Goal: Transaction & Acquisition: Purchase product/service

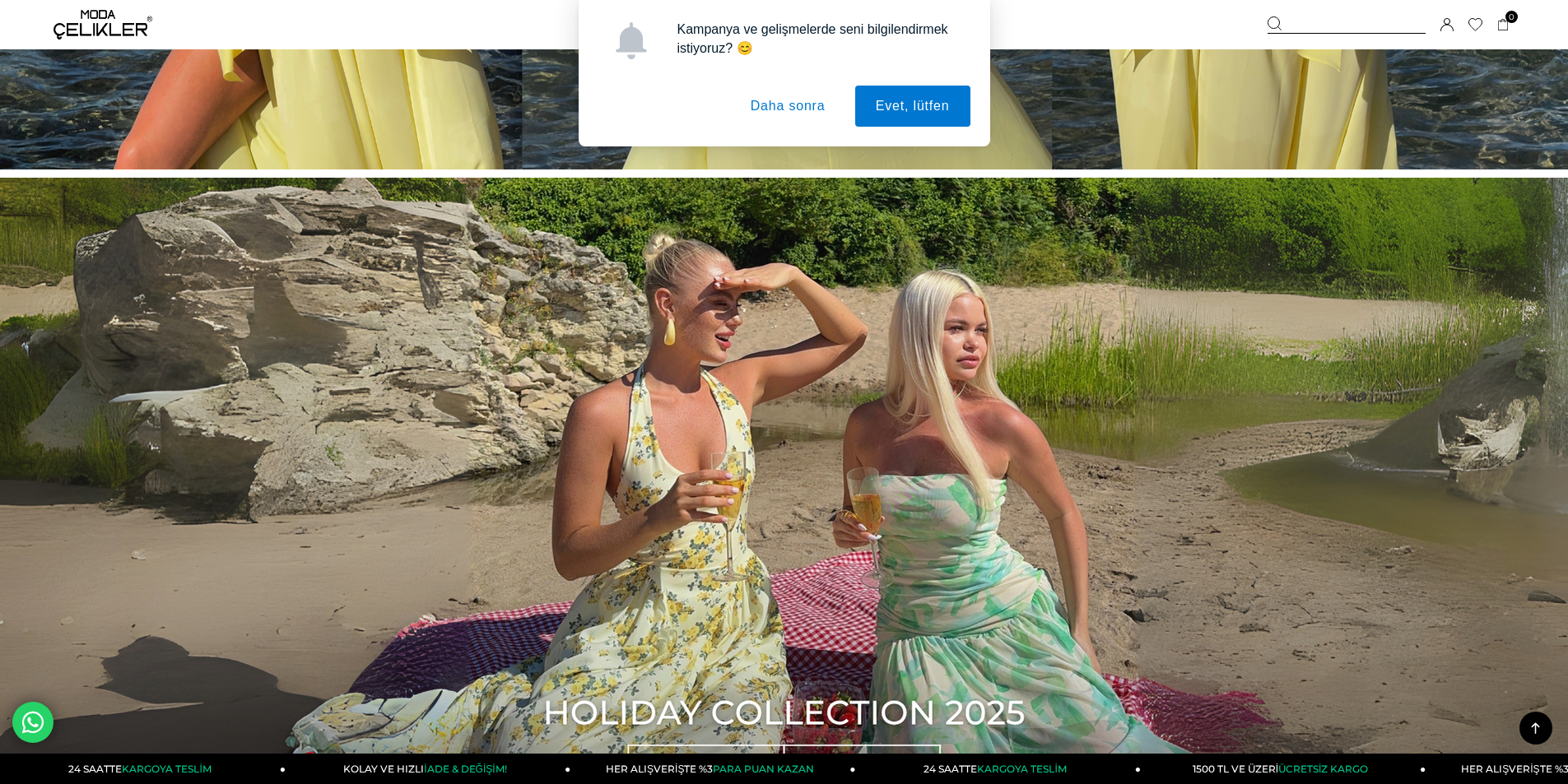
scroll to position [1317, 0]
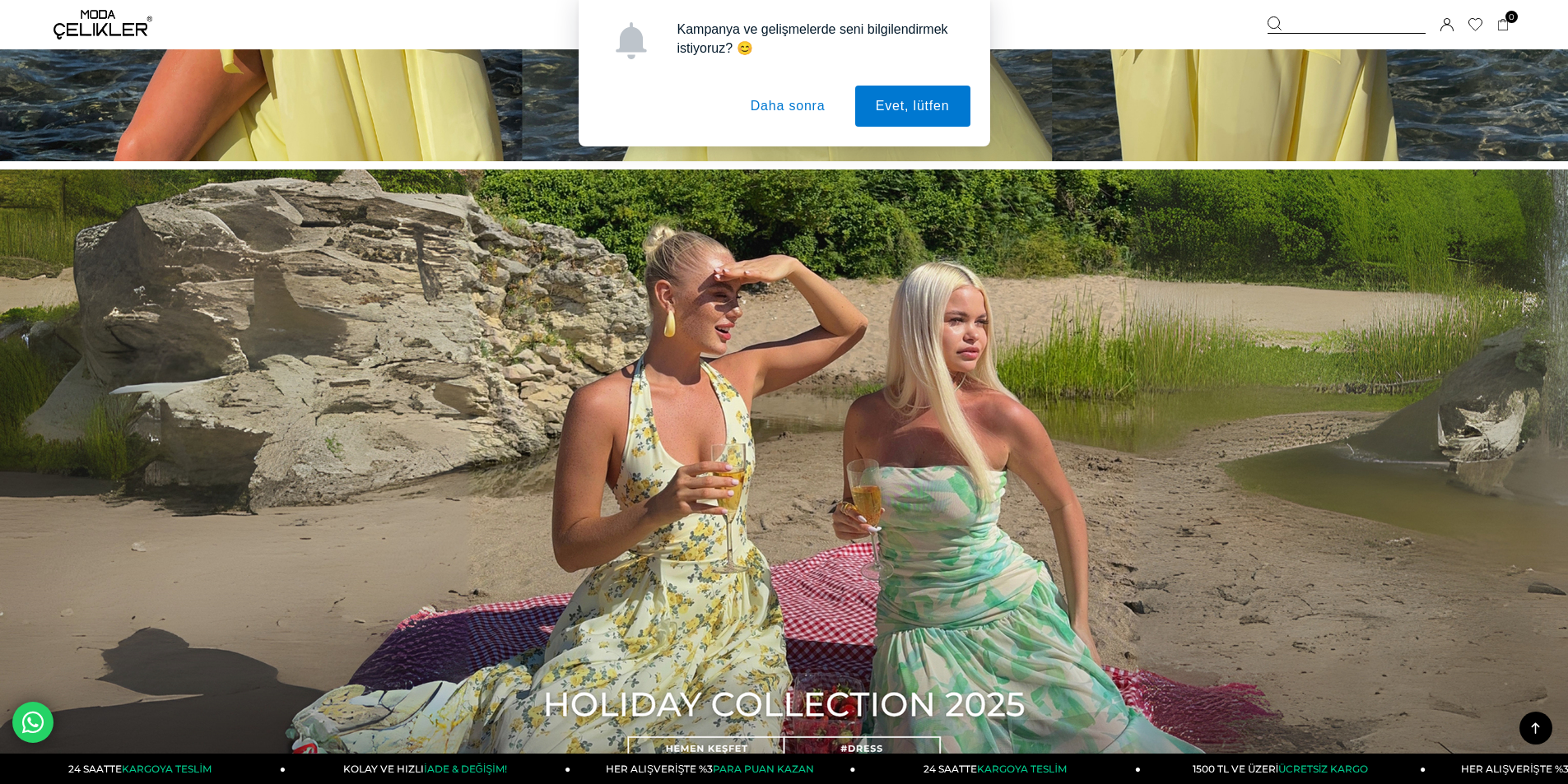
click at [748, 104] on button "Daha sonra" at bounding box center [787, 106] width 116 height 41
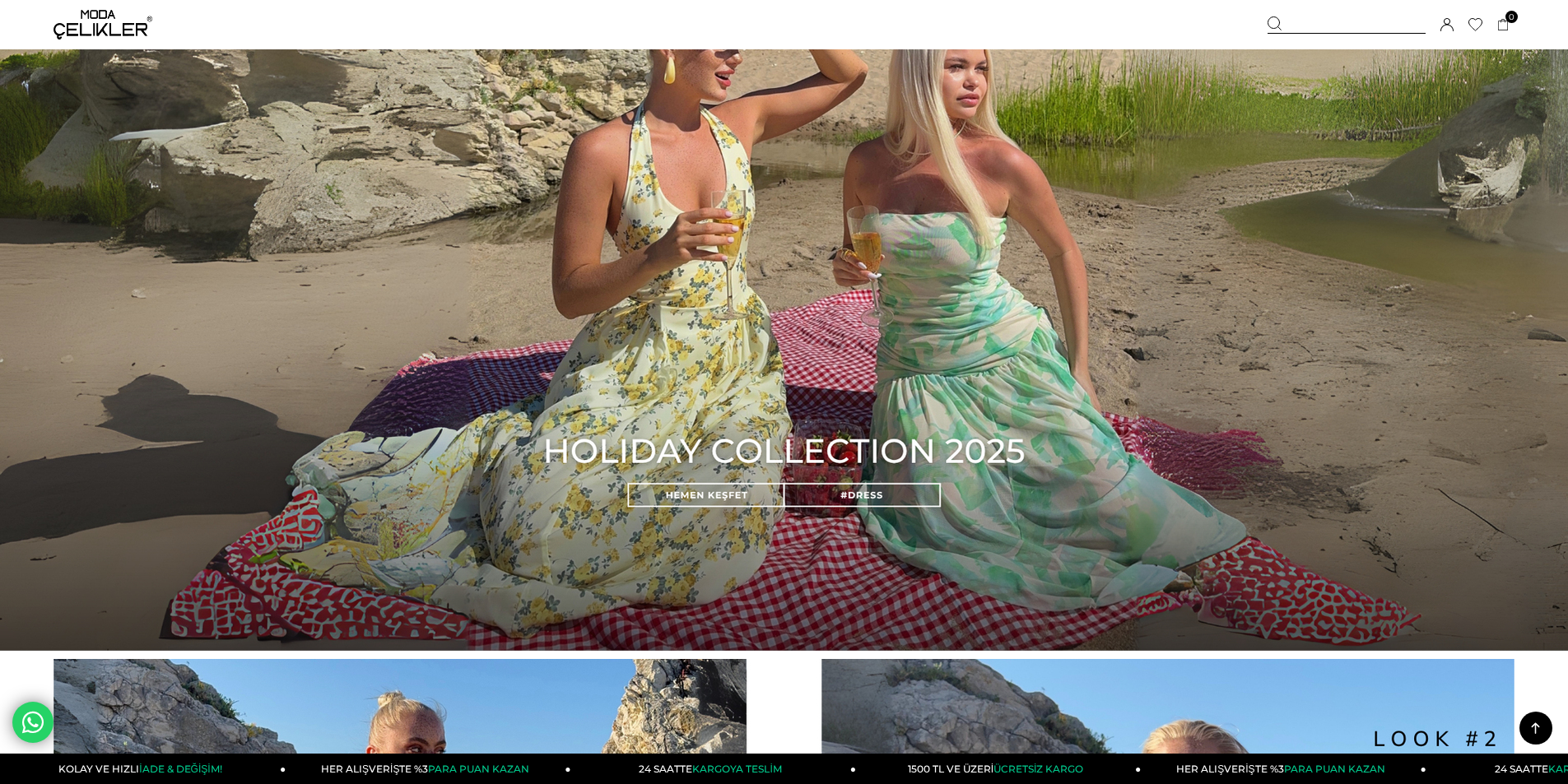
scroll to position [1564, 0]
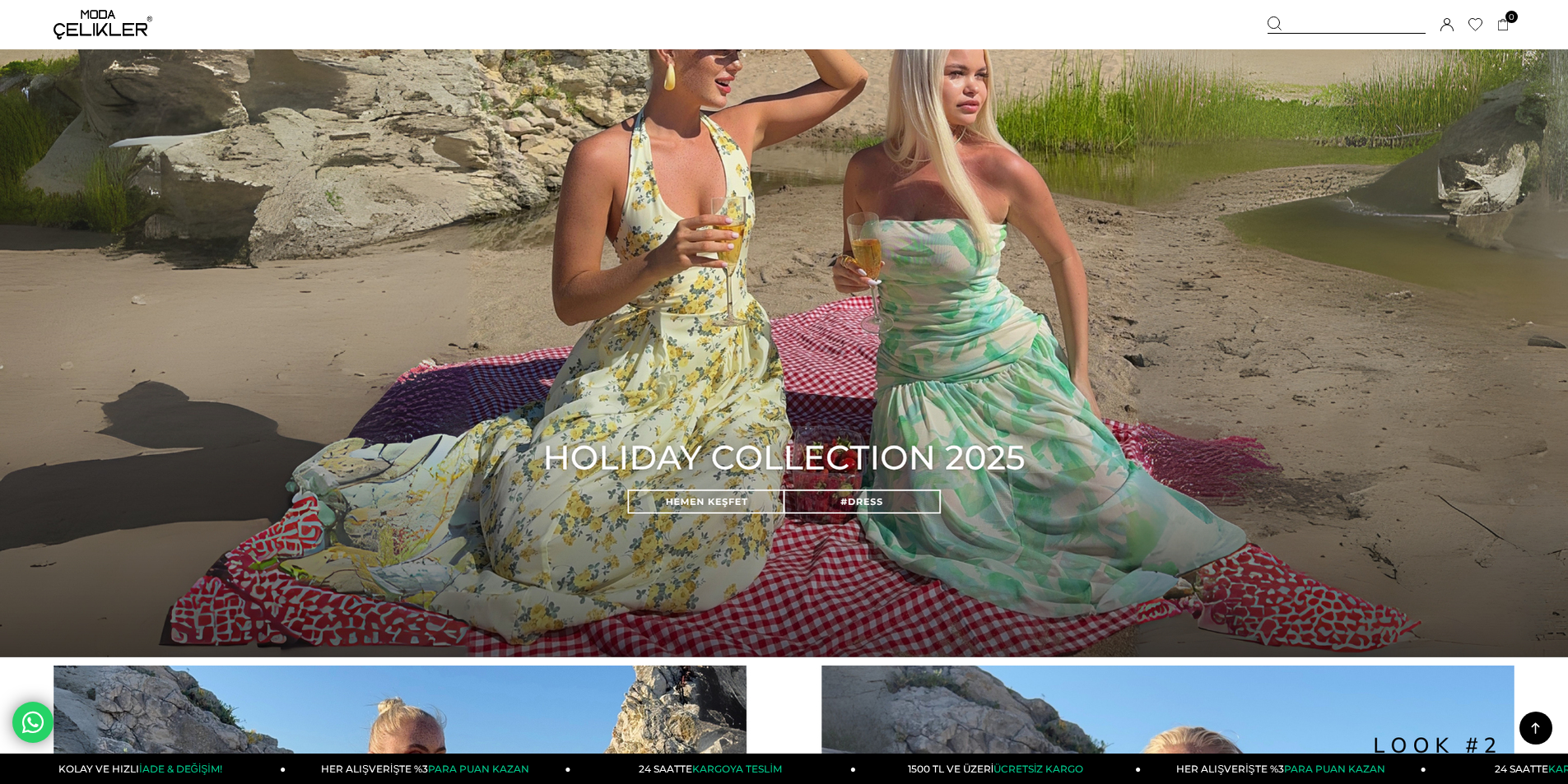
click at [732, 499] on img at bounding box center [784, 290] width 1568 height 735
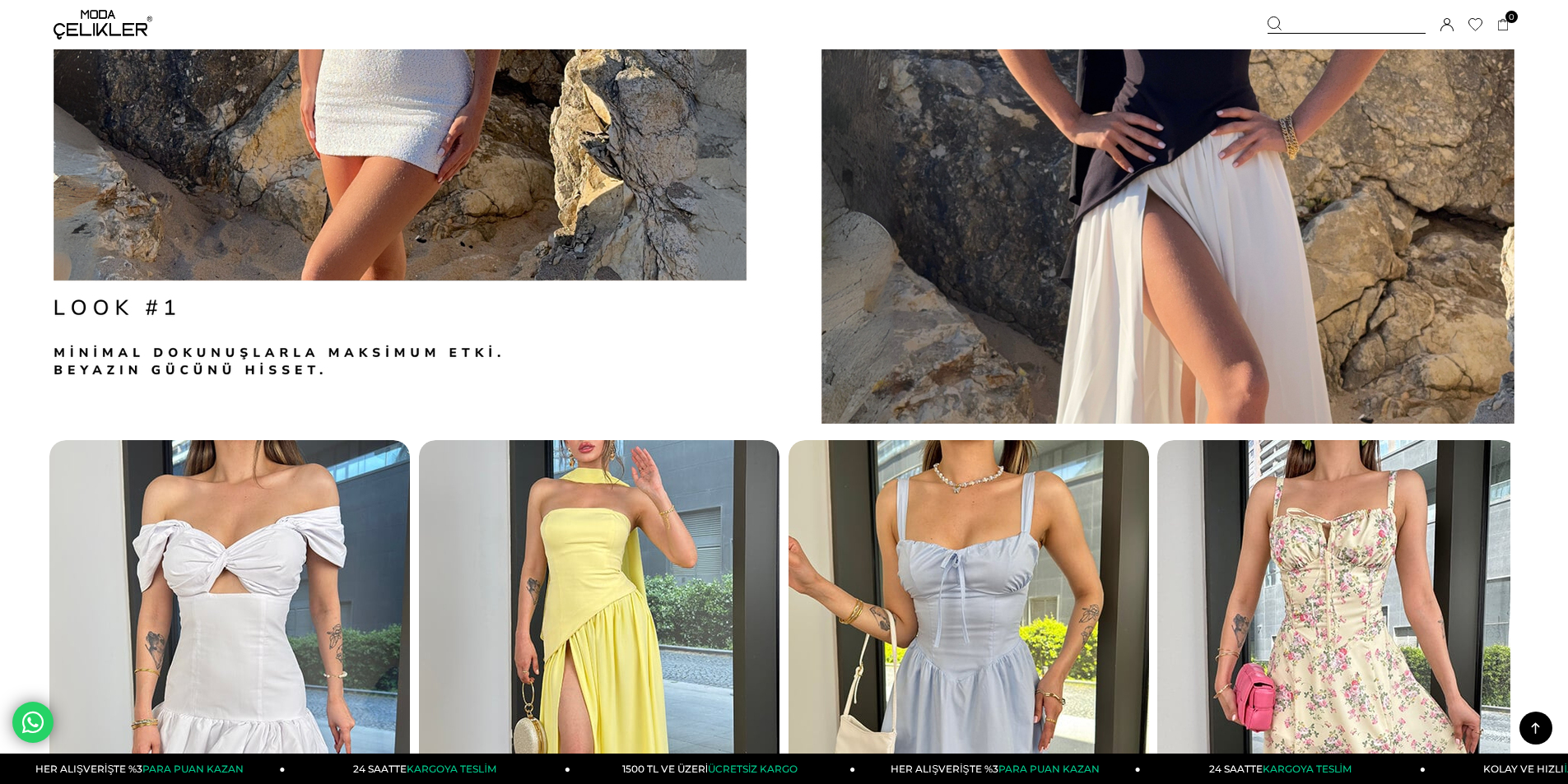
scroll to position [2716, 0]
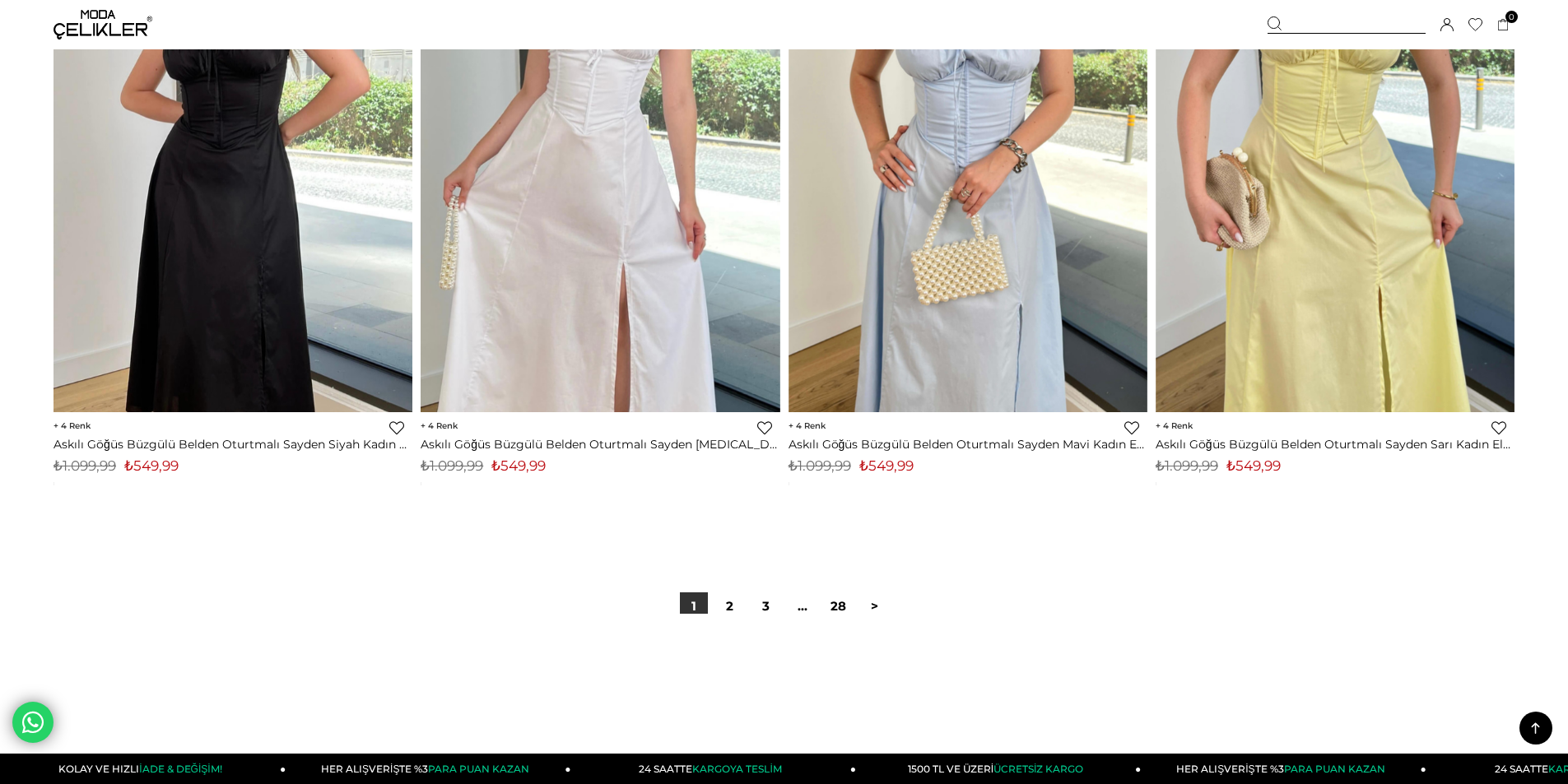
scroll to position [12180, 0]
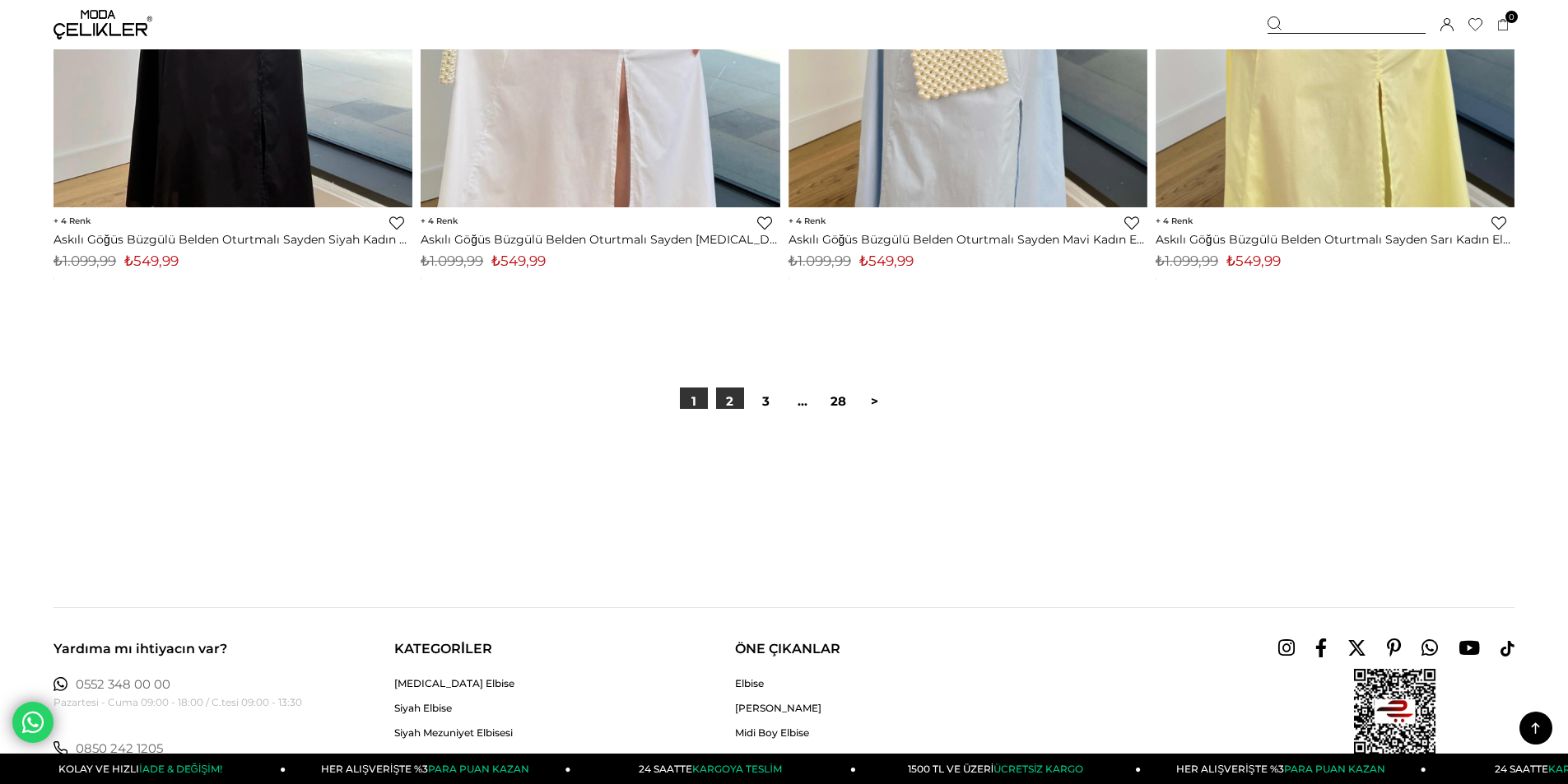
click at [731, 398] on link "2" at bounding box center [730, 401] width 28 height 28
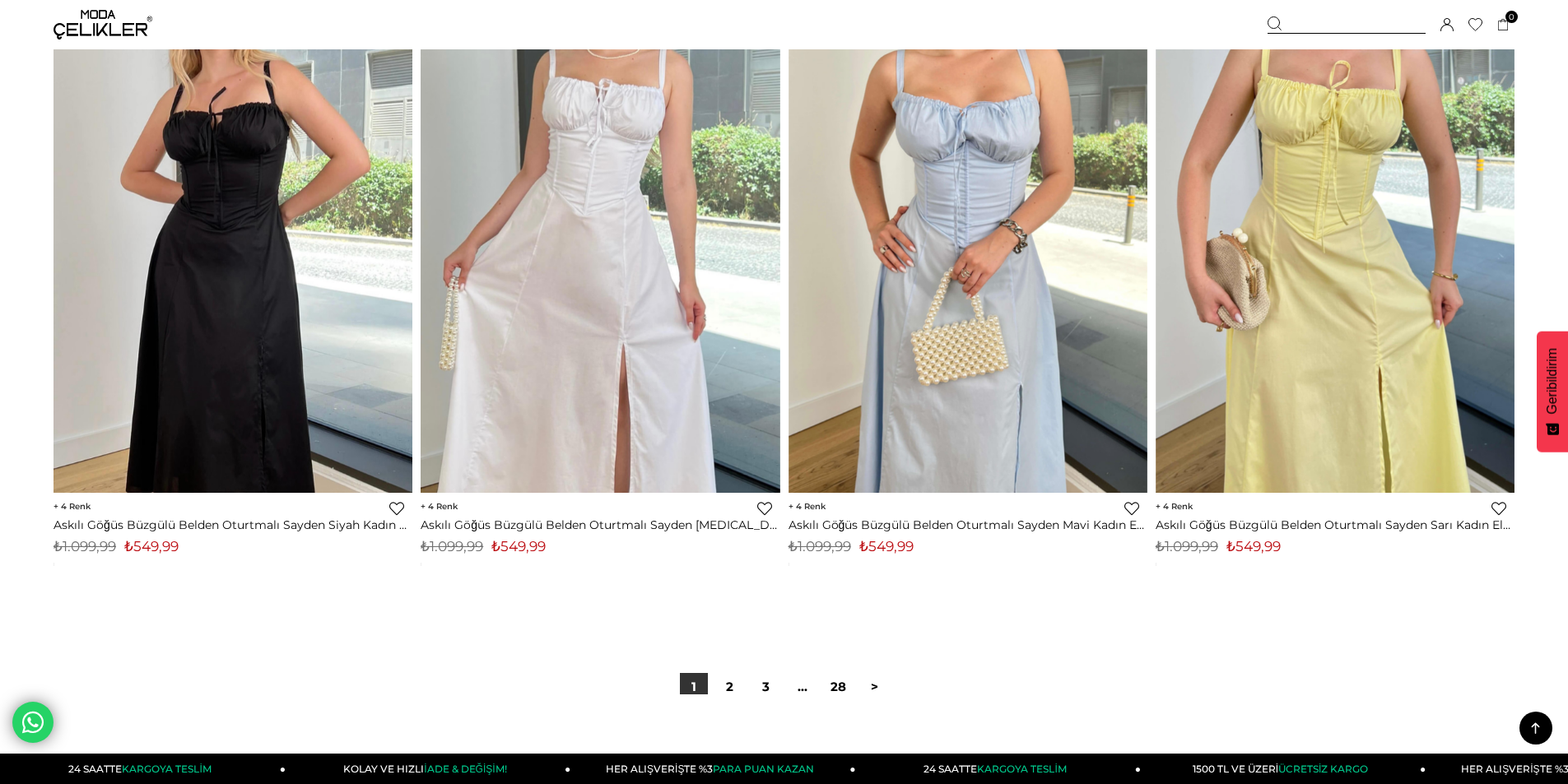
scroll to position [11895, 0]
click at [736, 685] on link "2" at bounding box center [730, 686] width 28 height 28
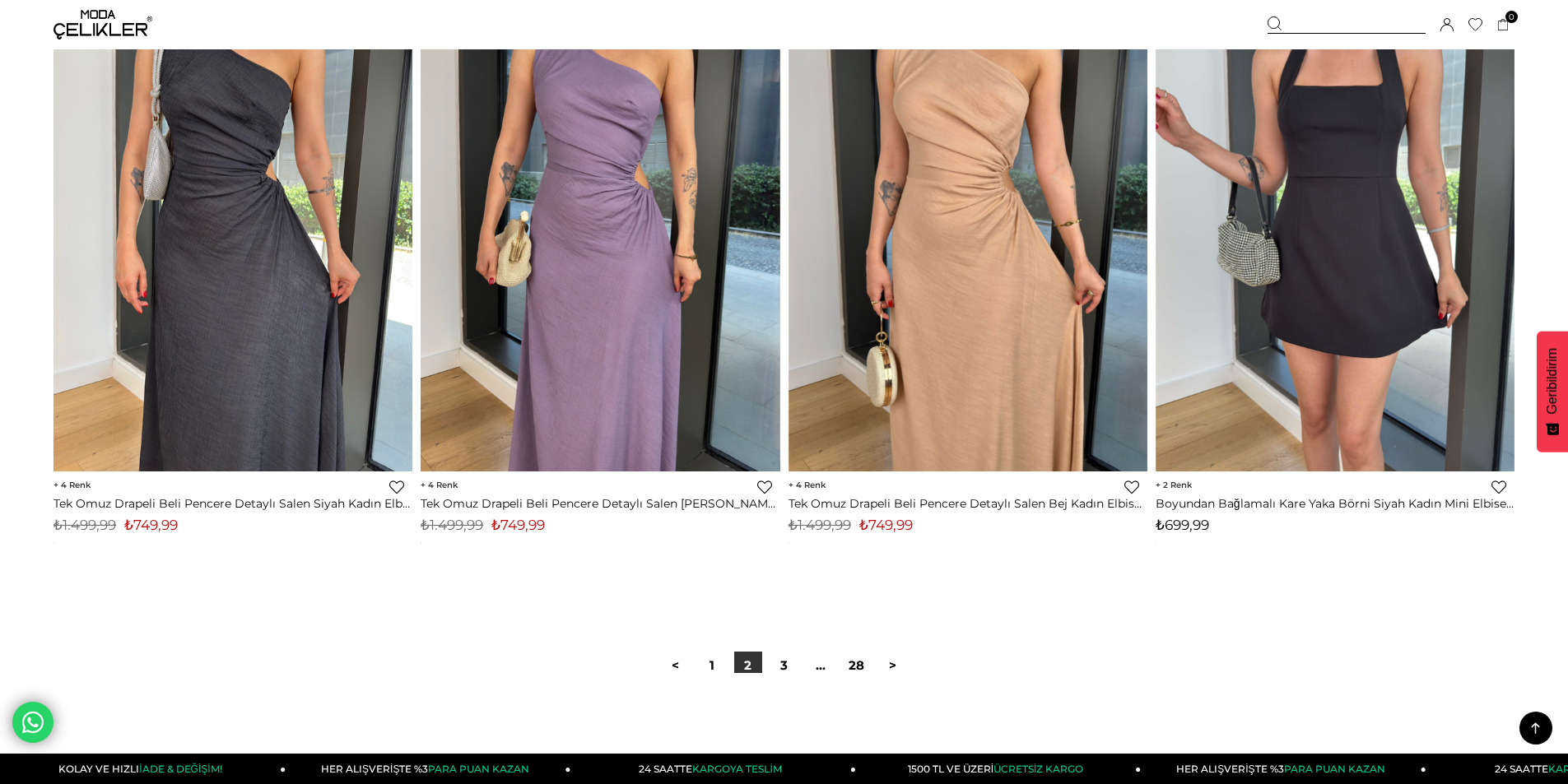
scroll to position [11933, 0]
click at [782, 655] on link "3" at bounding box center [784, 665] width 28 height 28
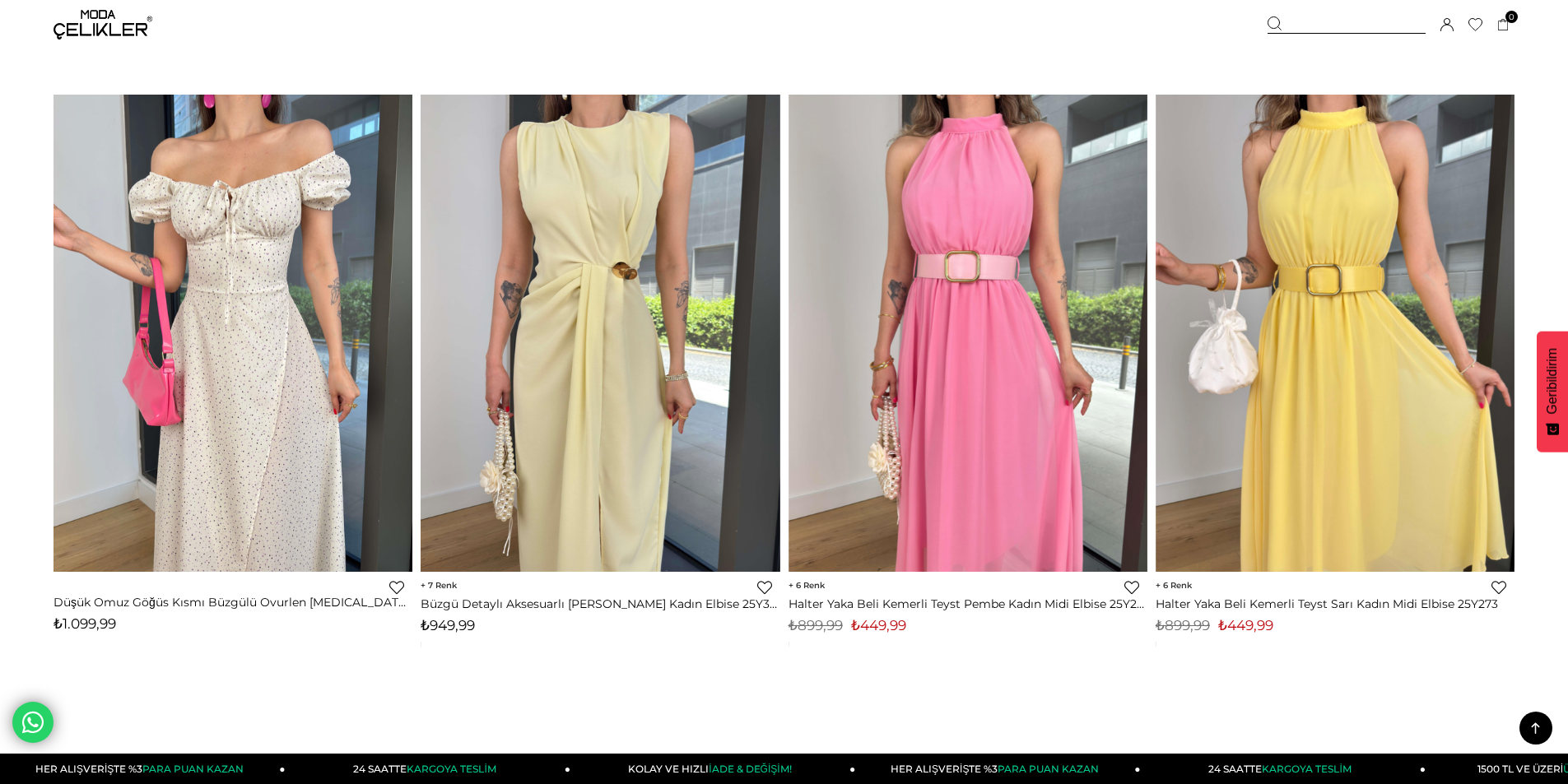
scroll to position [11851, 0]
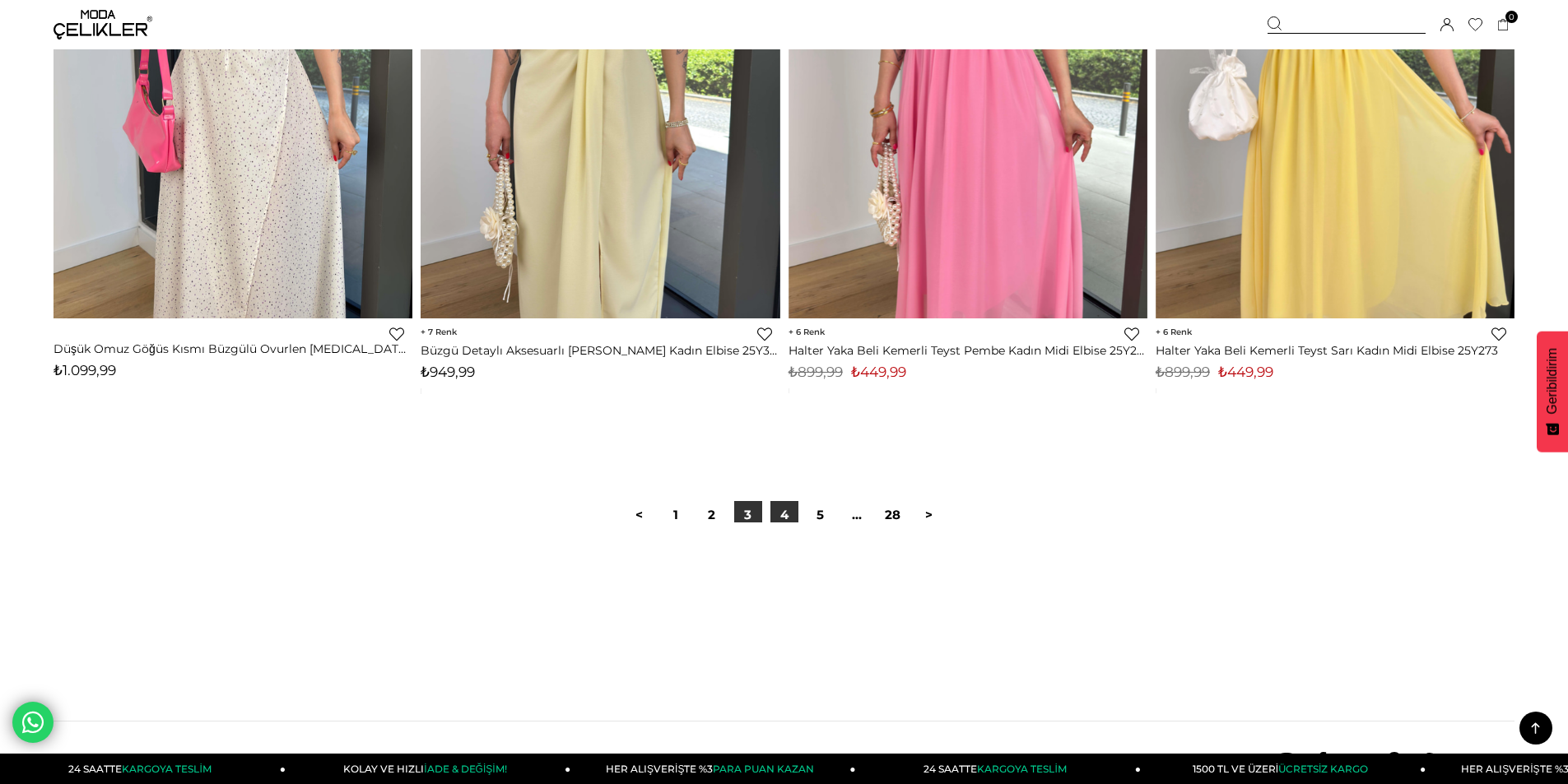
click at [795, 519] on link "4" at bounding box center [784, 515] width 28 height 28
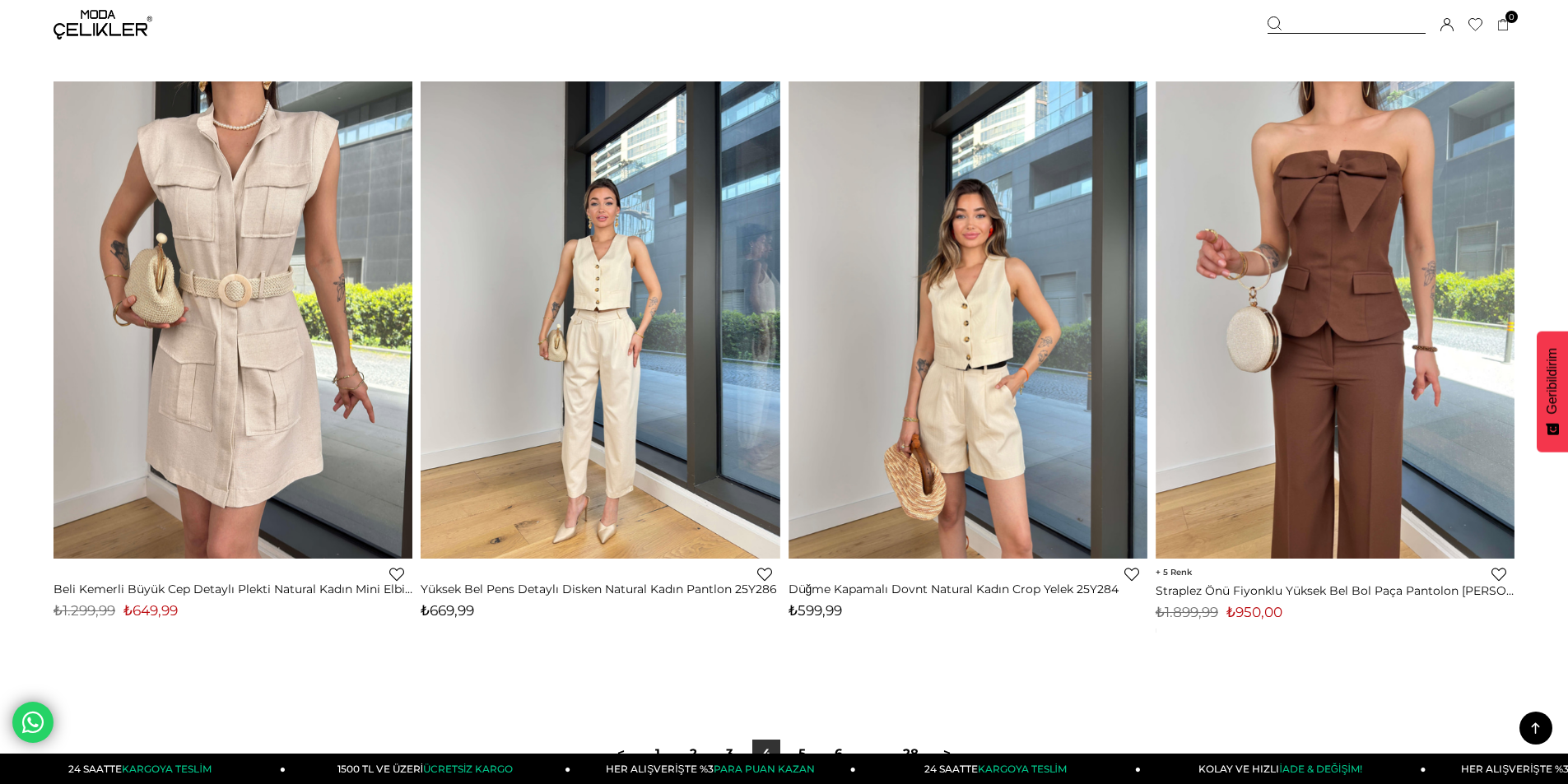
scroll to position [11957, 0]
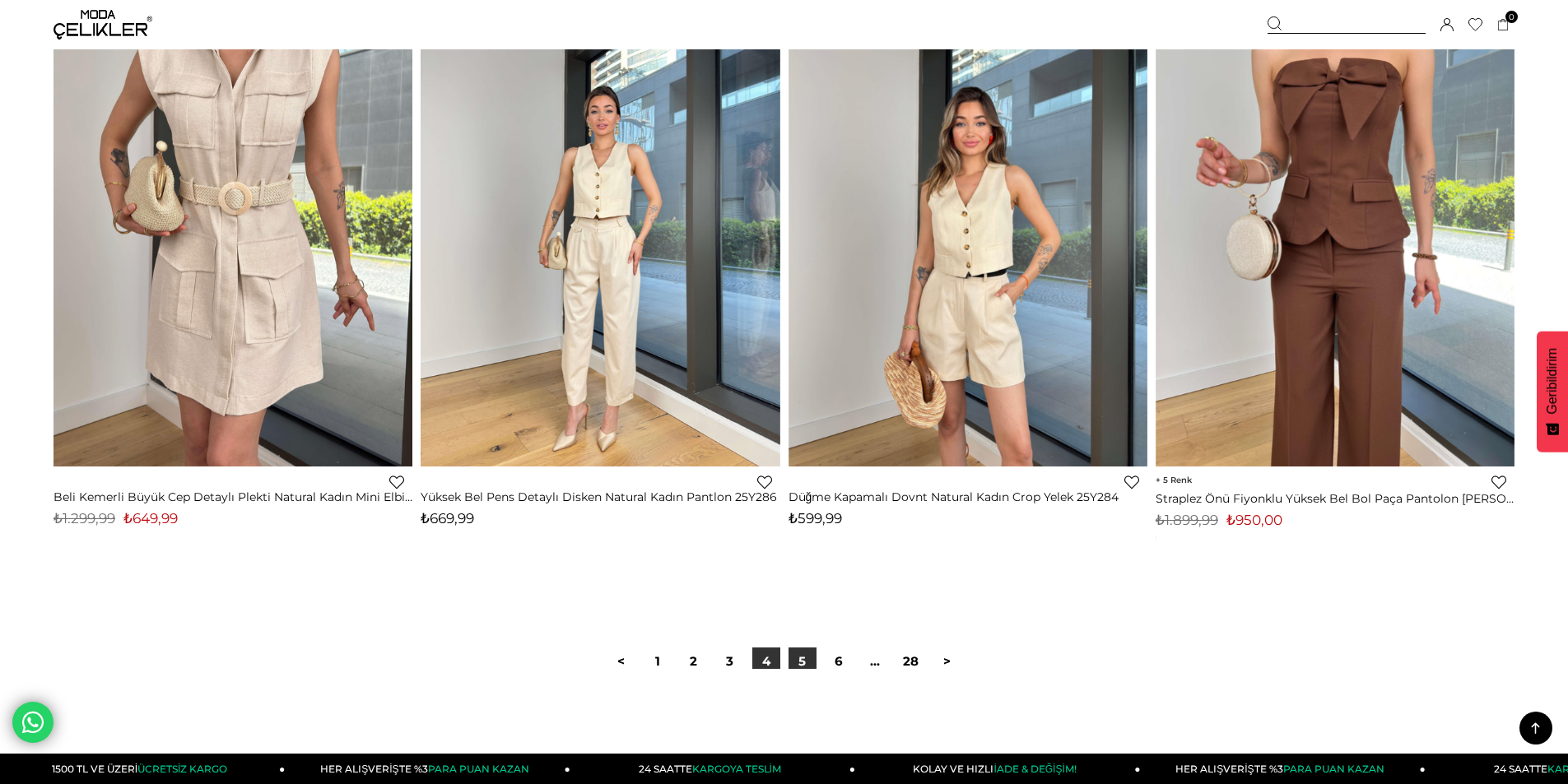
click at [803, 661] on link "5" at bounding box center [802, 661] width 28 height 28
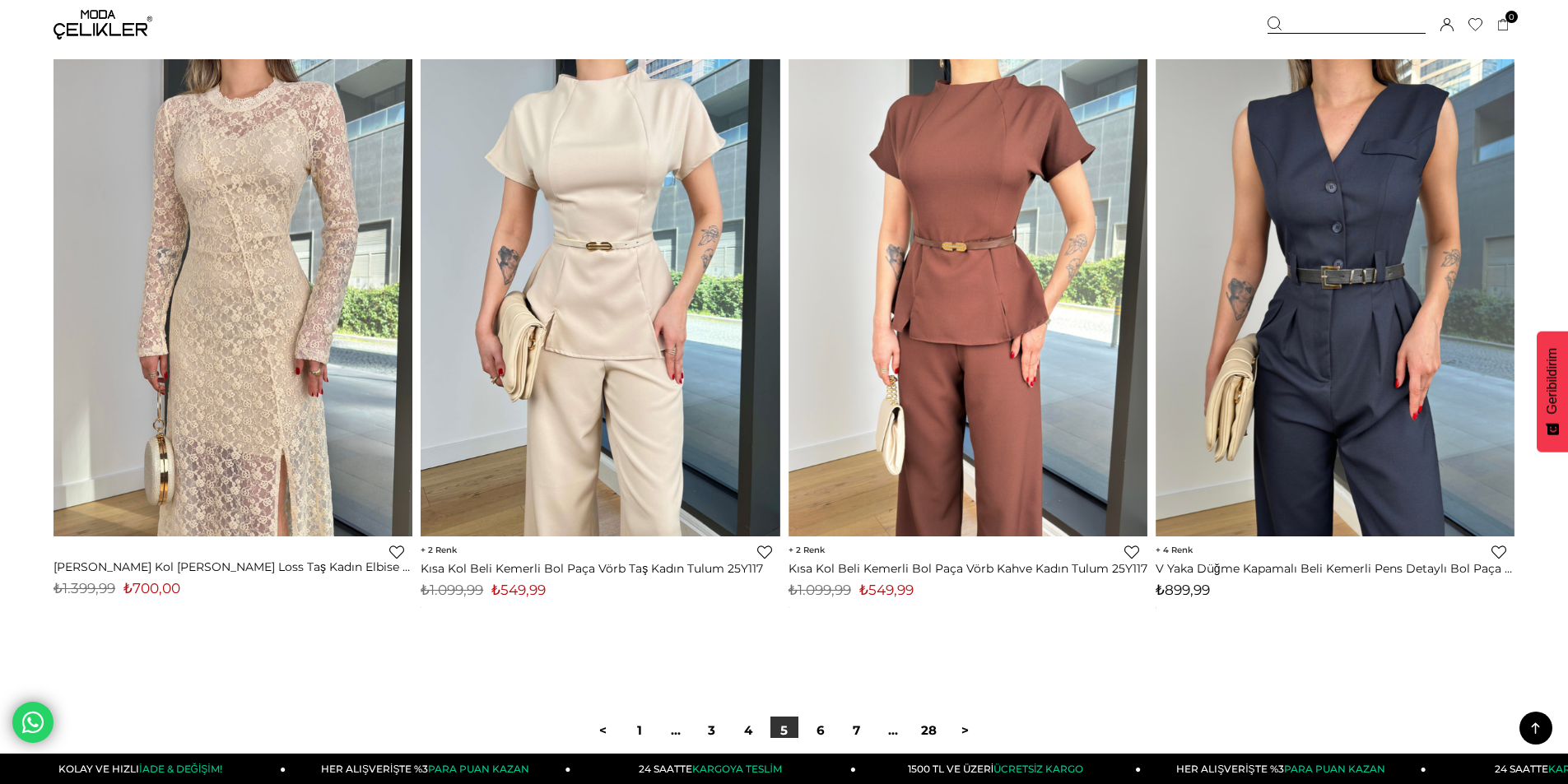
scroll to position [11933, 0]
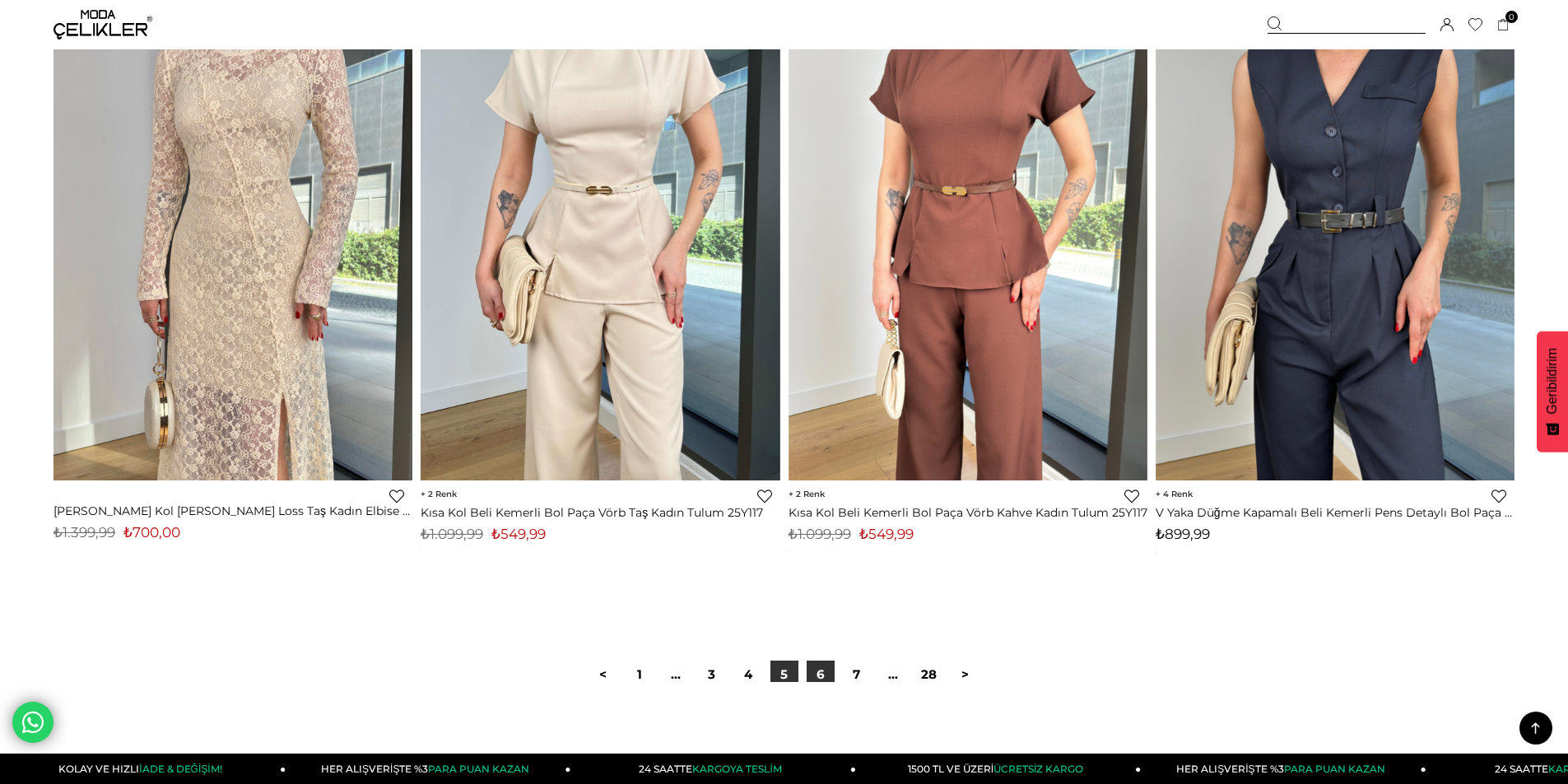
click at [819, 676] on link "6" at bounding box center [820, 674] width 28 height 28
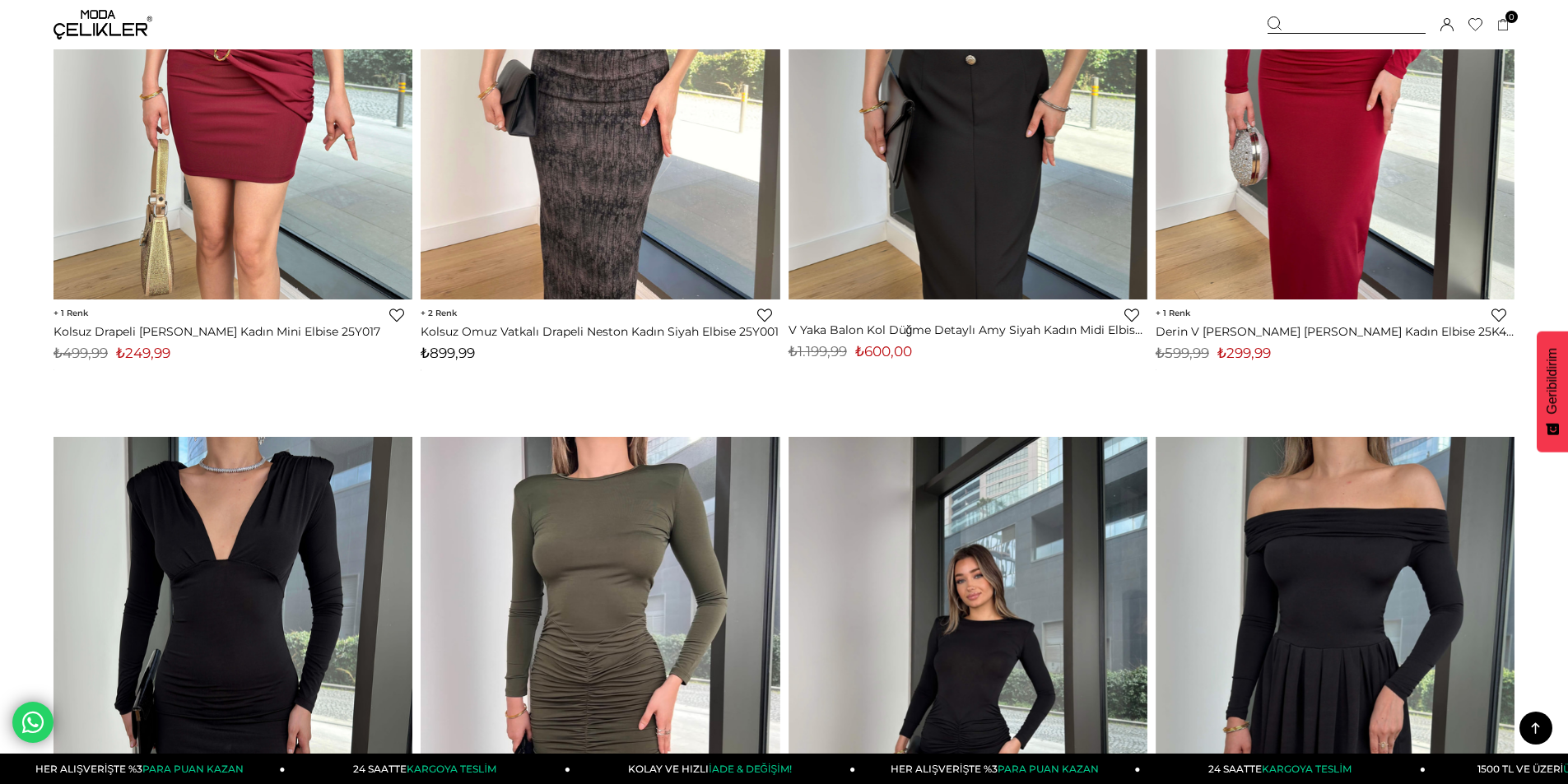
scroll to position [8724, 0]
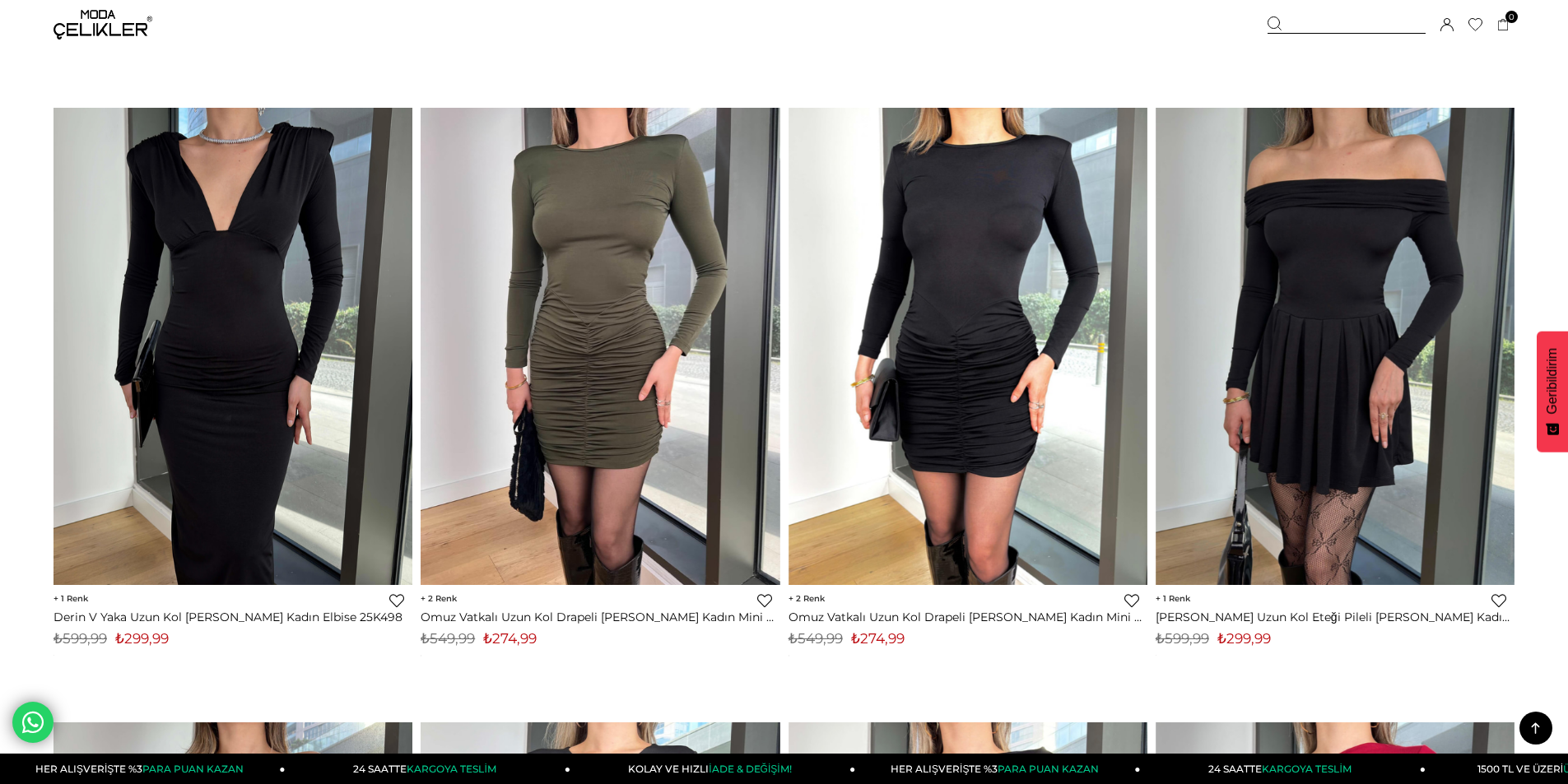
click at [96, 25] on img at bounding box center [102, 25] width 99 height 30
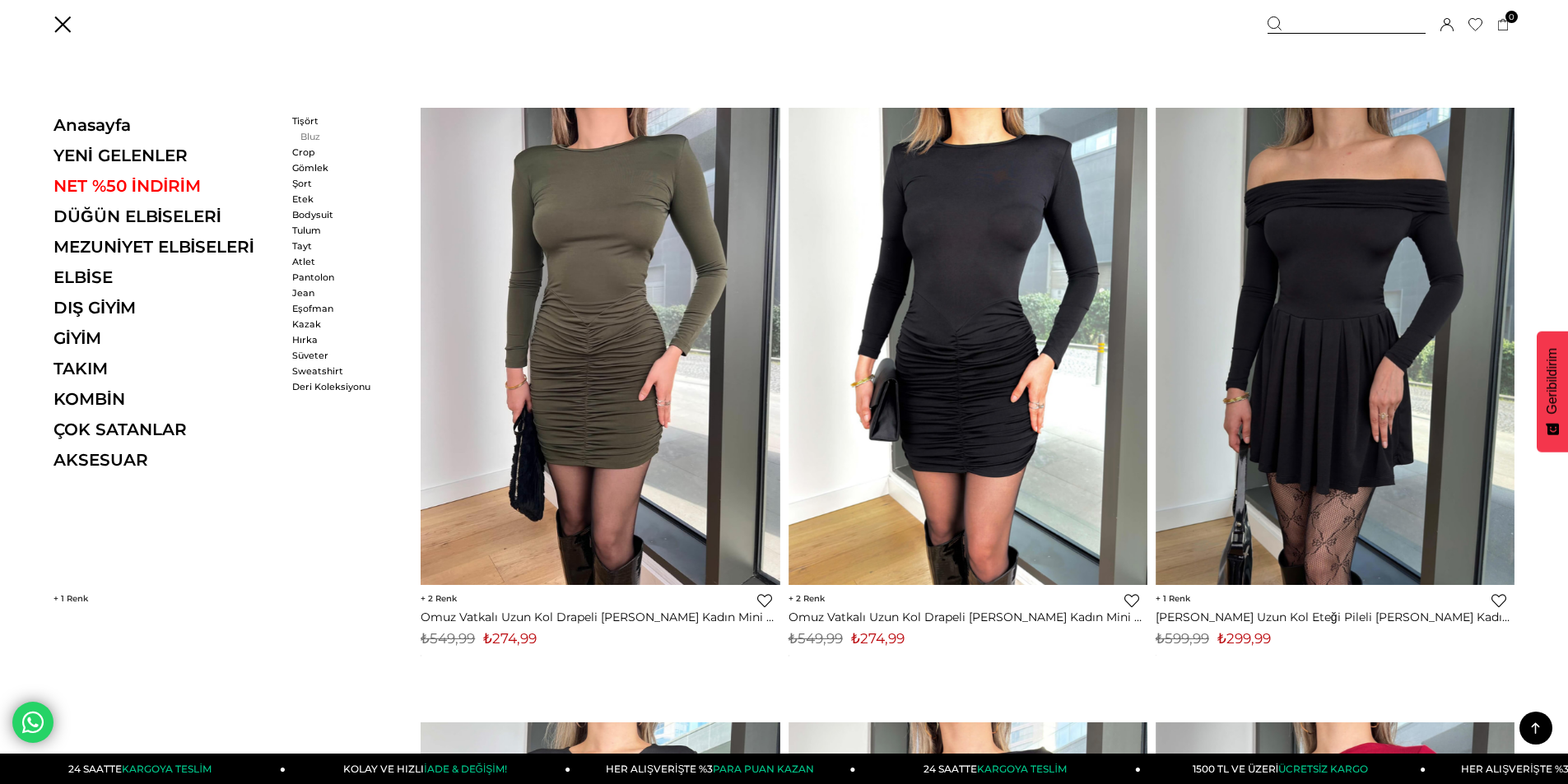
click at [304, 135] on link "Bluz" at bounding box center [339, 137] width 95 height 12
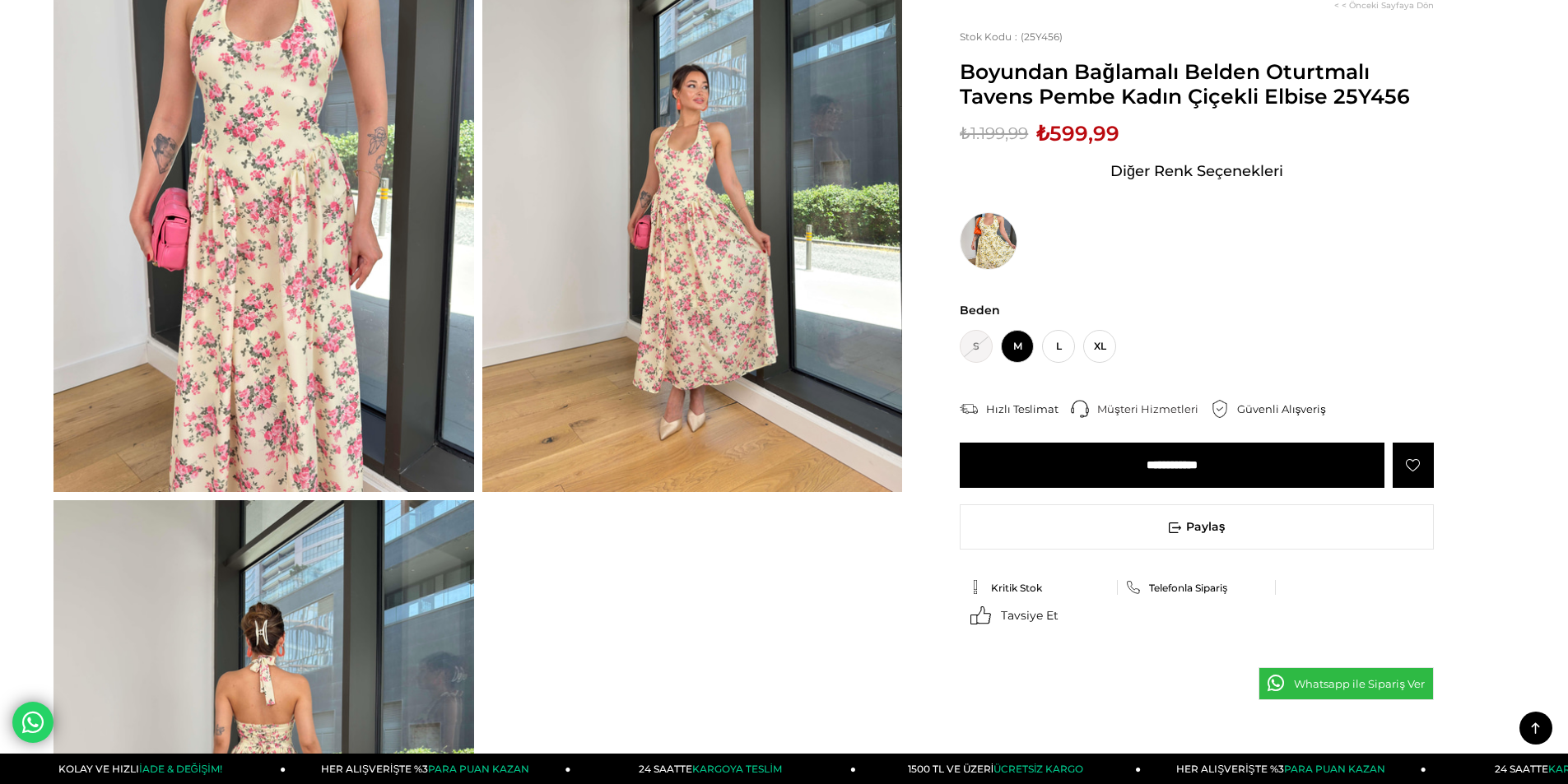
scroll to position [165, 0]
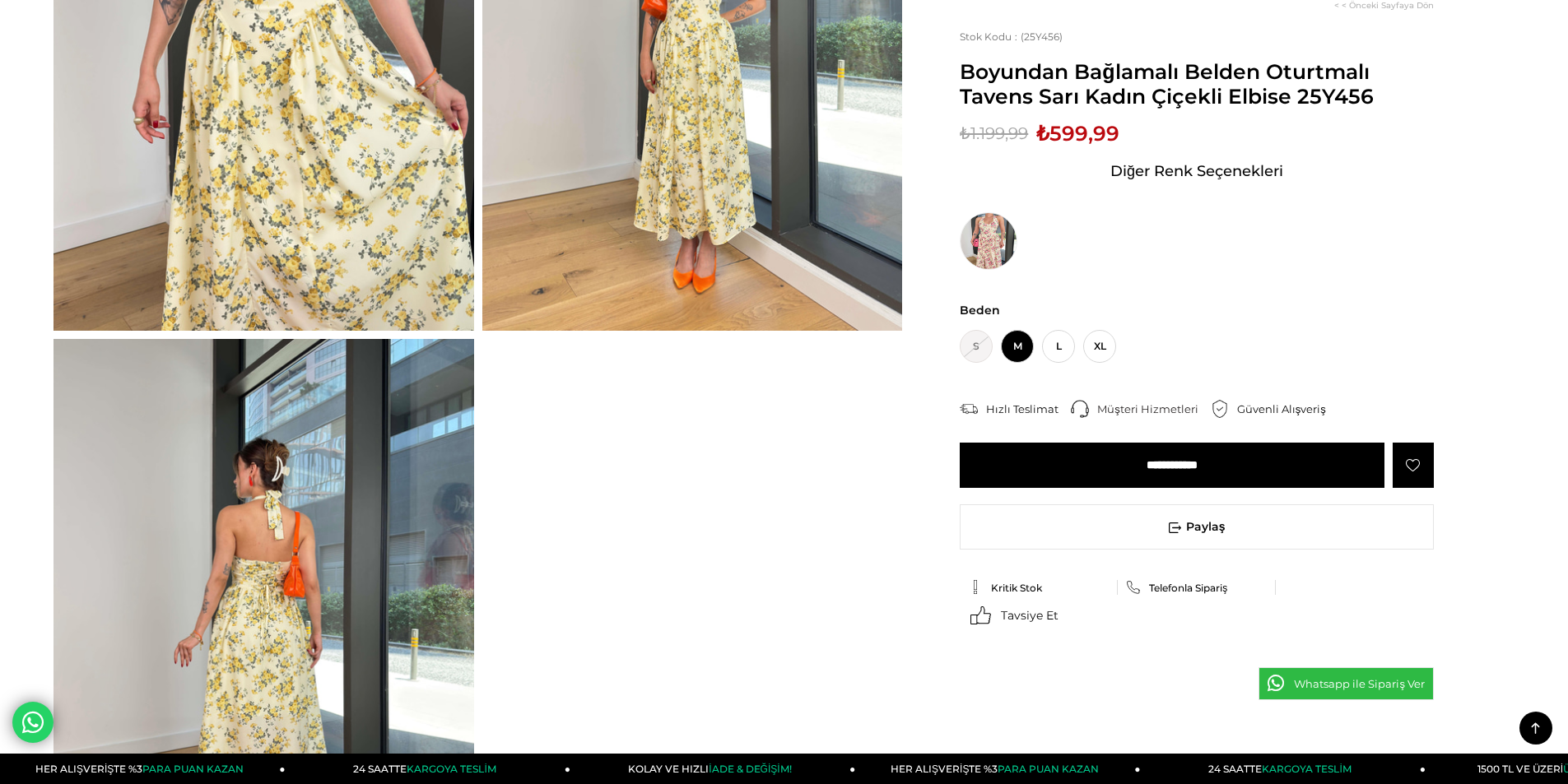
scroll to position [494, 0]
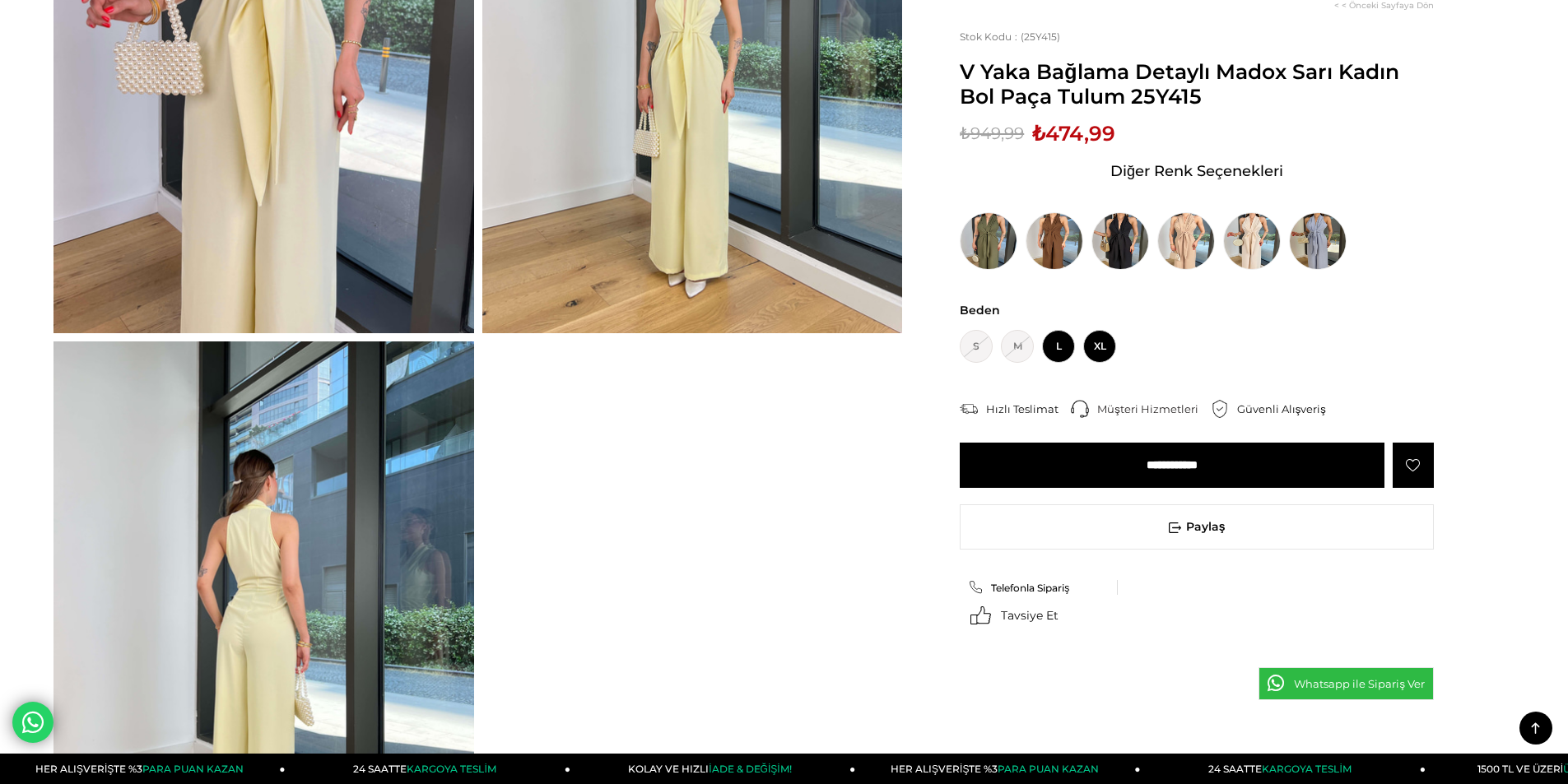
scroll to position [82, 0]
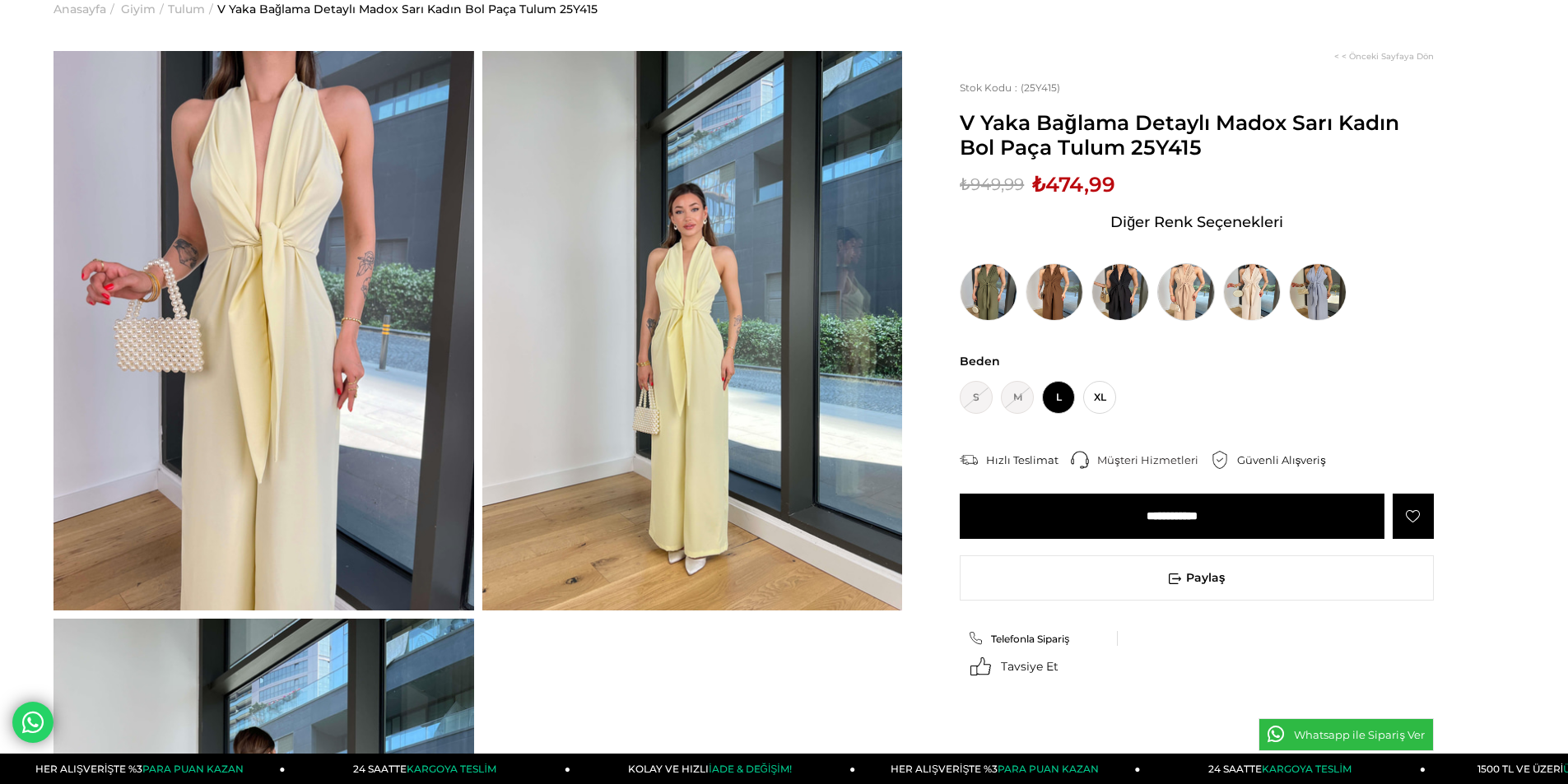
click at [1178, 271] on img at bounding box center [1186, 292] width 58 height 58
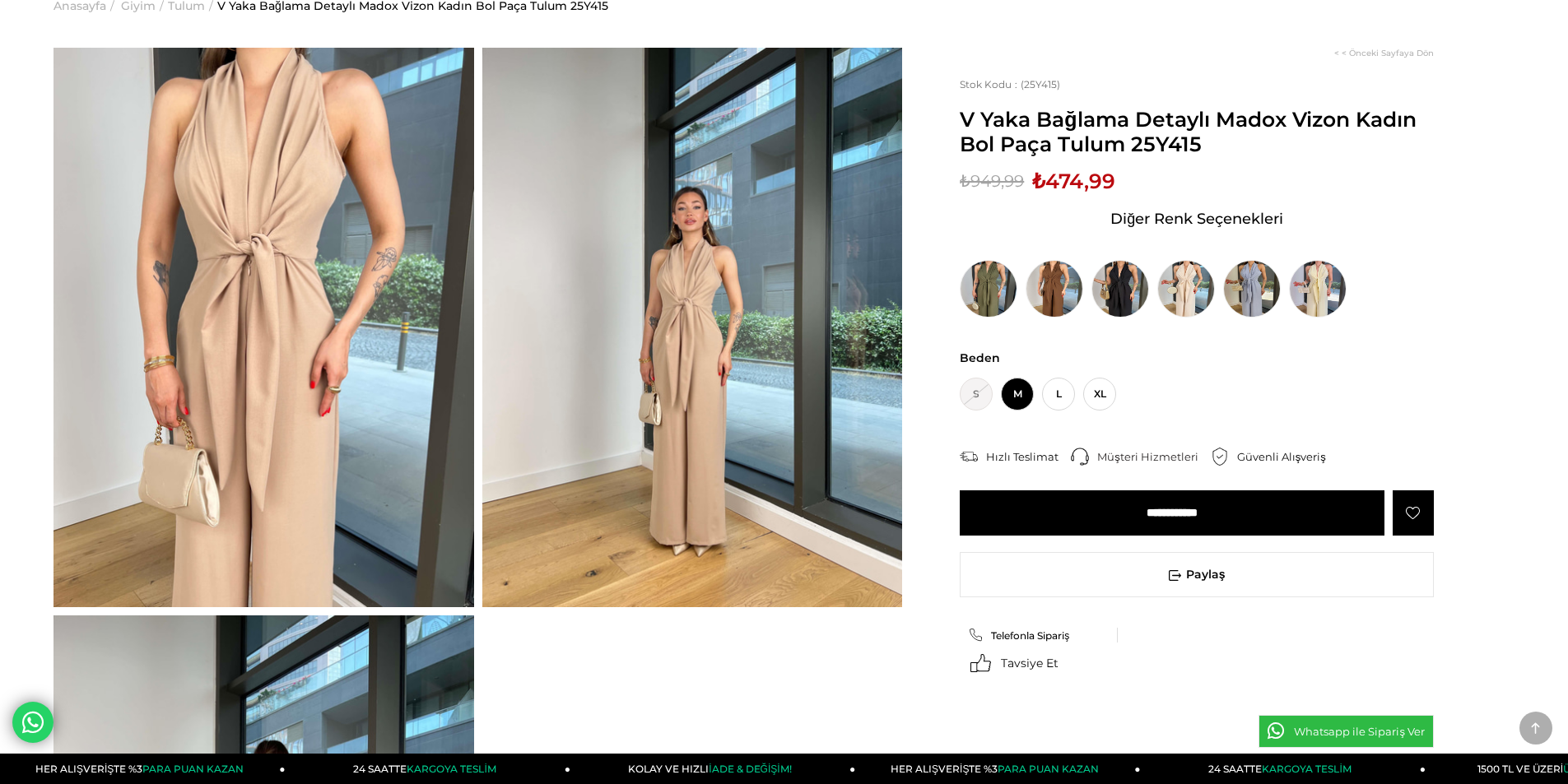
scroll to position [82, 0]
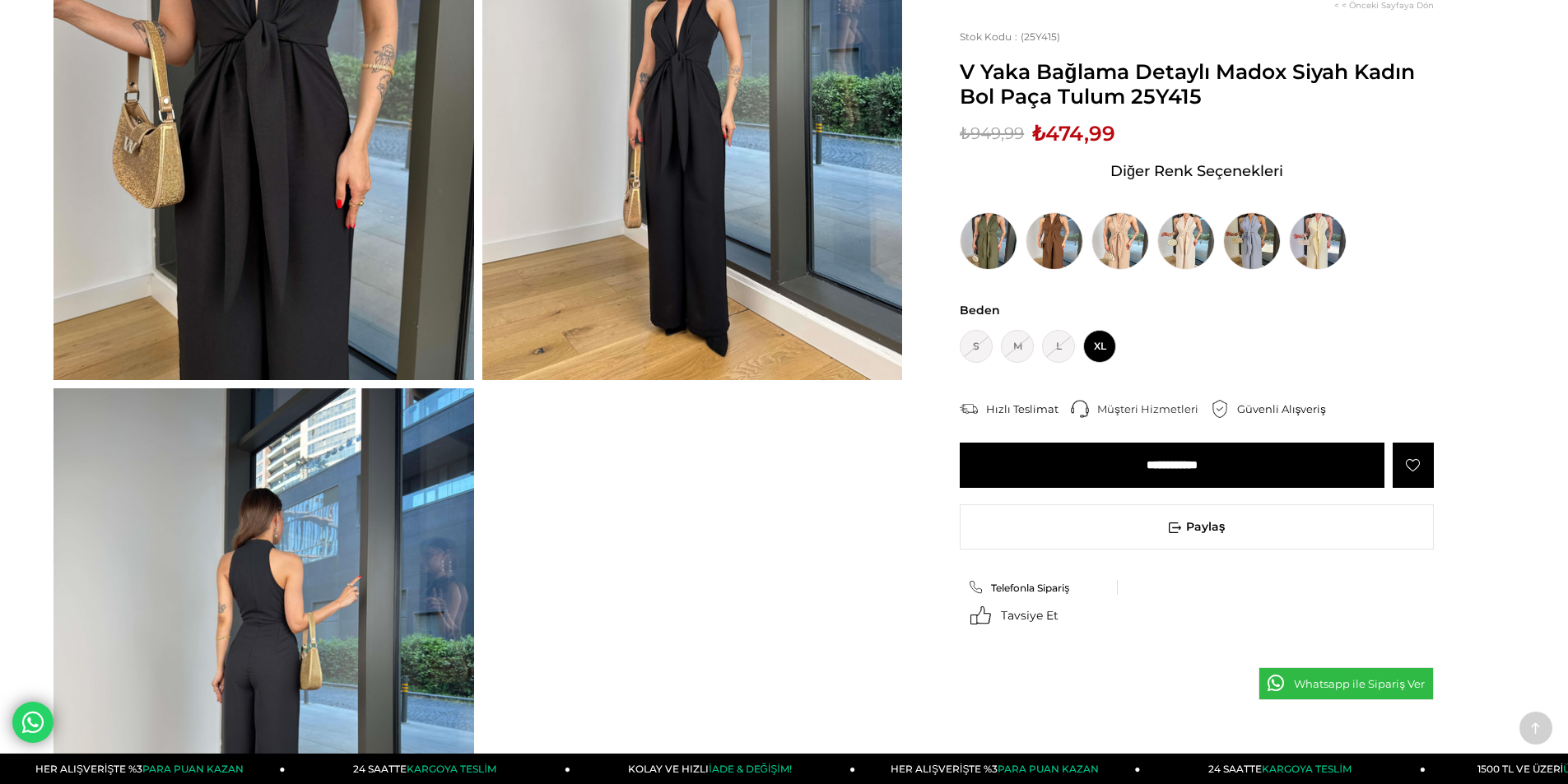
scroll to position [329, 0]
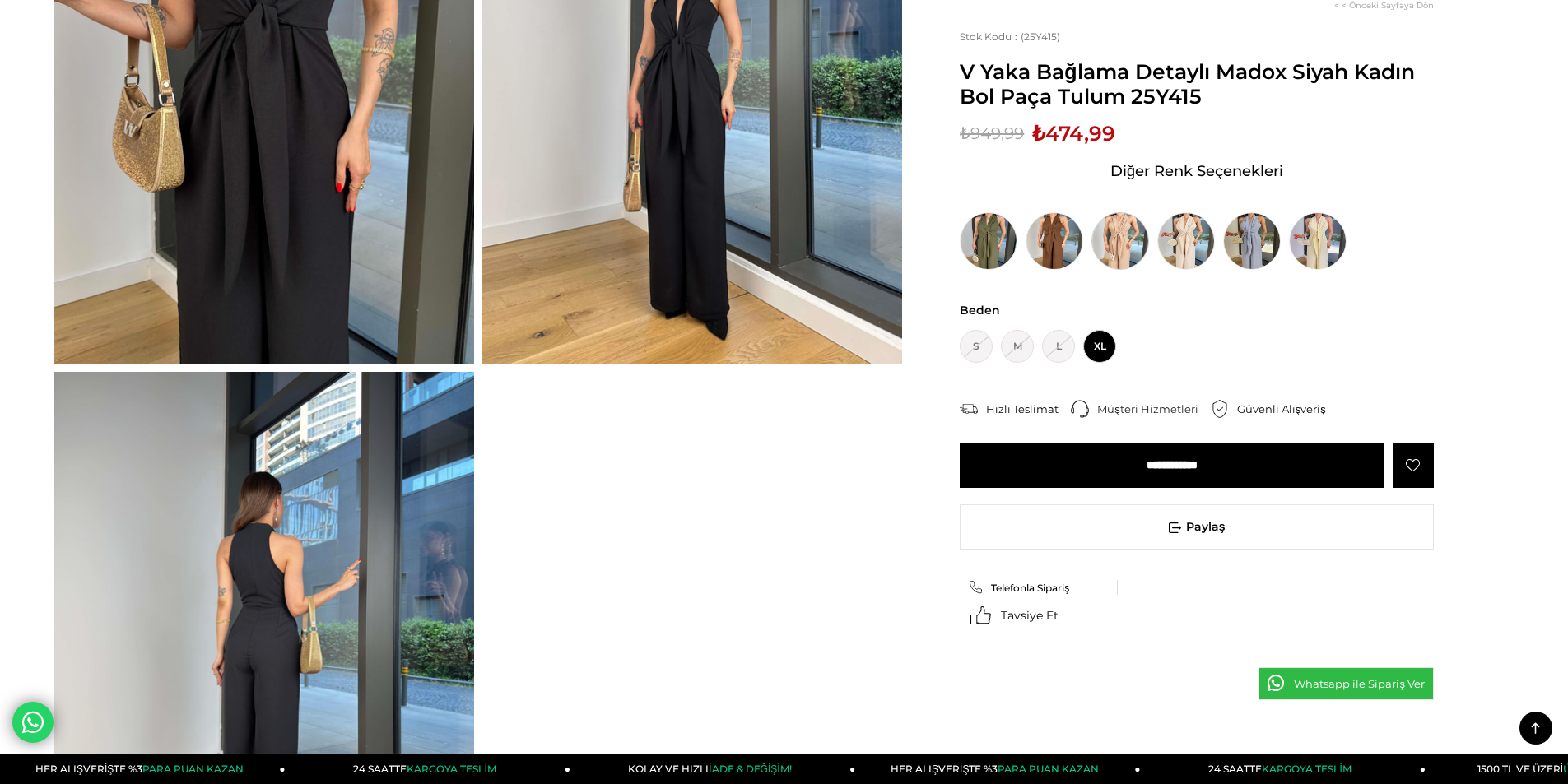
click at [1127, 225] on img at bounding box center [1120, 241] width 58 height 58
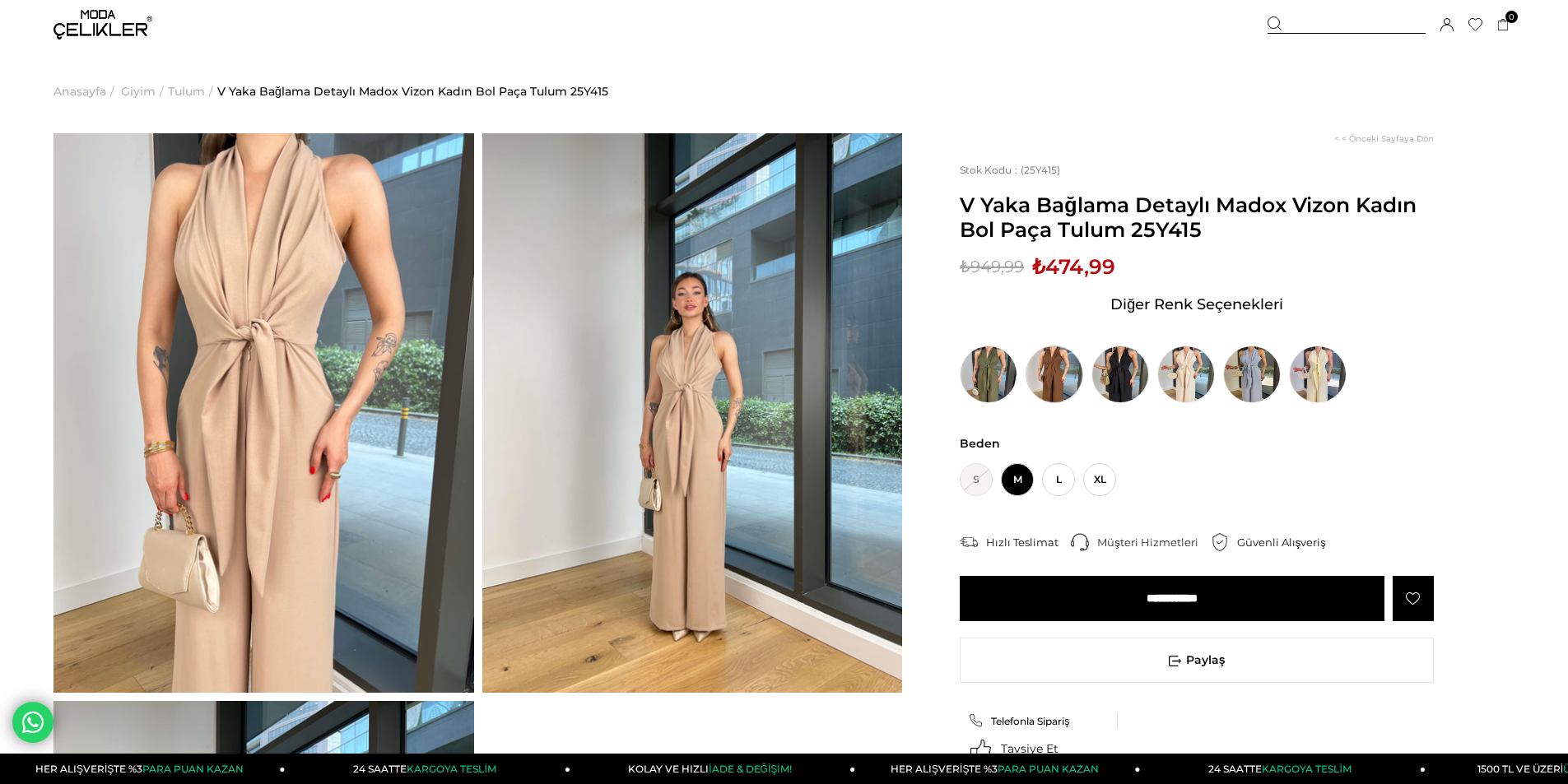
click at [1044, 373] on img at bounding box center [1054, 375] width 58 height 58
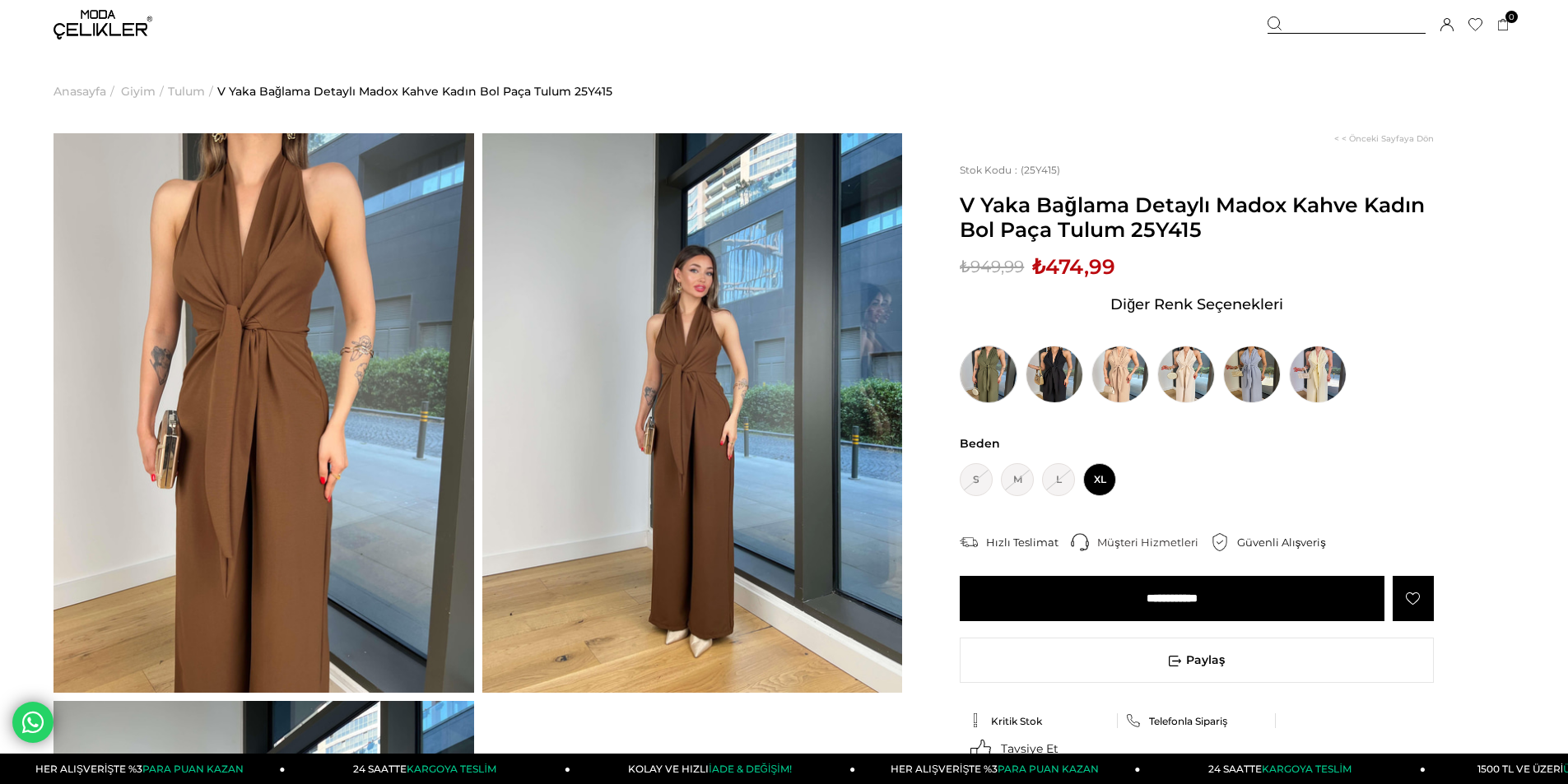
click at [993, 384] on img at bounding box center [989, 375] width 58 height 58
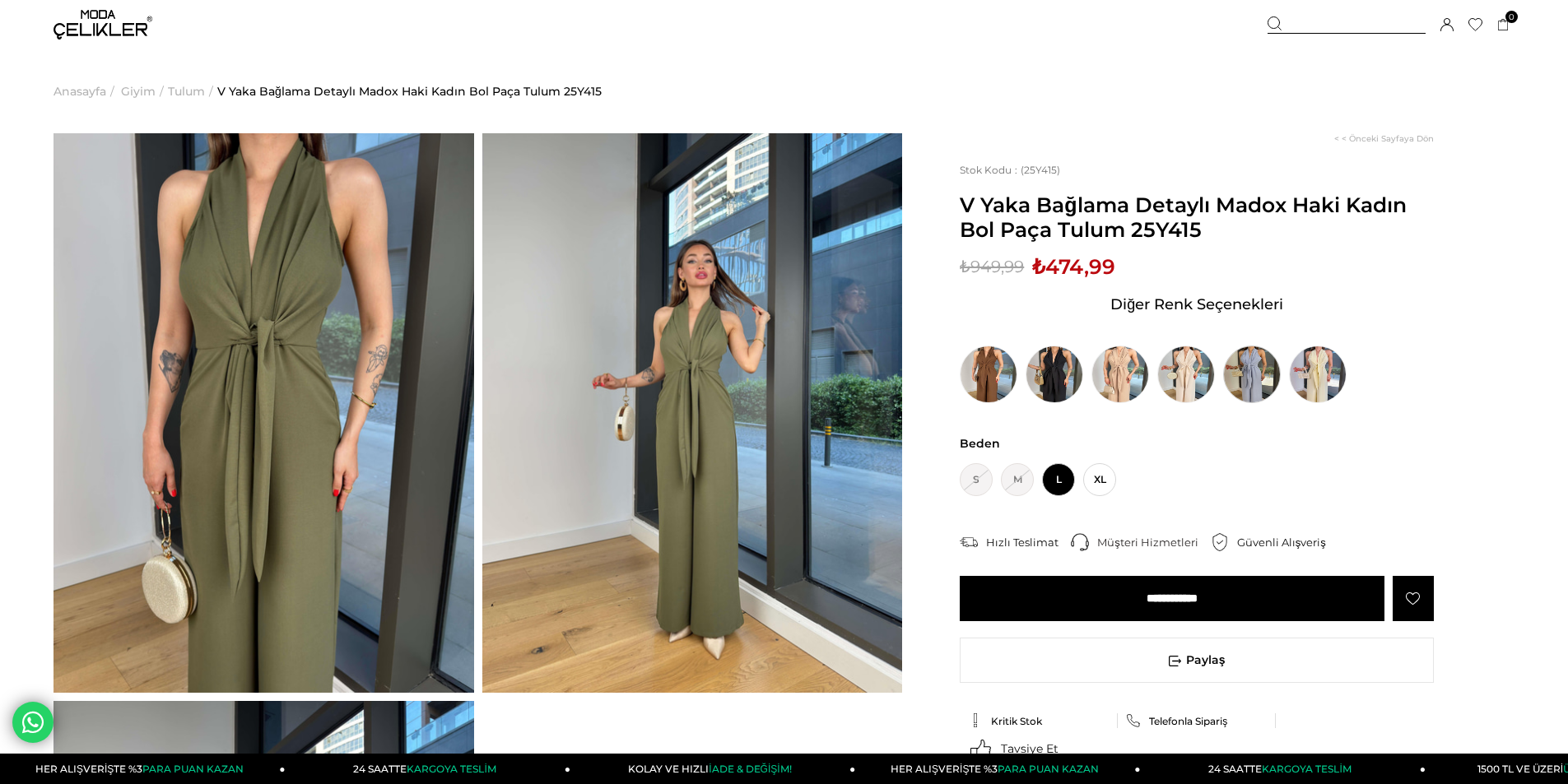
click at [1257, 379] on img at bounding box center [1252, 375] width 58 height 58
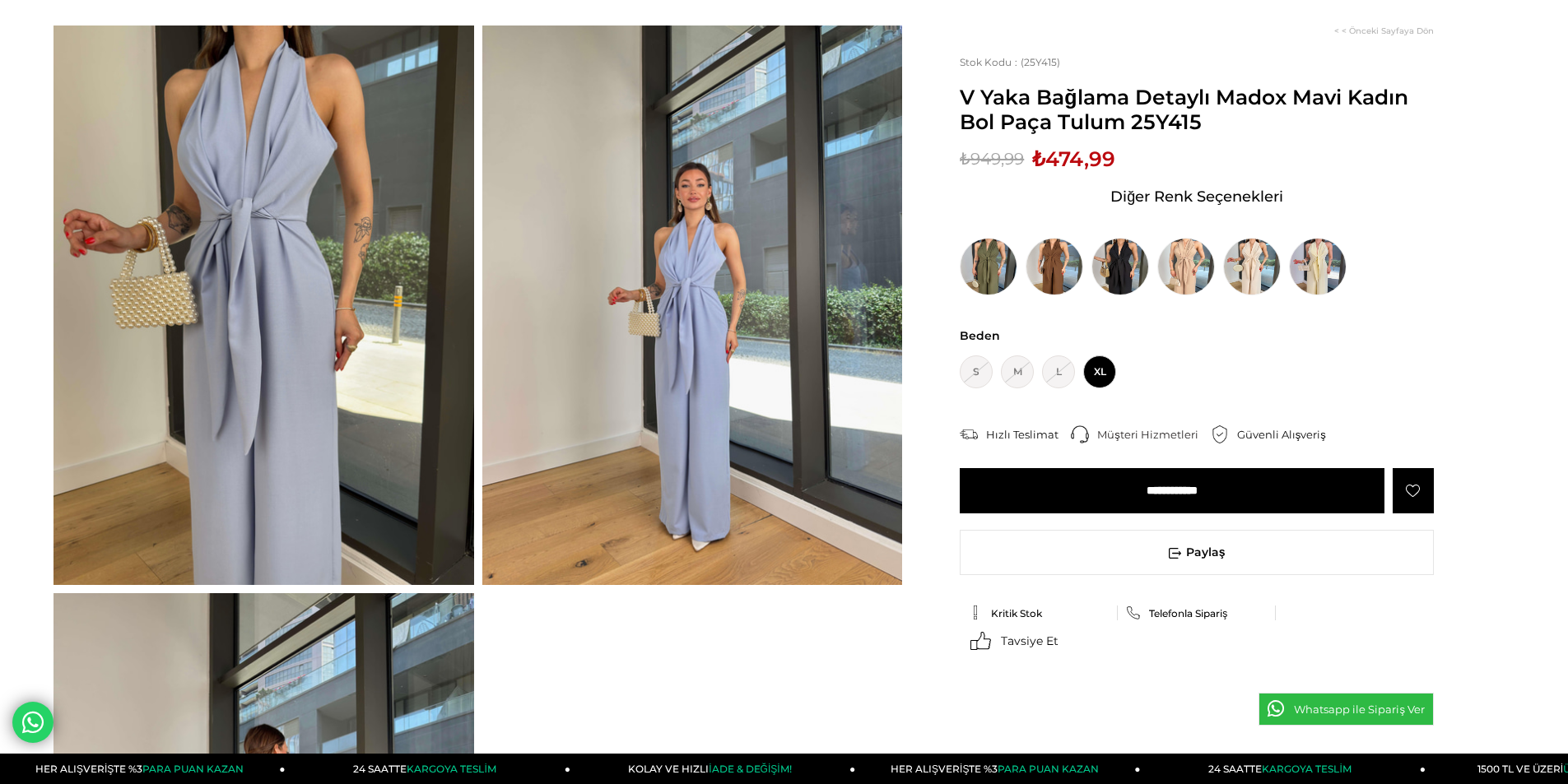
scroll to position [165, 0]
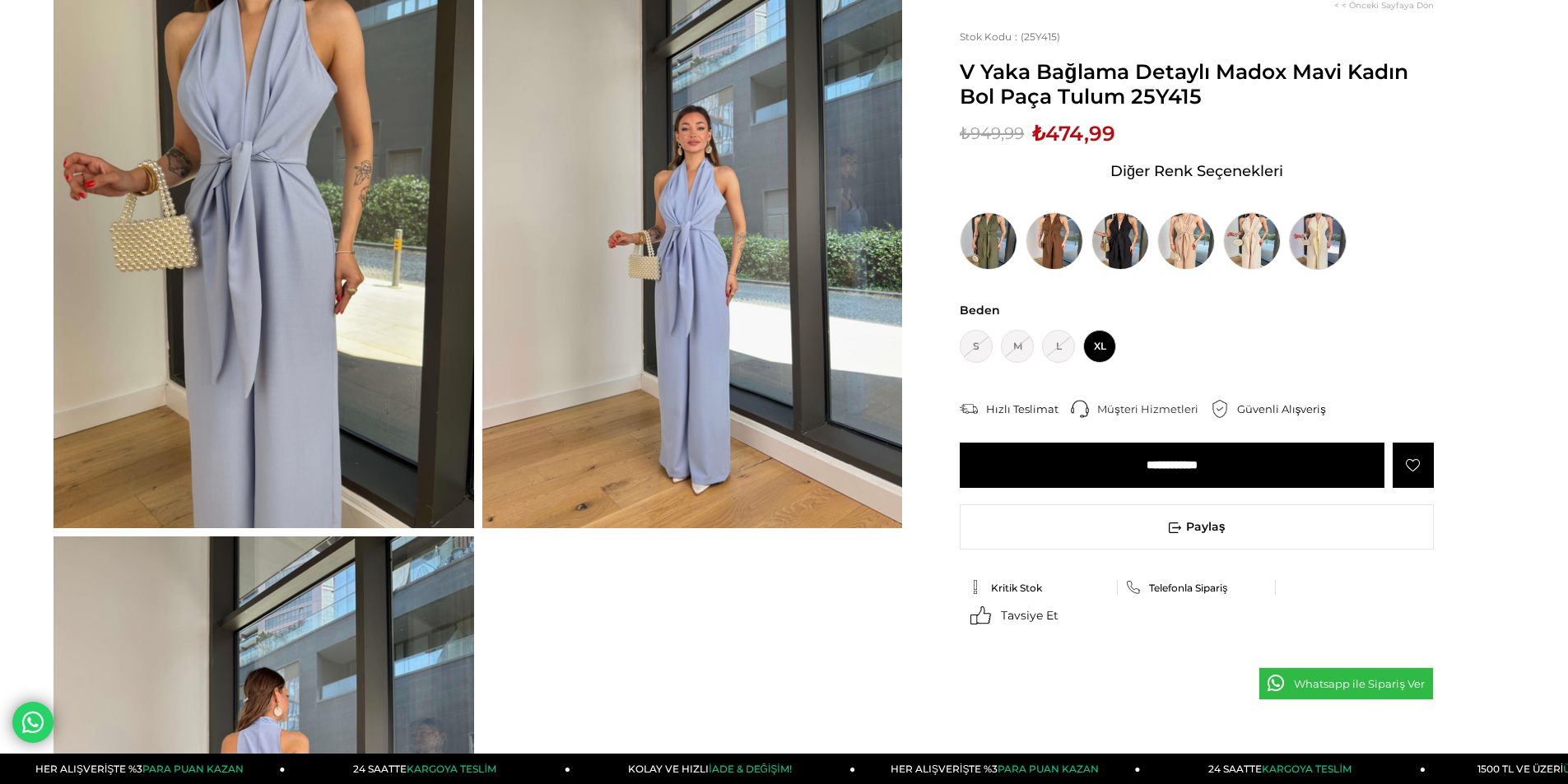
click at [1330, 244] on img at bounding box center [1318, 241] width 58 height 58
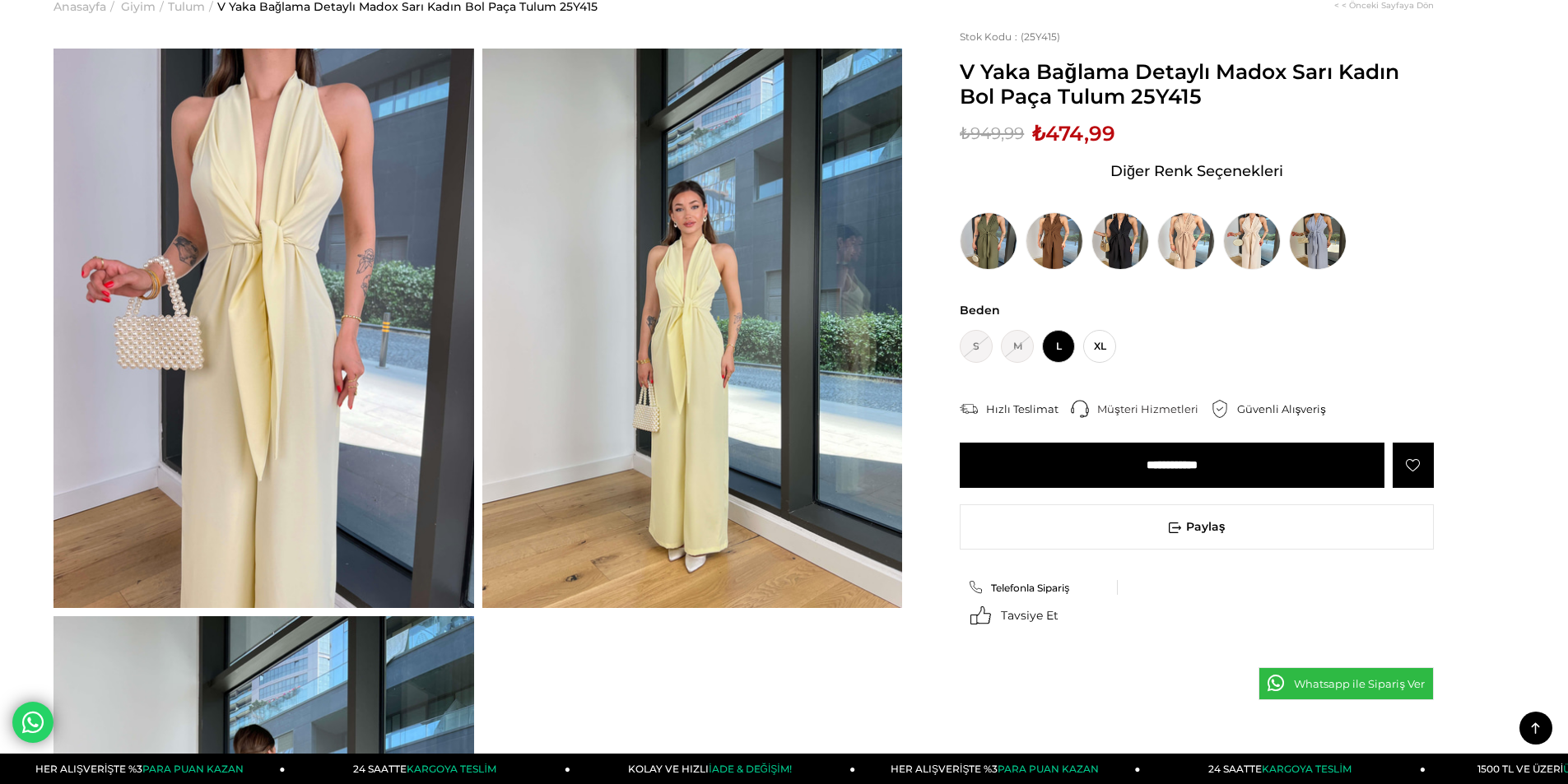
scroll to position [82, 0]
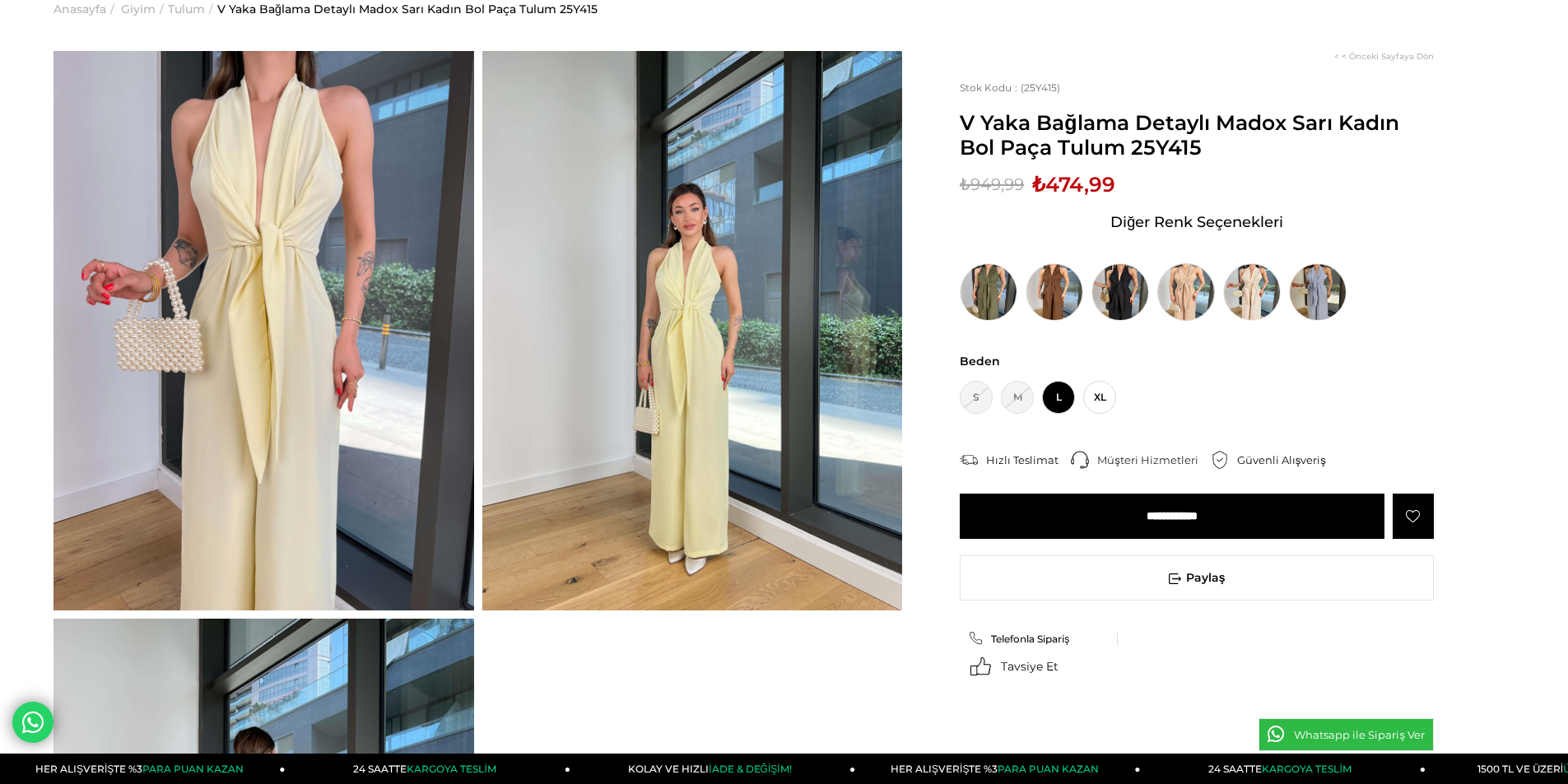
click at [1196, 299] on img at bounding box center [1186, 292] width 58 height 58
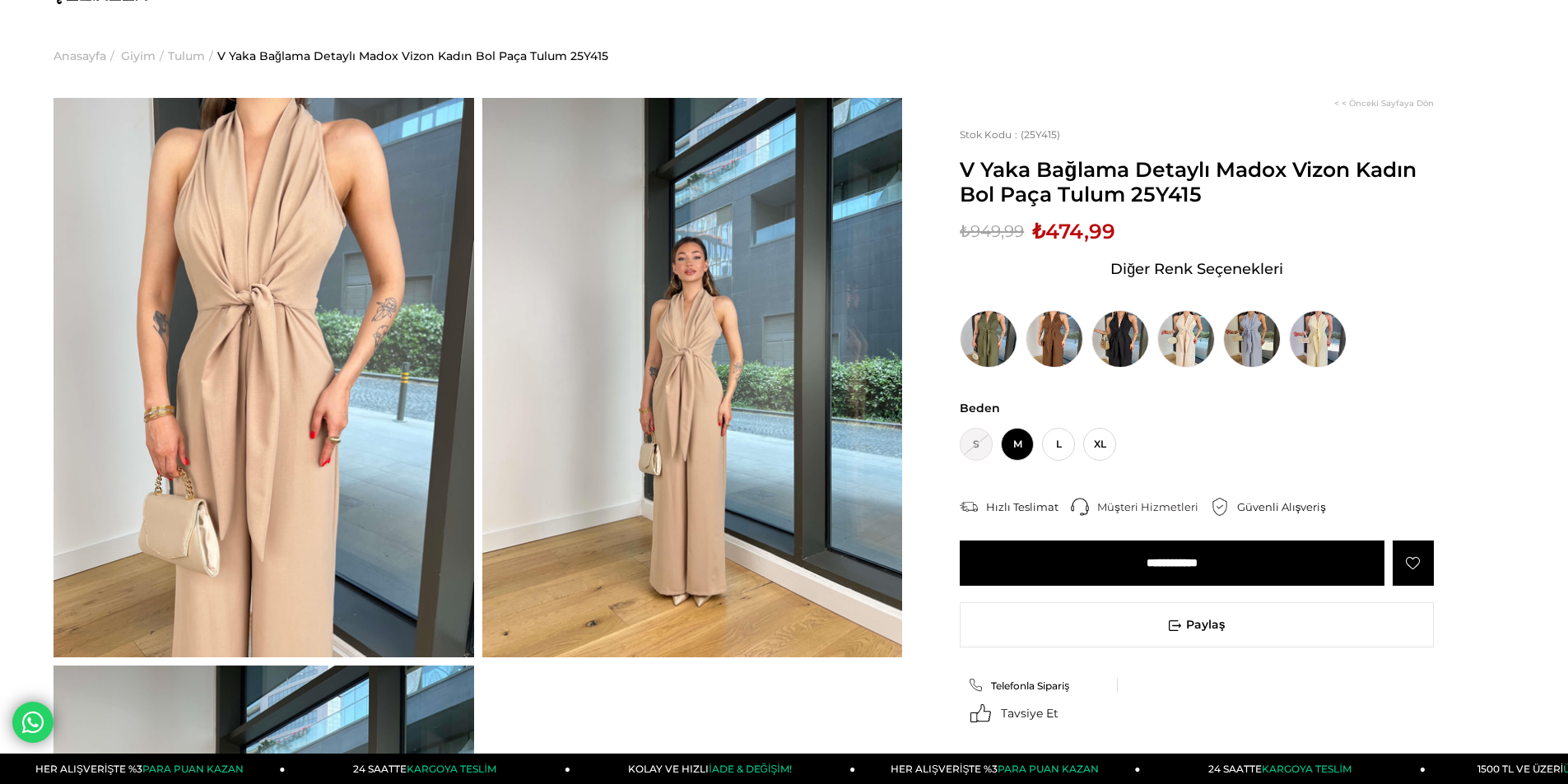
scroll to position [82, 0]
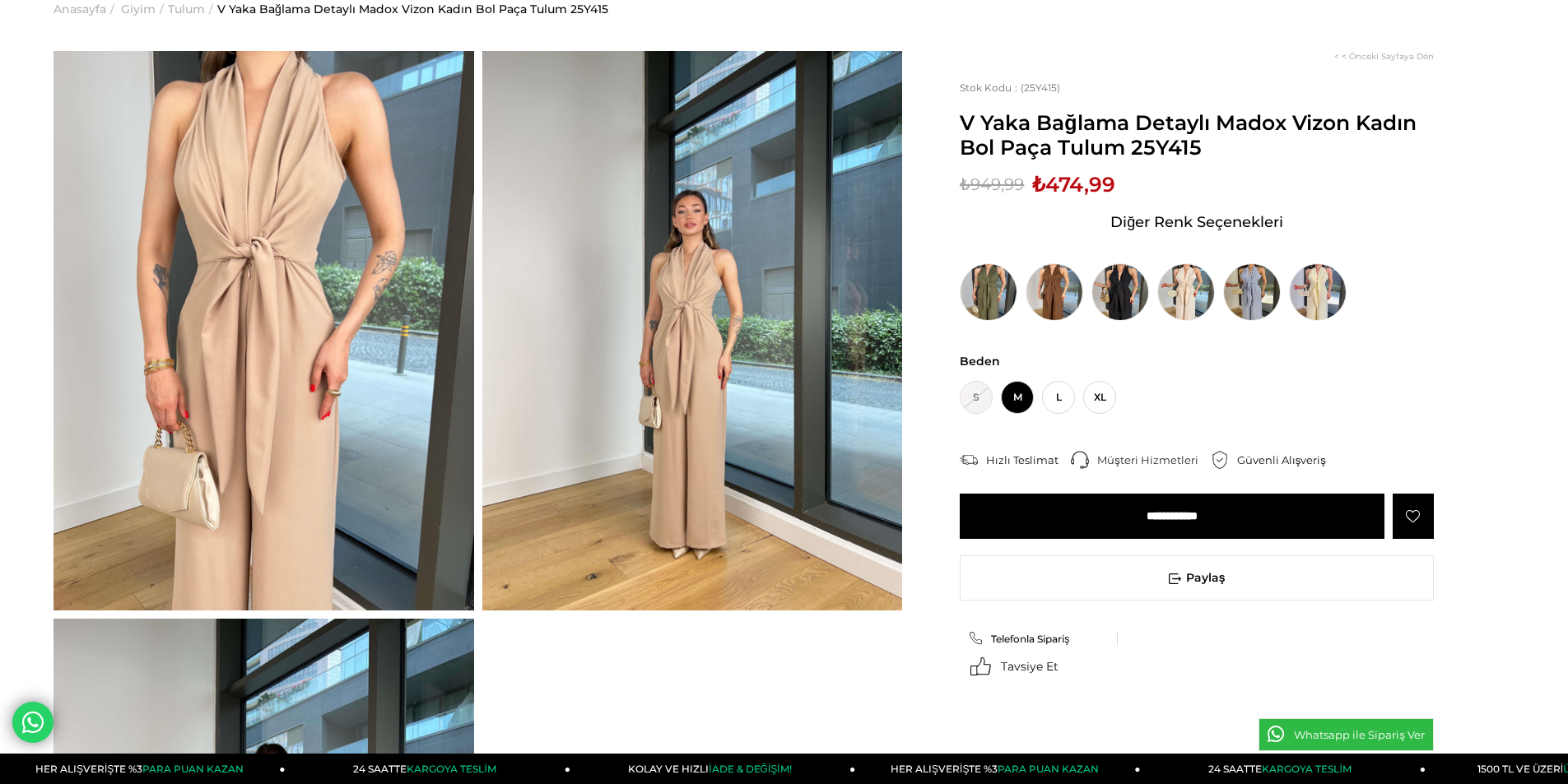
click at [311, 300] on img at bounding box center [263, 331] width 420 height 560
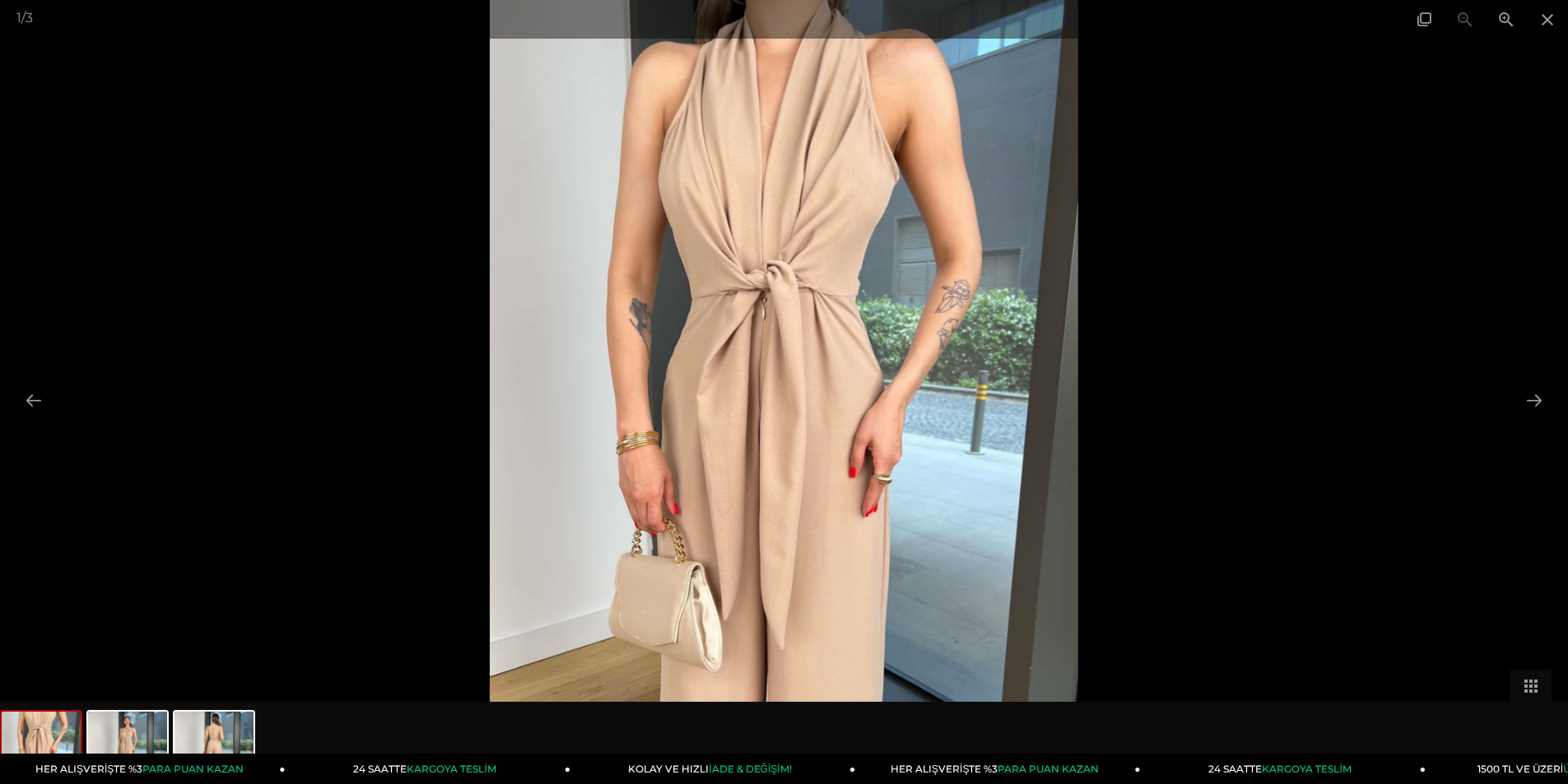
click at [748, 306] on img at bounding box center [784, 392] width 589 height 784
click at [787, 310] on img at bounding box center [784, 392] width 589 height 784
click at [754, 321] on img at bounding box center [784, 392] width 589 height 784
click at [1508, 32] on span at bounding box center [1505, 19] width 41 height 39
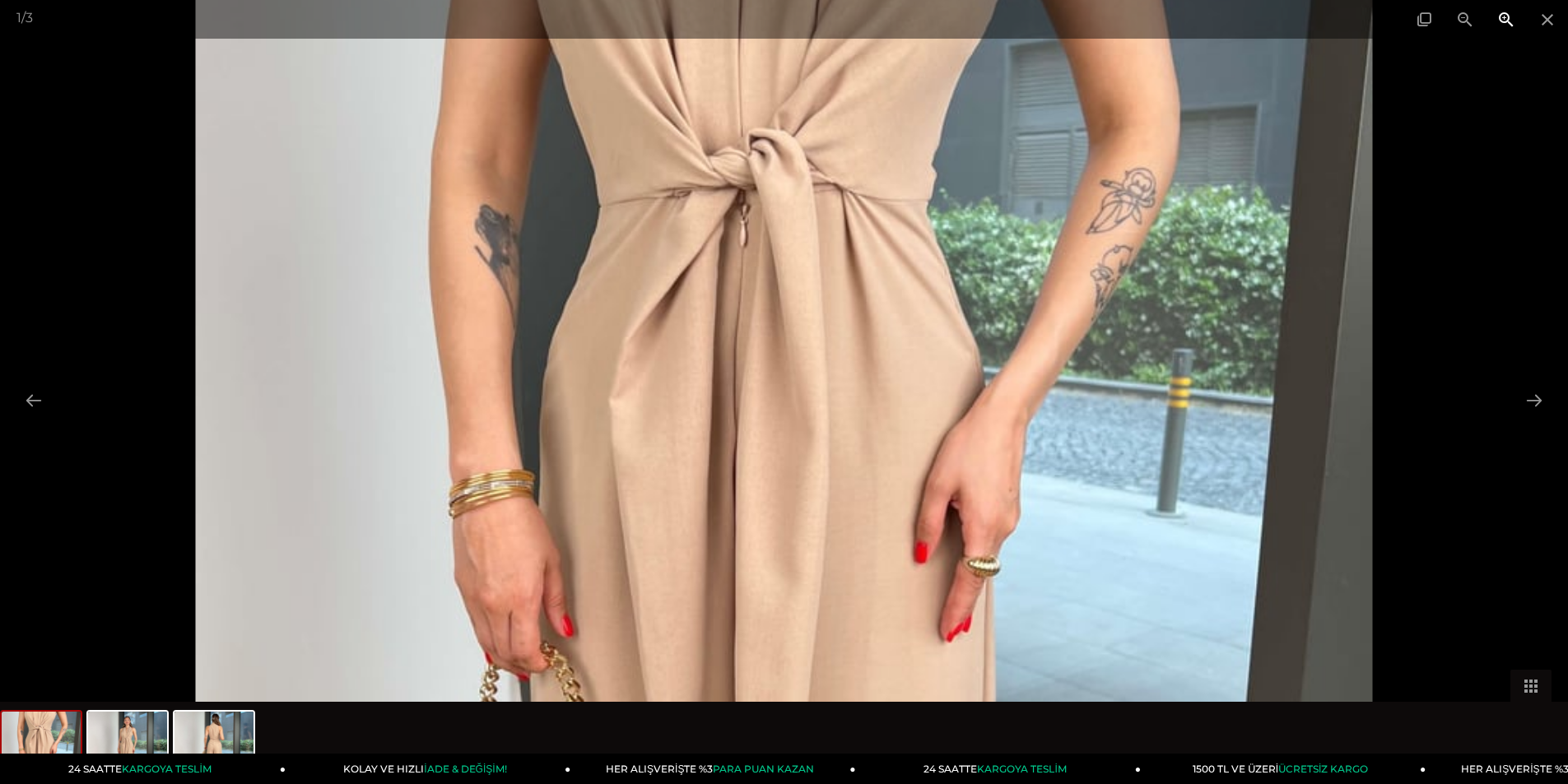
click at [1508, 32] on span at bounding box center [1505, 19] width 41 height 39
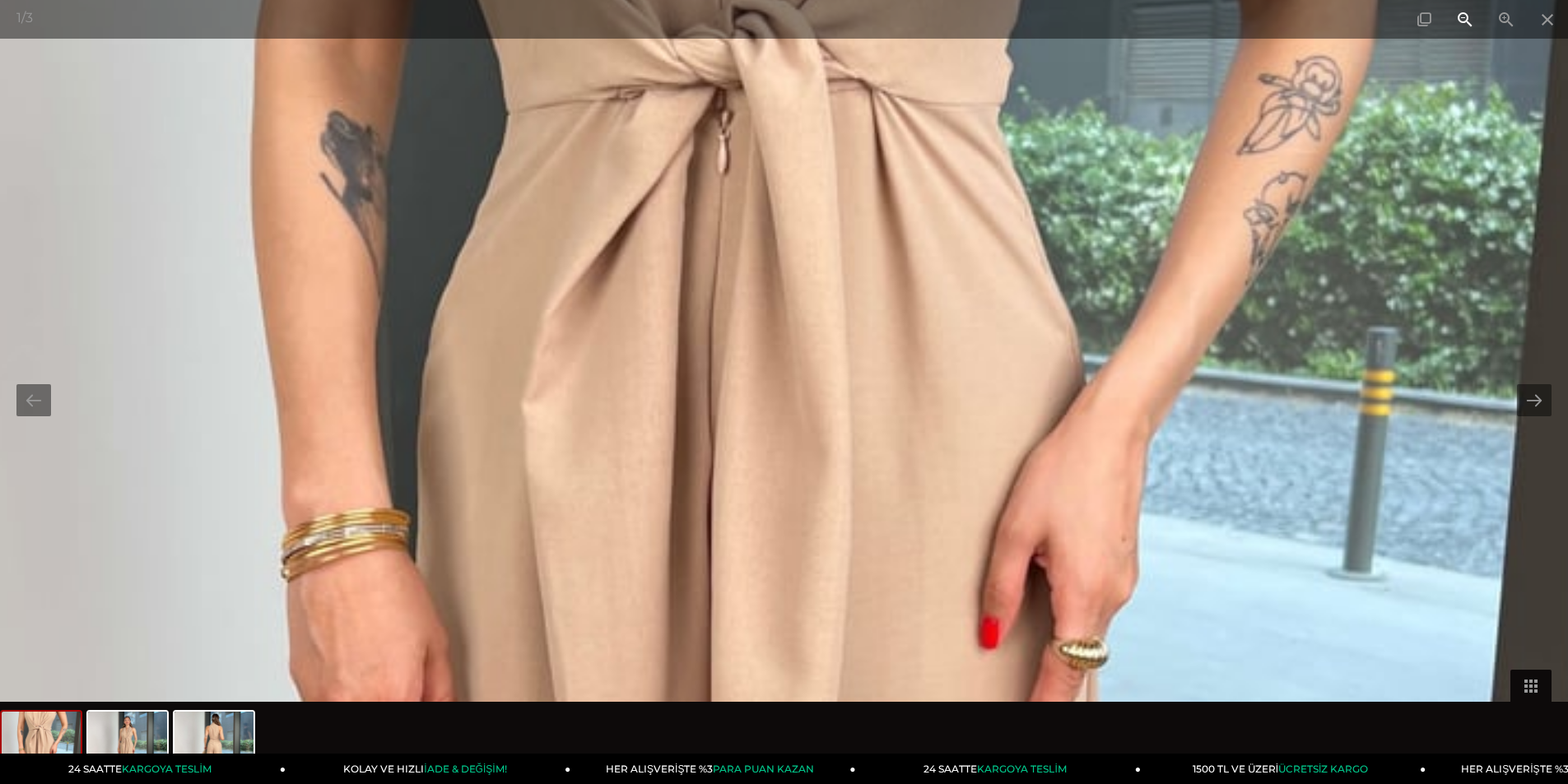
click at [1478, 36] on span at bounding box center [1465, 19] width 41 height 39
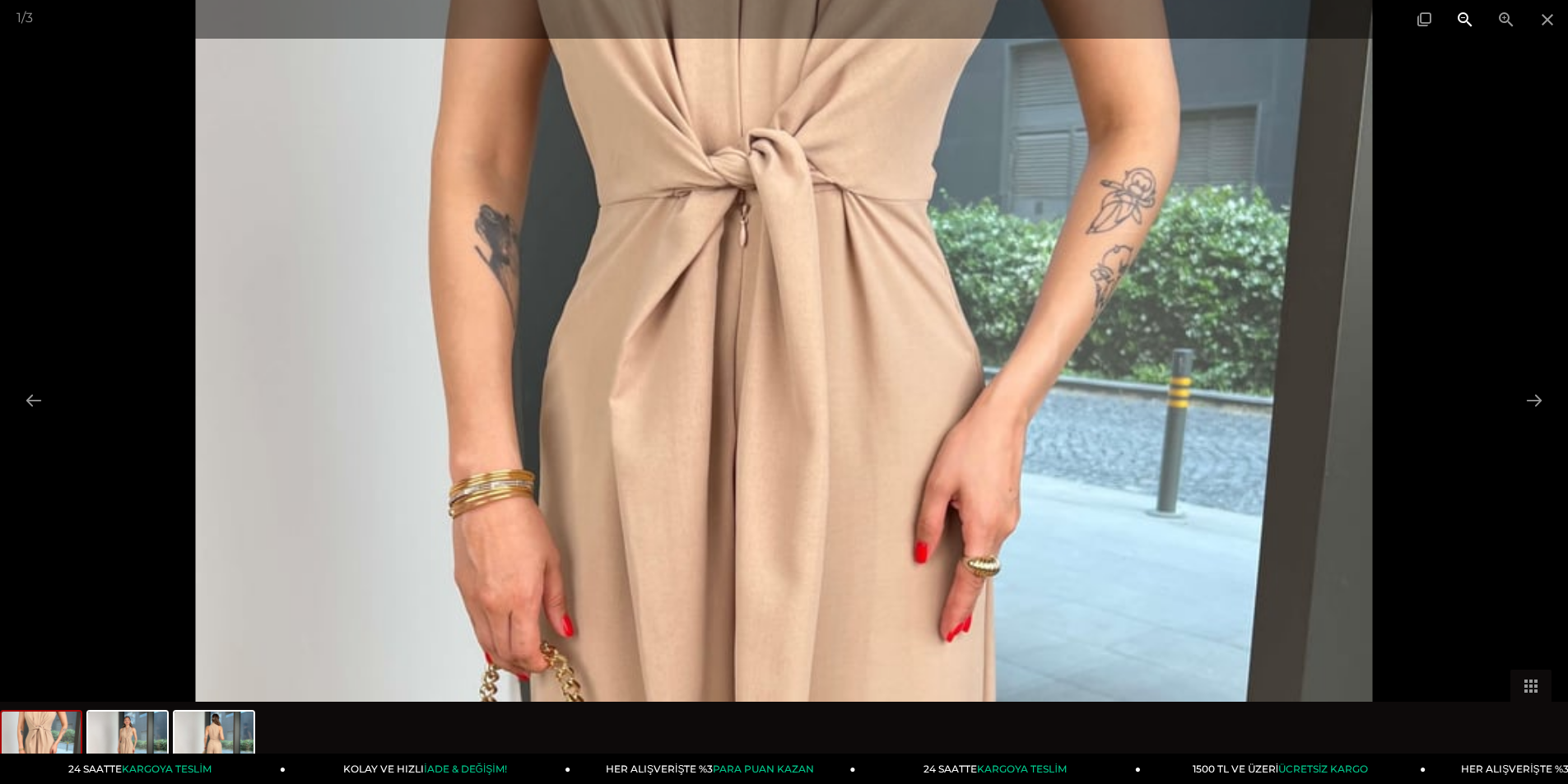
click at [1478, 36] on span at bounding box center [1465, 19] width 41 height 39
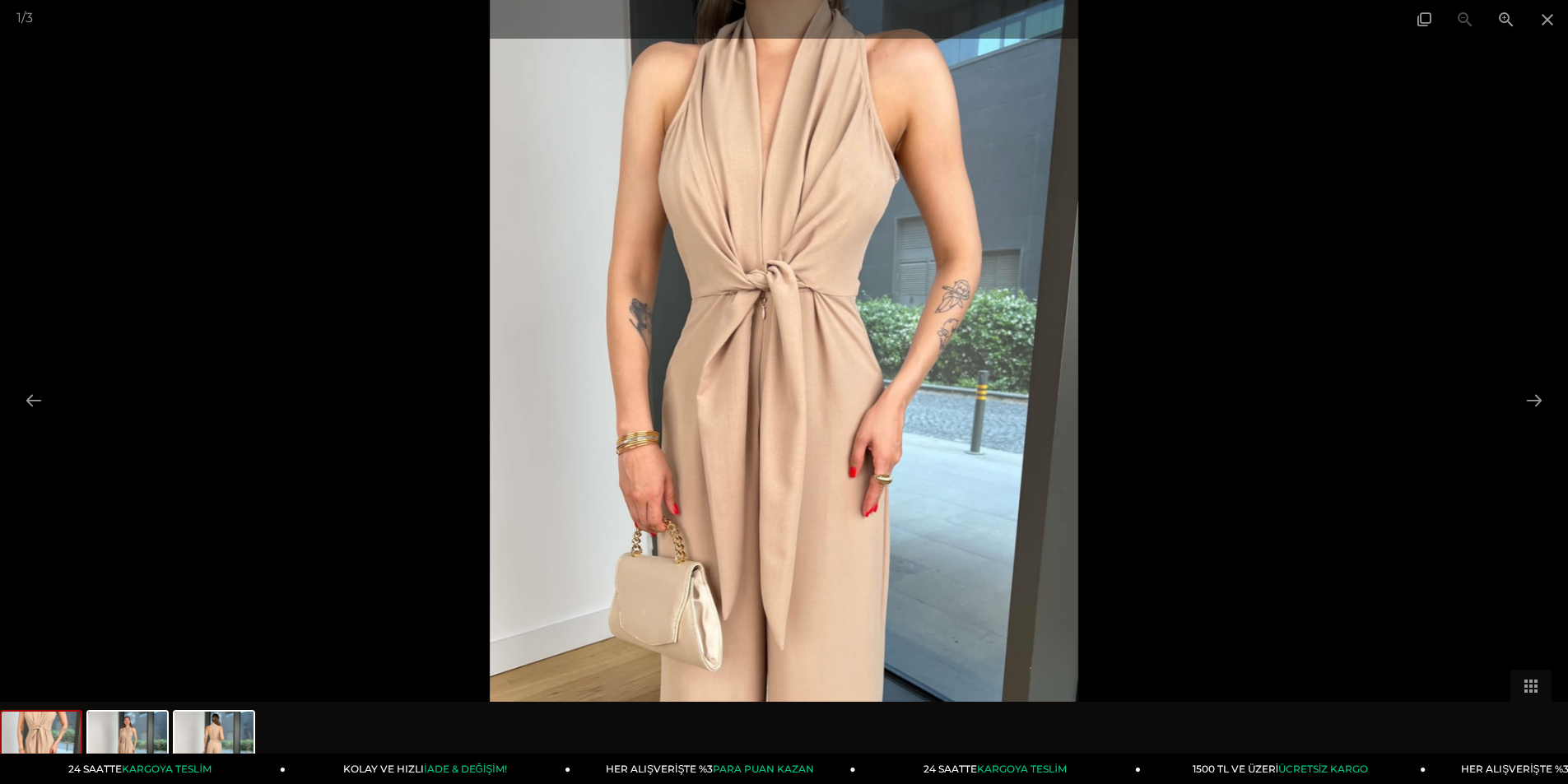
click at [1478, 37] on div "1 / 3" at bounding box center [784, 19] width 1568 height 39
click at [1539, 13] on span at bounding box center [1547, 19] width 41 height 39
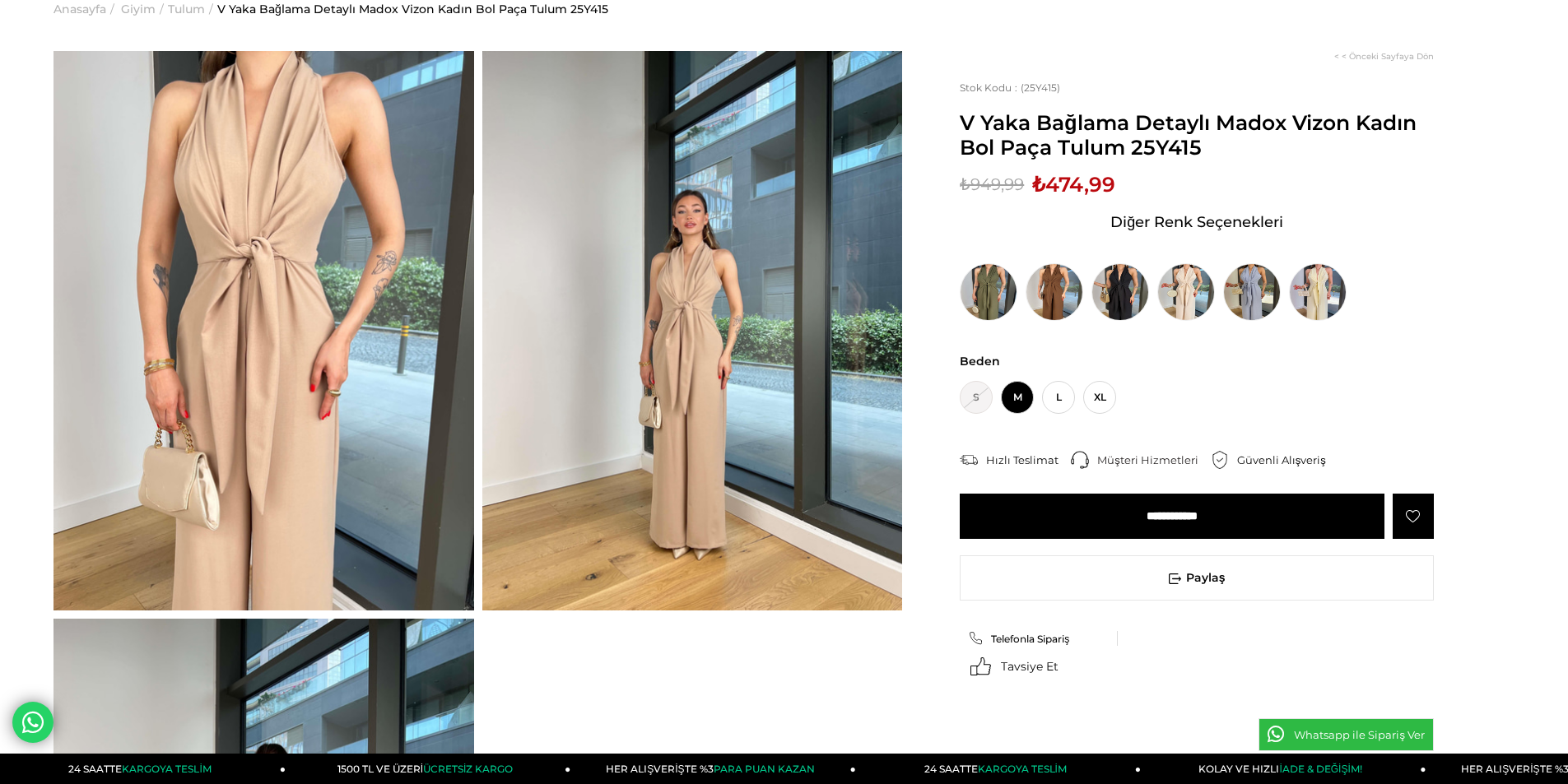
click at [1299, 516] on input "**********" at bounding box center [1172, 517] width 425 height 46
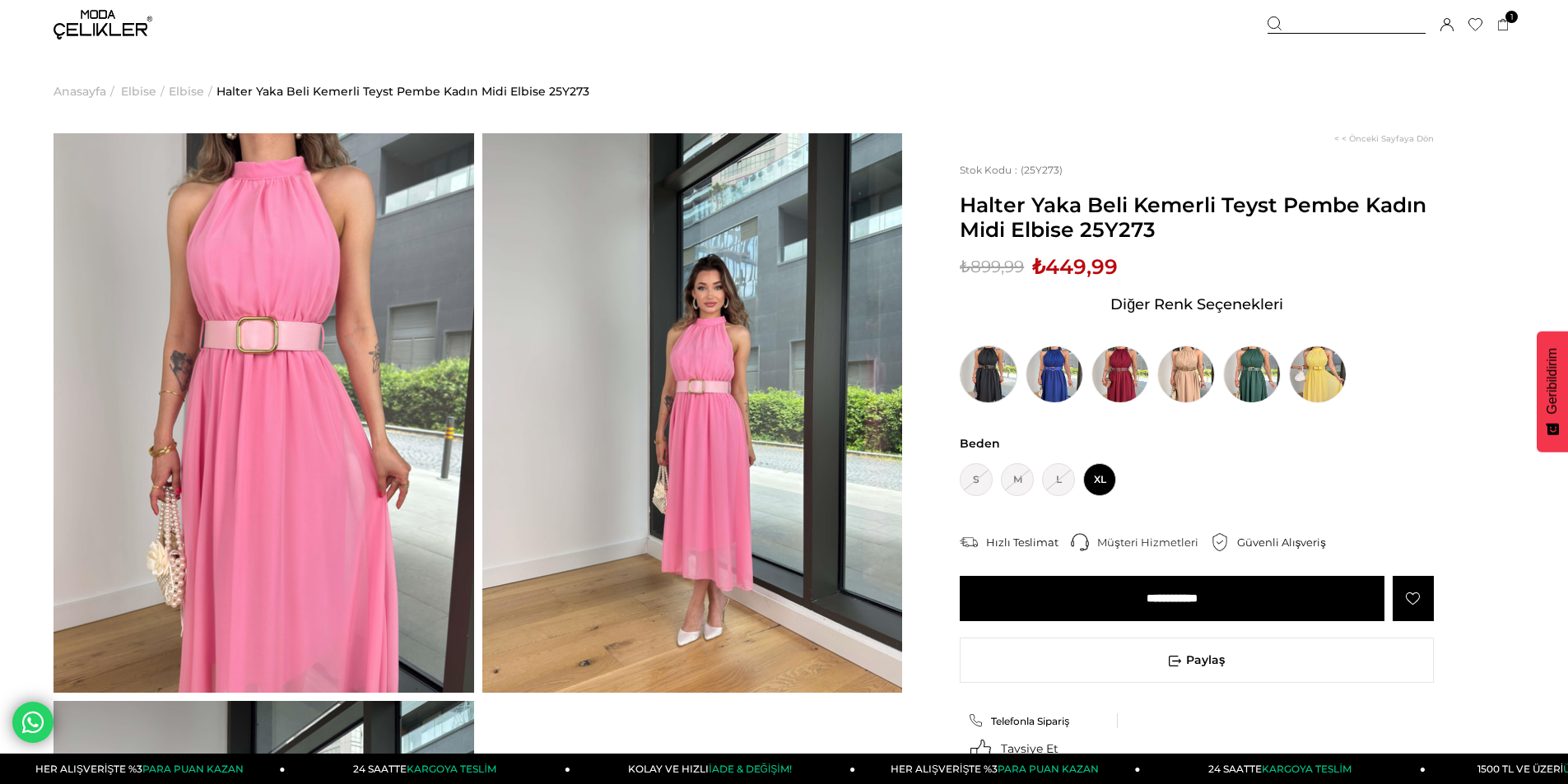
click at [1011, 372] on img at bounding box center [989, 375] width 58 height 58
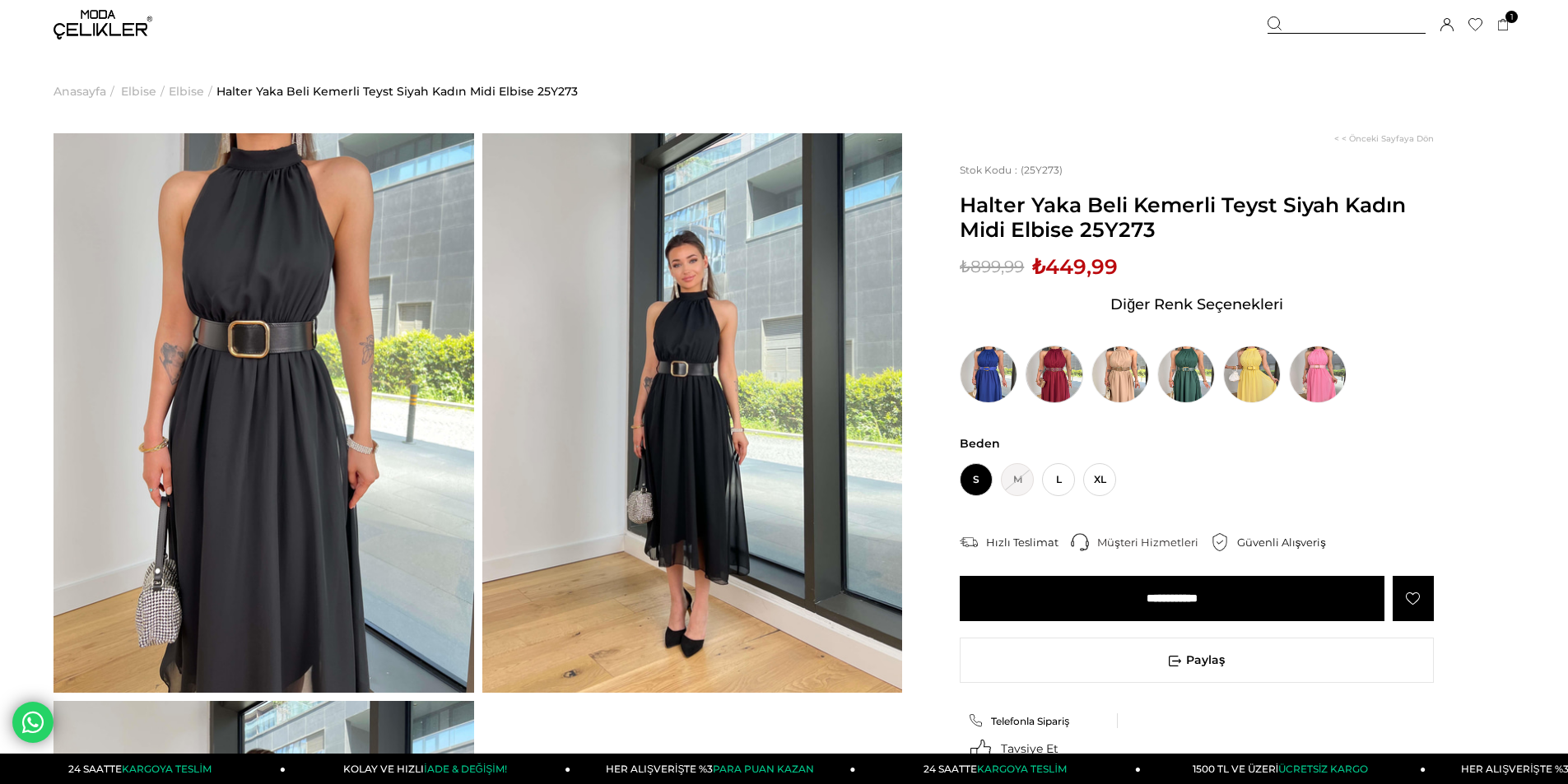
click at [1072, 369] on img at bounding box center [1054, 375] width 58 height 58
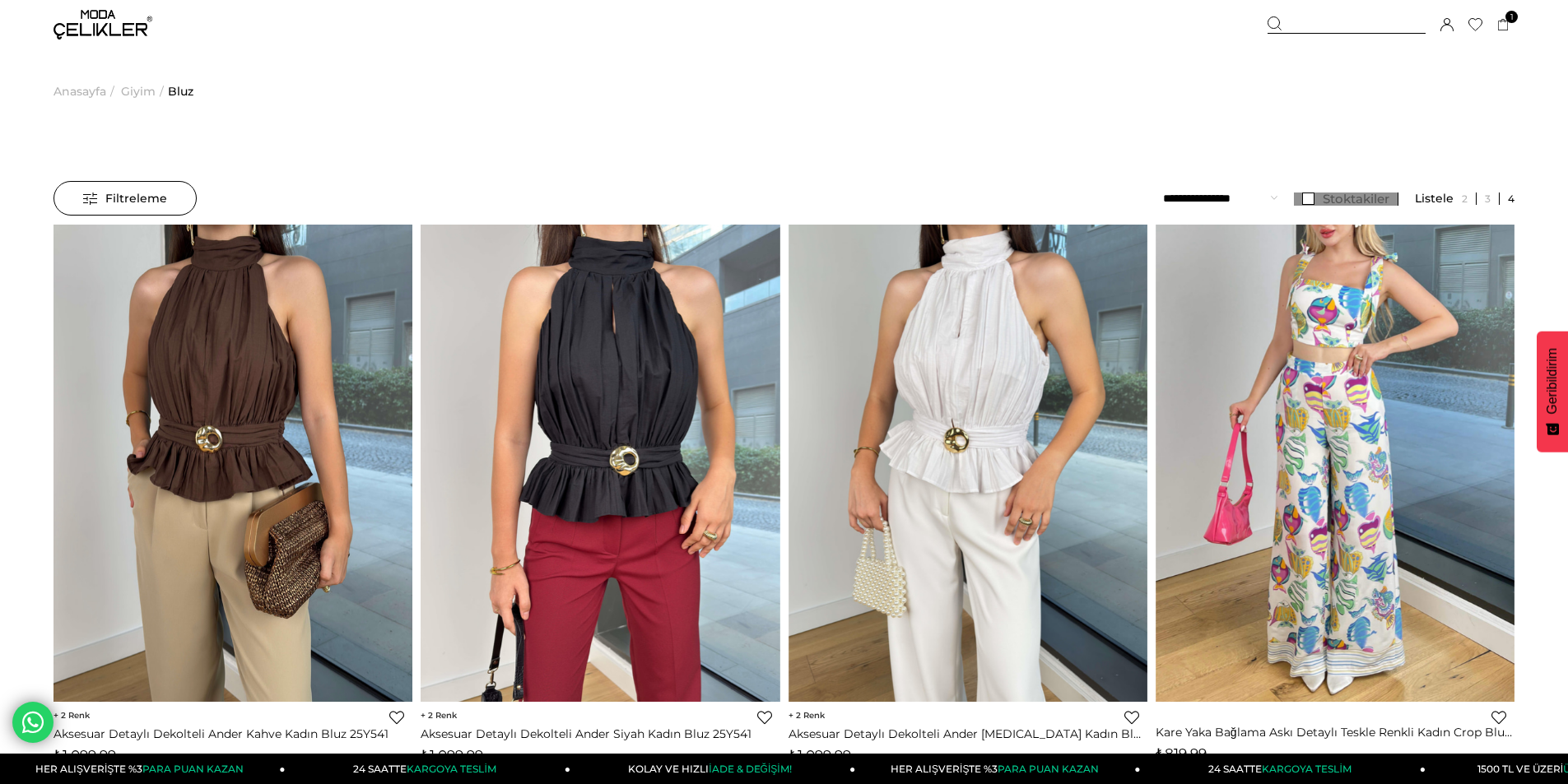
click at [1347, 195] on span "Stoktakiler" at bounding box center [1356, 199] width 67 height 15
click at [90, 96] on span "Anasayfa" at bounding box center [79, 90] width 52 height 84
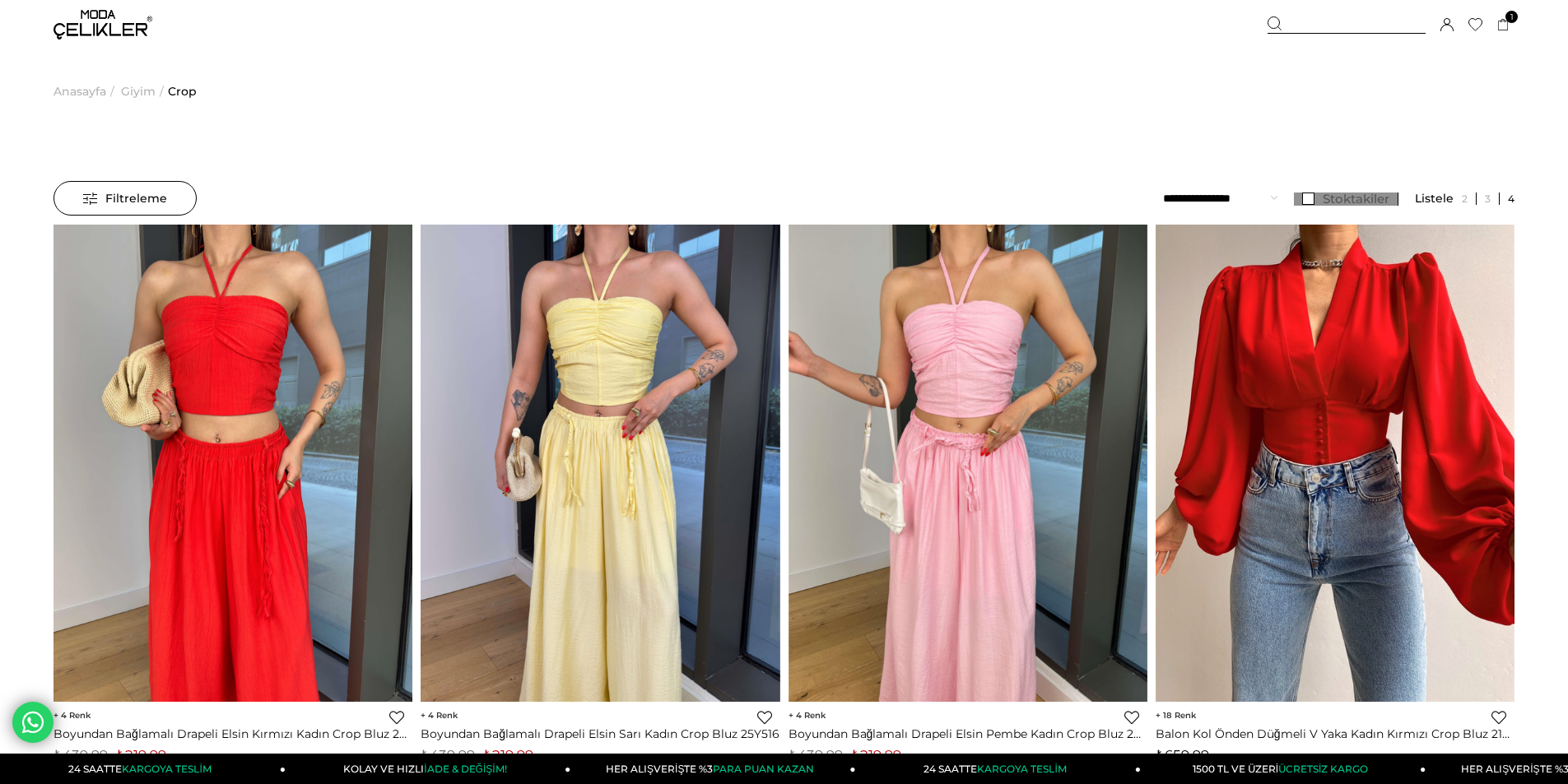
click at [1319, 198] on link "Stoktakiler" at bounding box center [1346, 200] width 105 height 14
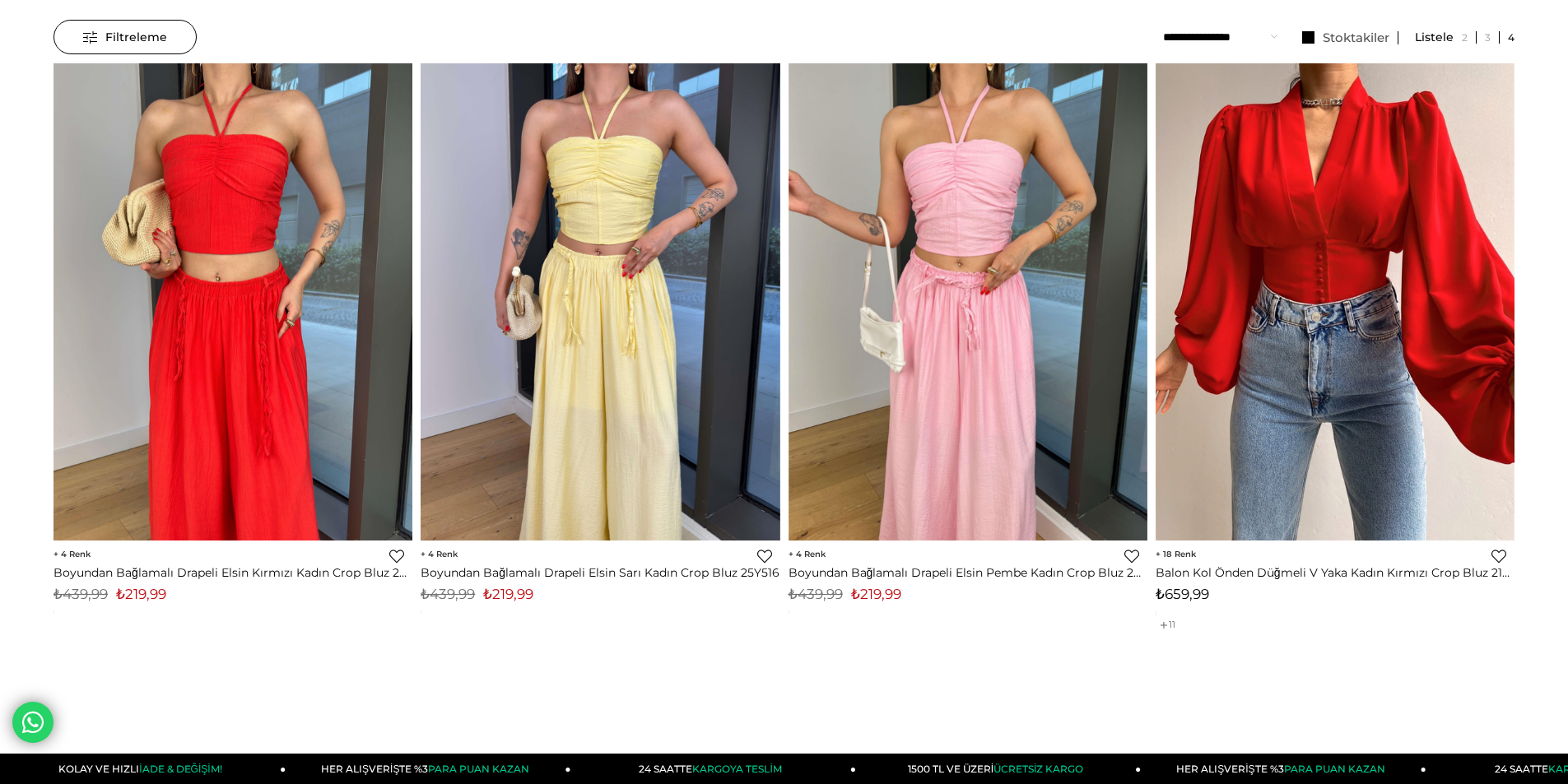
scroll to position [165, 0]
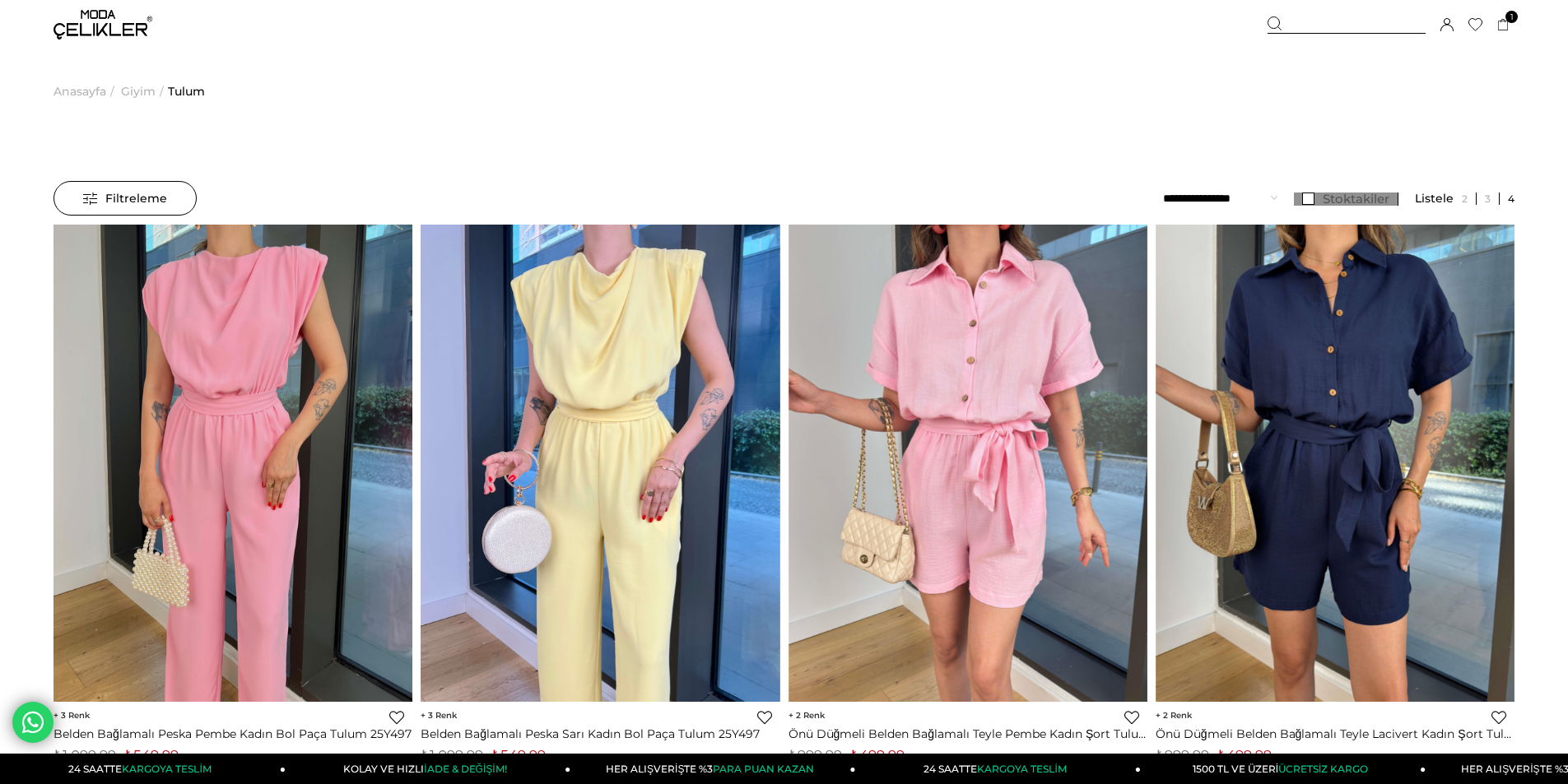
click at [1337, 200] on span "Stoktakiler" at bounding box center [1356, 199] width 67 height 15
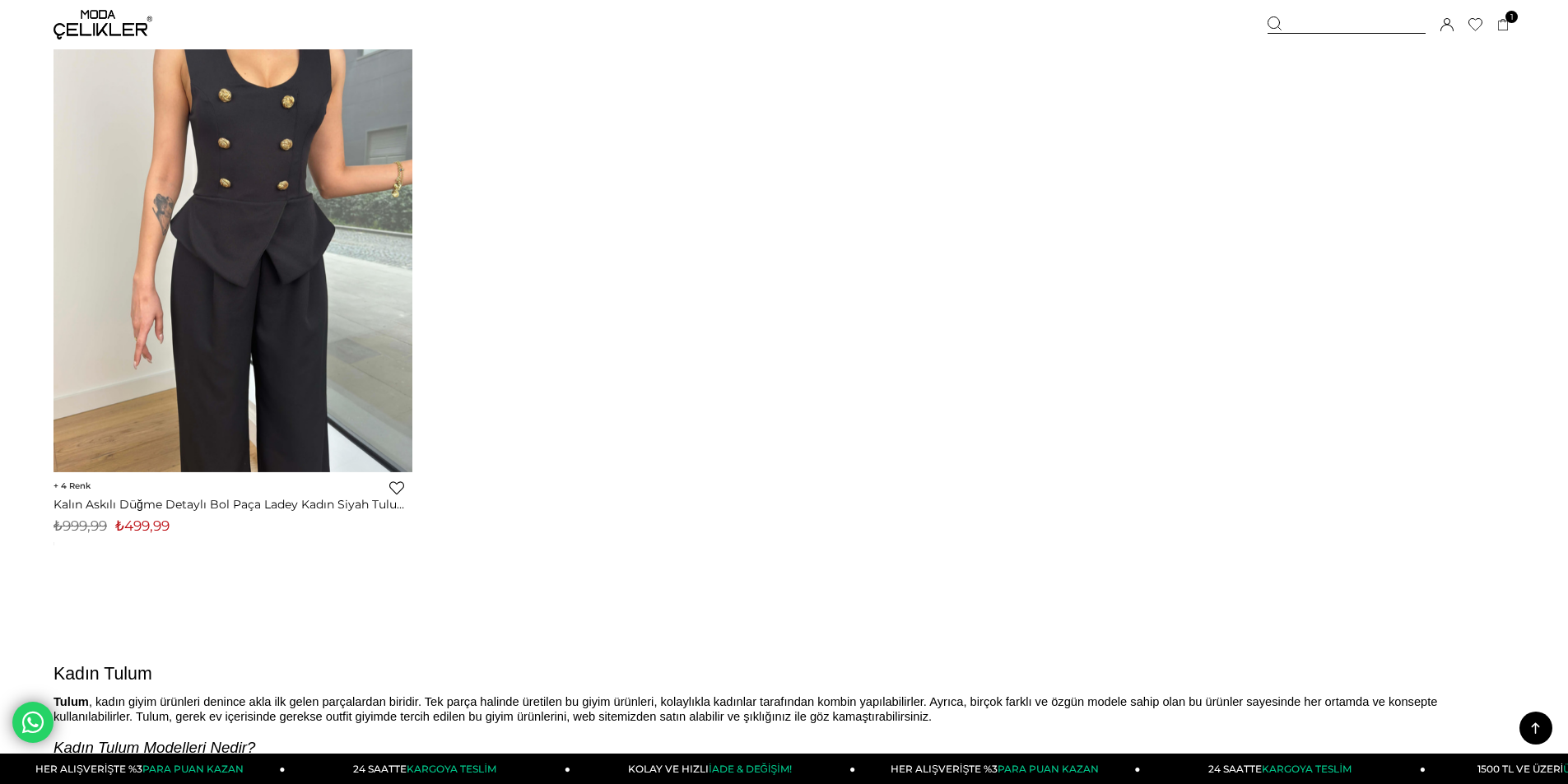
scroll to position [7654, 0]
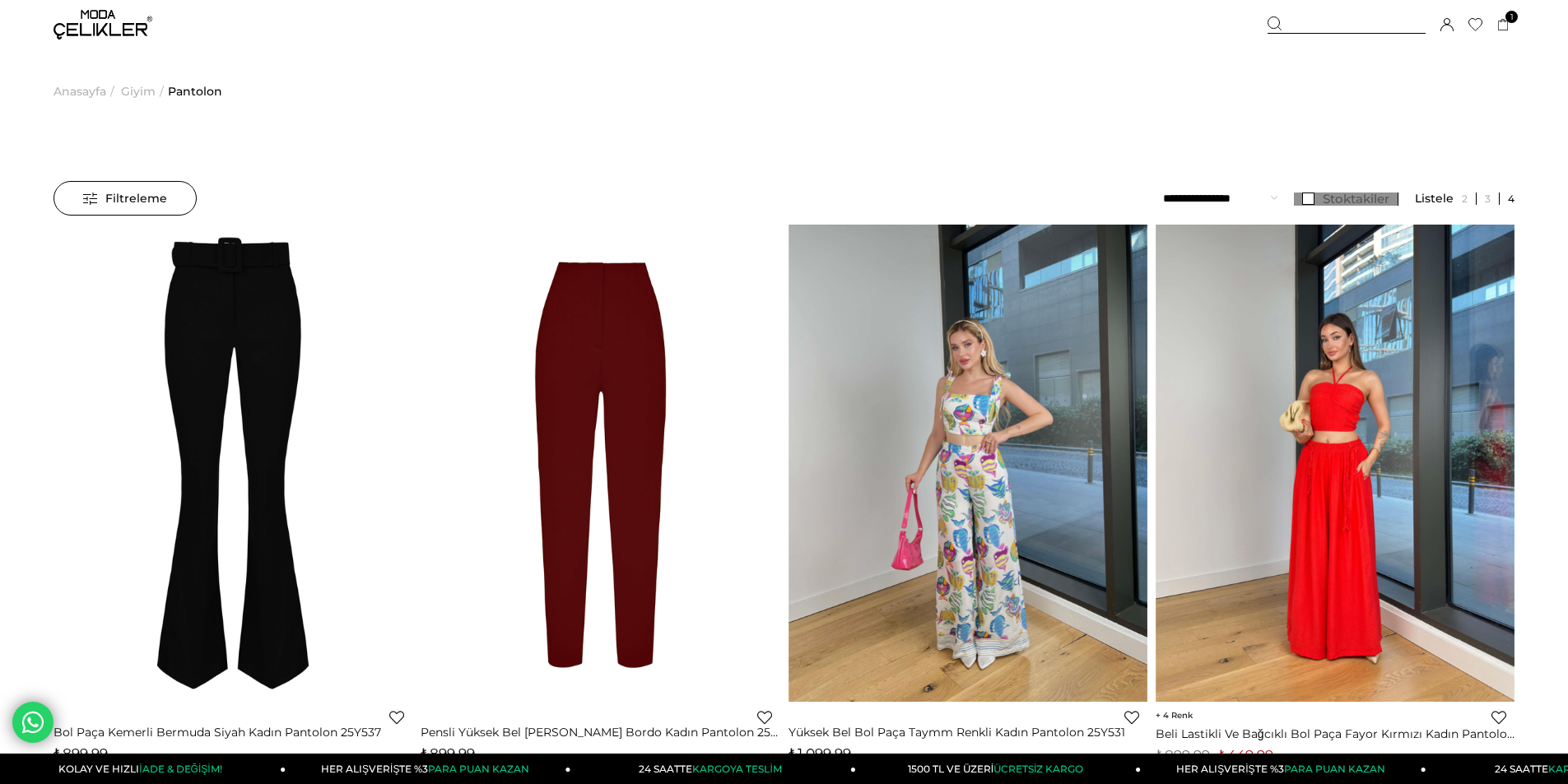
click at [1357, 198] on span "Stoktakiler" at bounding box center [1356, 199] width 67 height 15
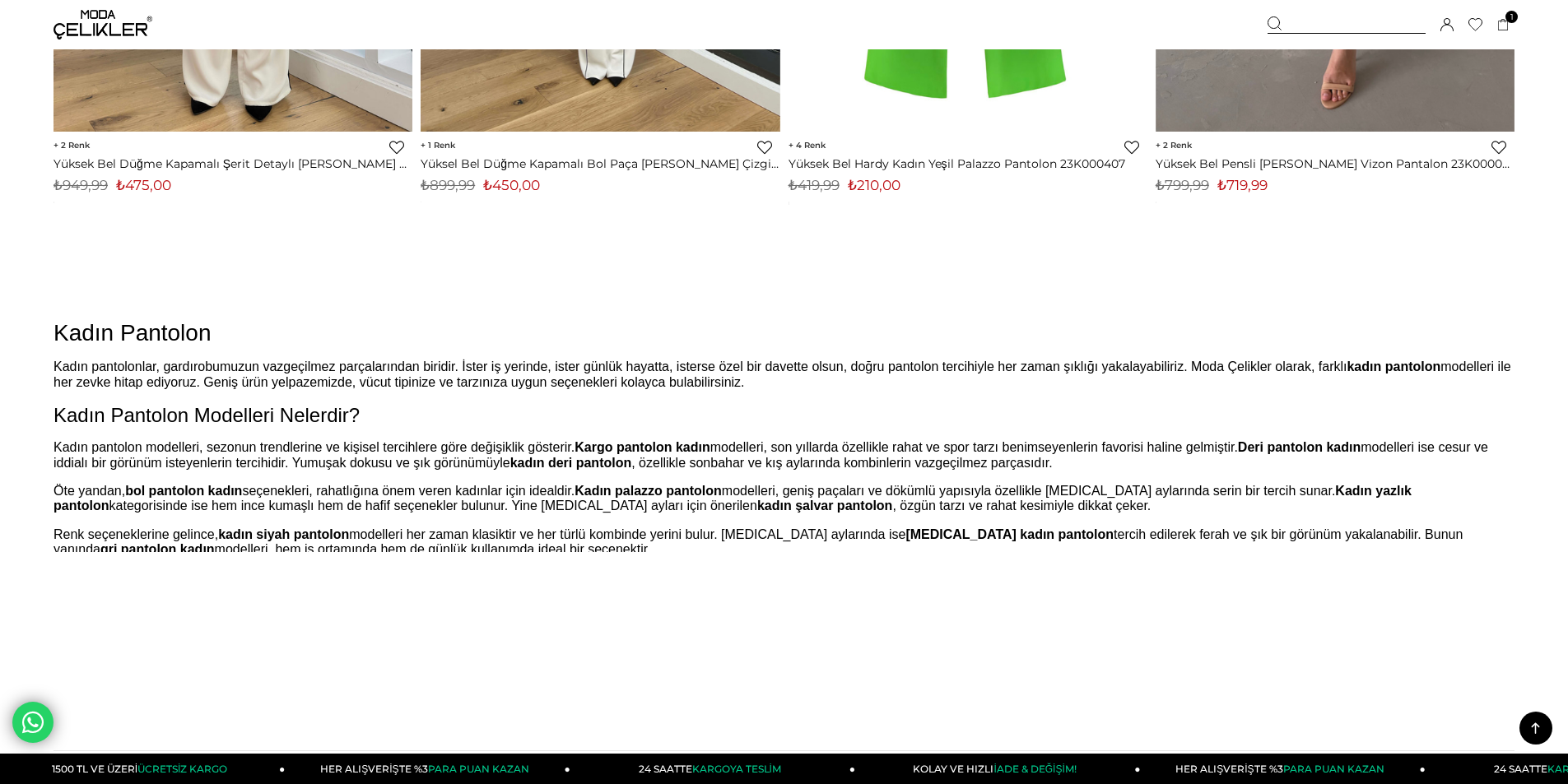
scroll to position [3703, 0]
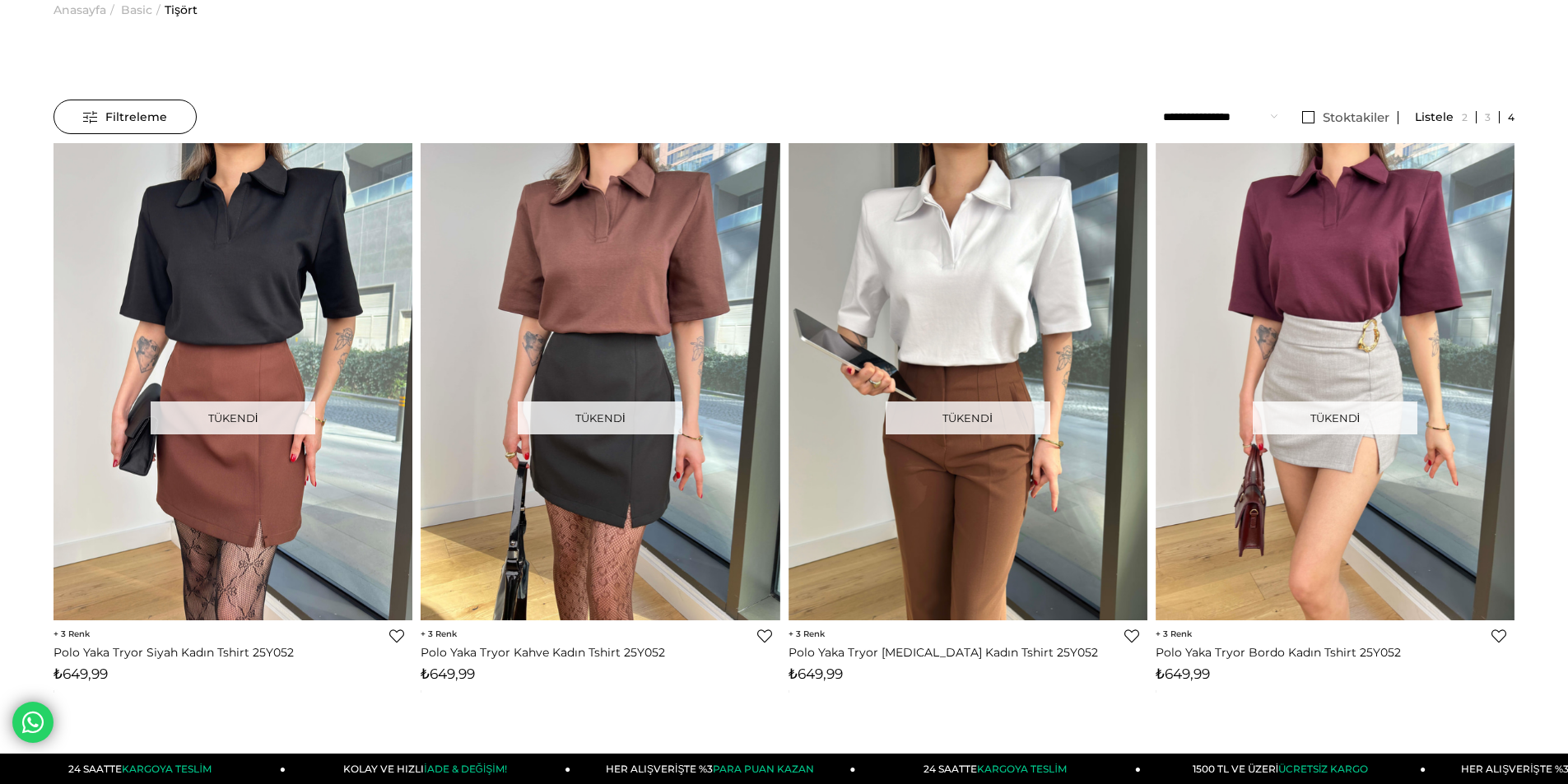
scroll to position [82, 0]
drag, startPoint x: 1292, startPoint y: 117, endPoint x: 1308, endPoint y: 117, distance: 16.0
click at [1293, 117] on ul "**********" at bounding box center [1339, 117] width 352 height 36
click at [1310, 117] on link "Stoktakiler" at bounding box center [1346, 117] width 105 height 14
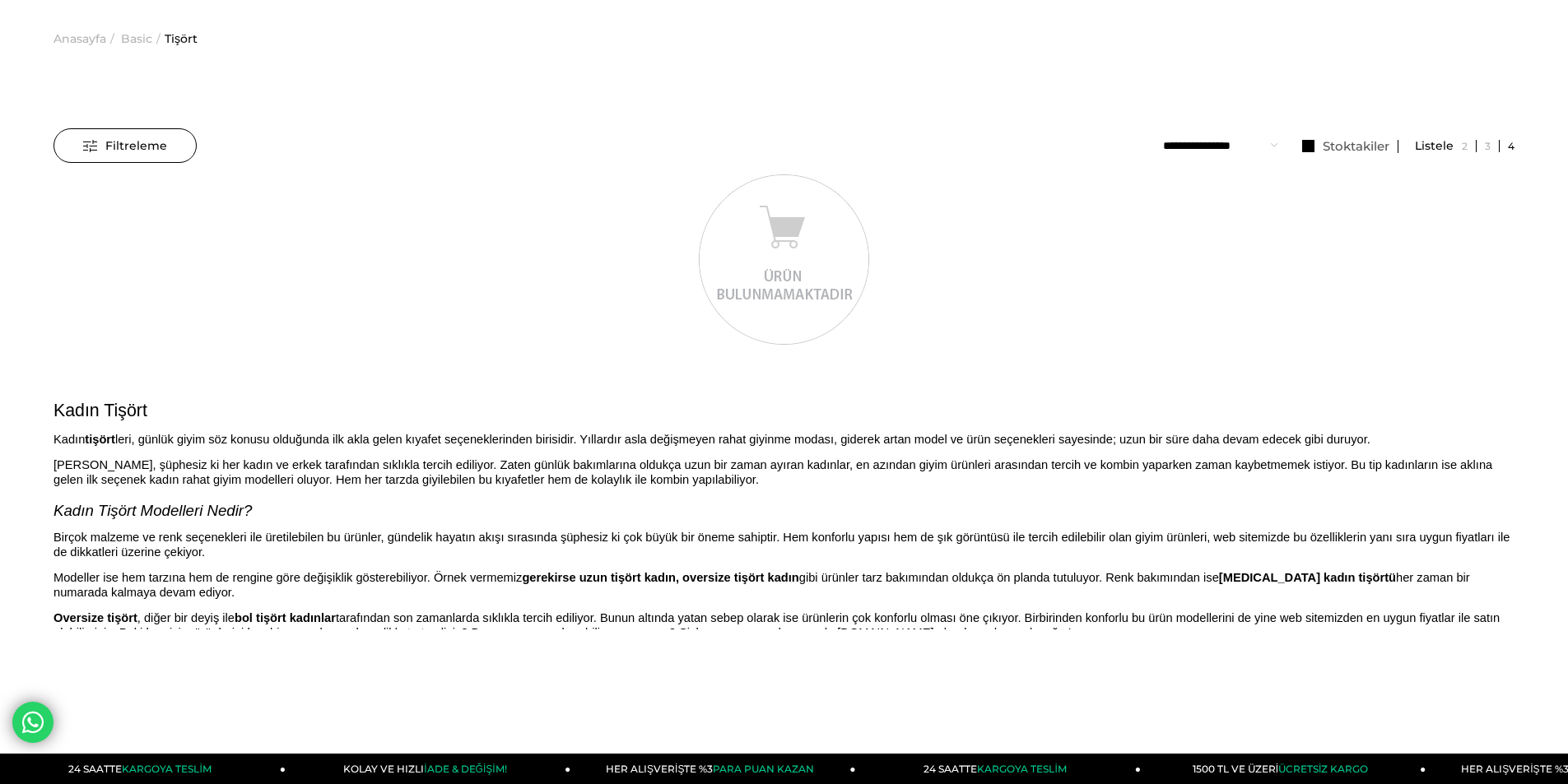
scroll to position [0, 0]
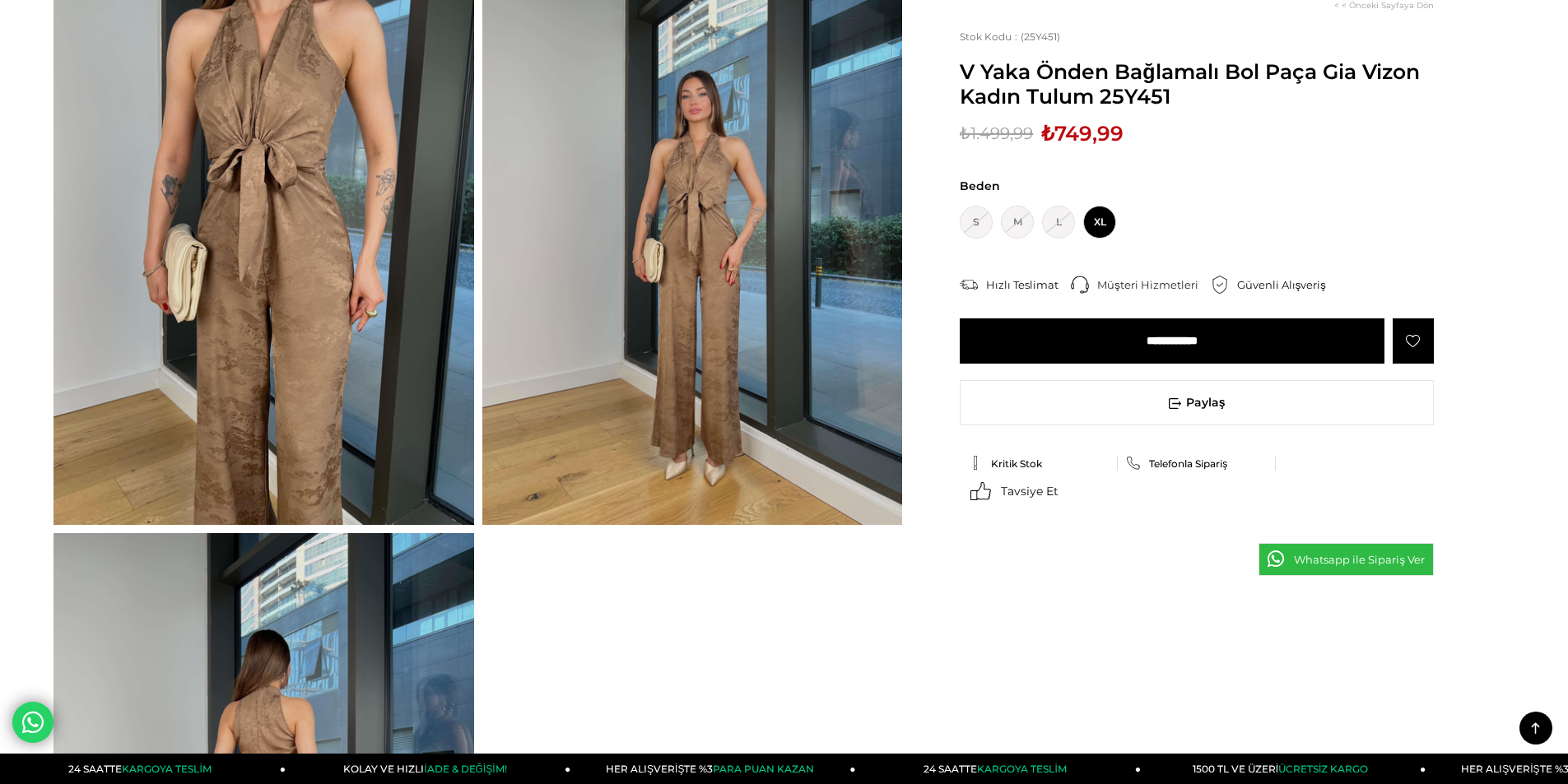
scroll to position [165, 0]
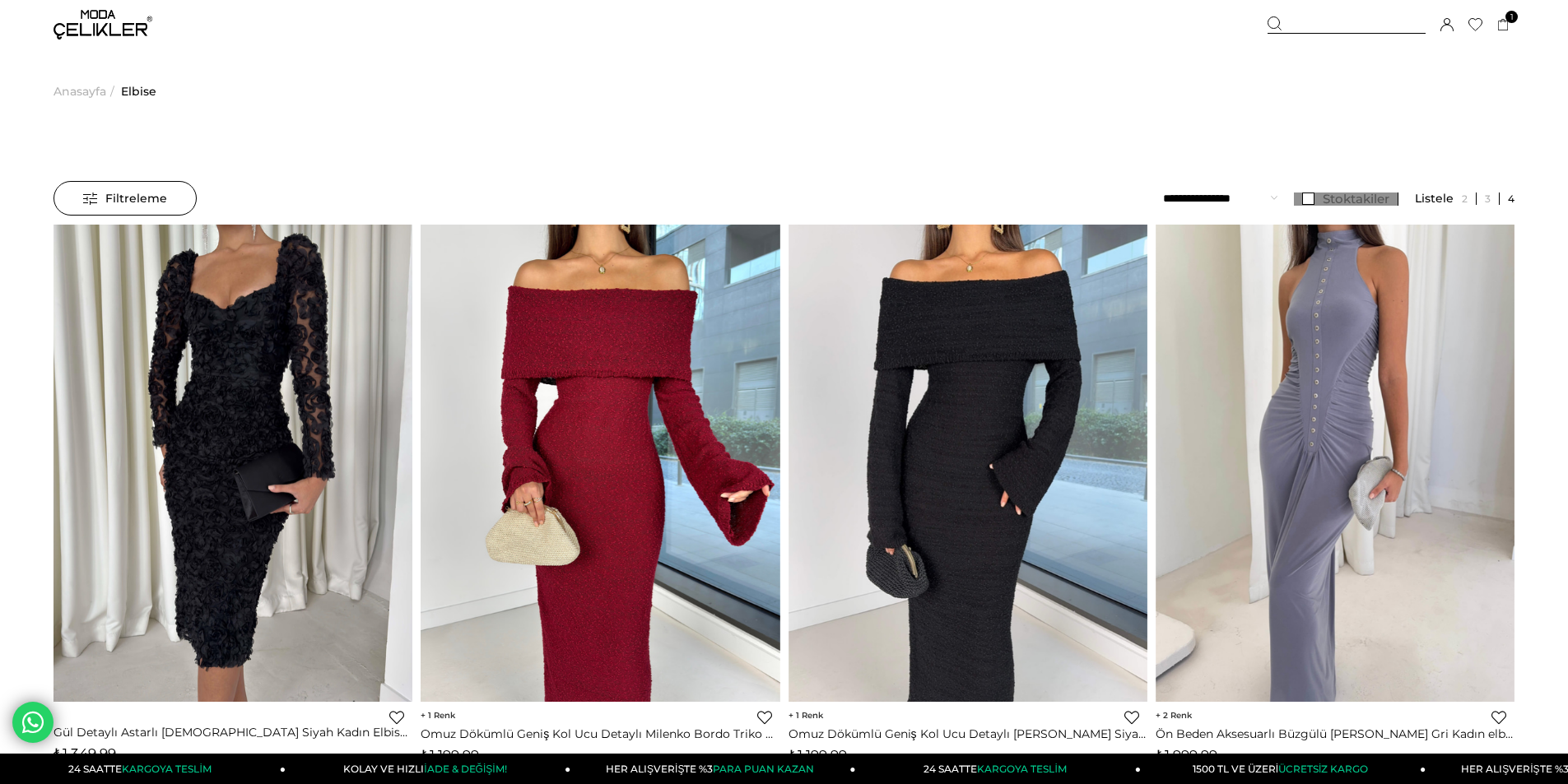
click at [1335, 198] on span "Stoktakiler" at bounding box center [1356, 199] width 67 height 15
click at [1223, 200] on select "**********" at bounding box center [1220, 198] width 114 height 35
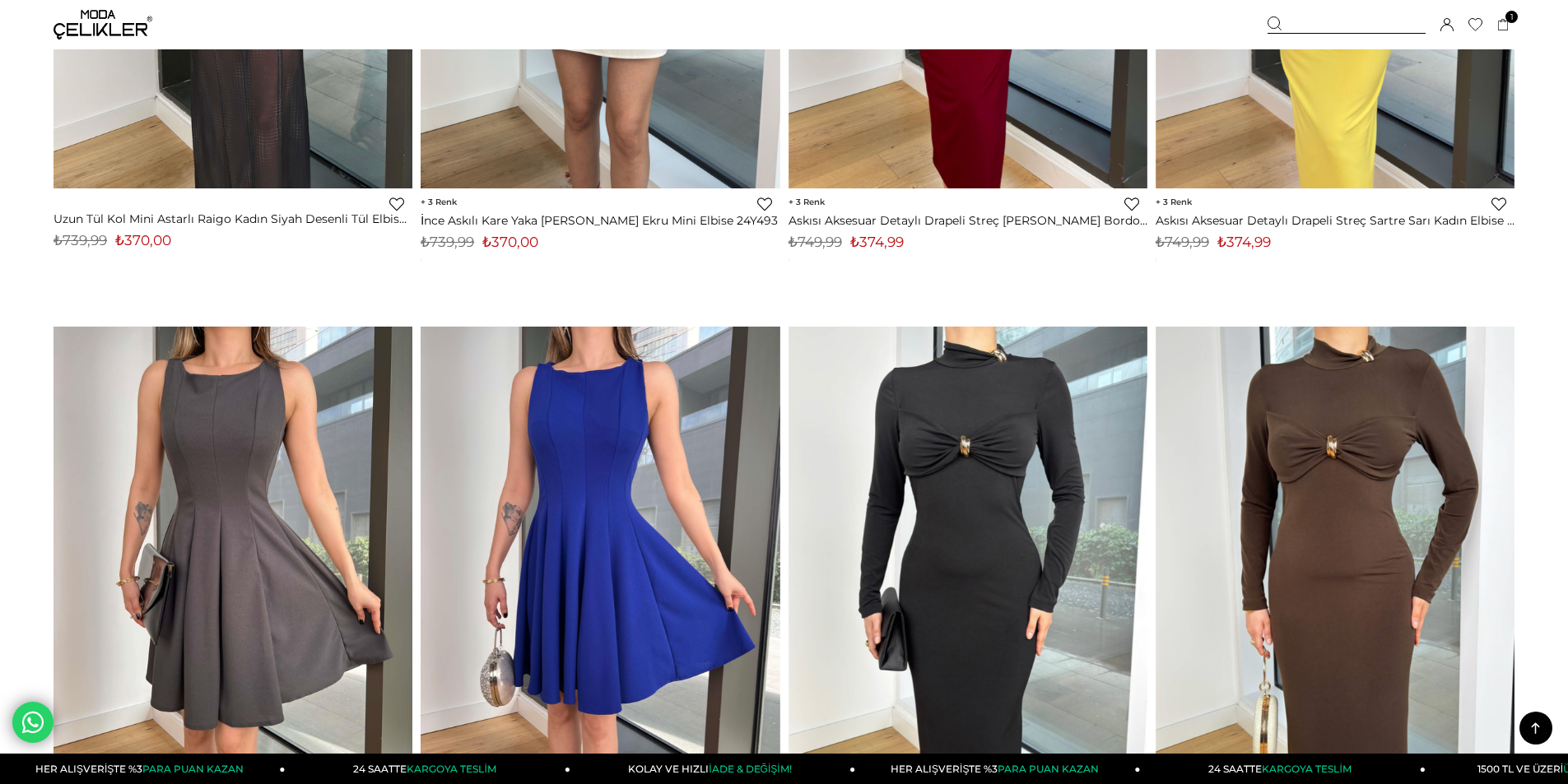
scroll to position [12098, 0]
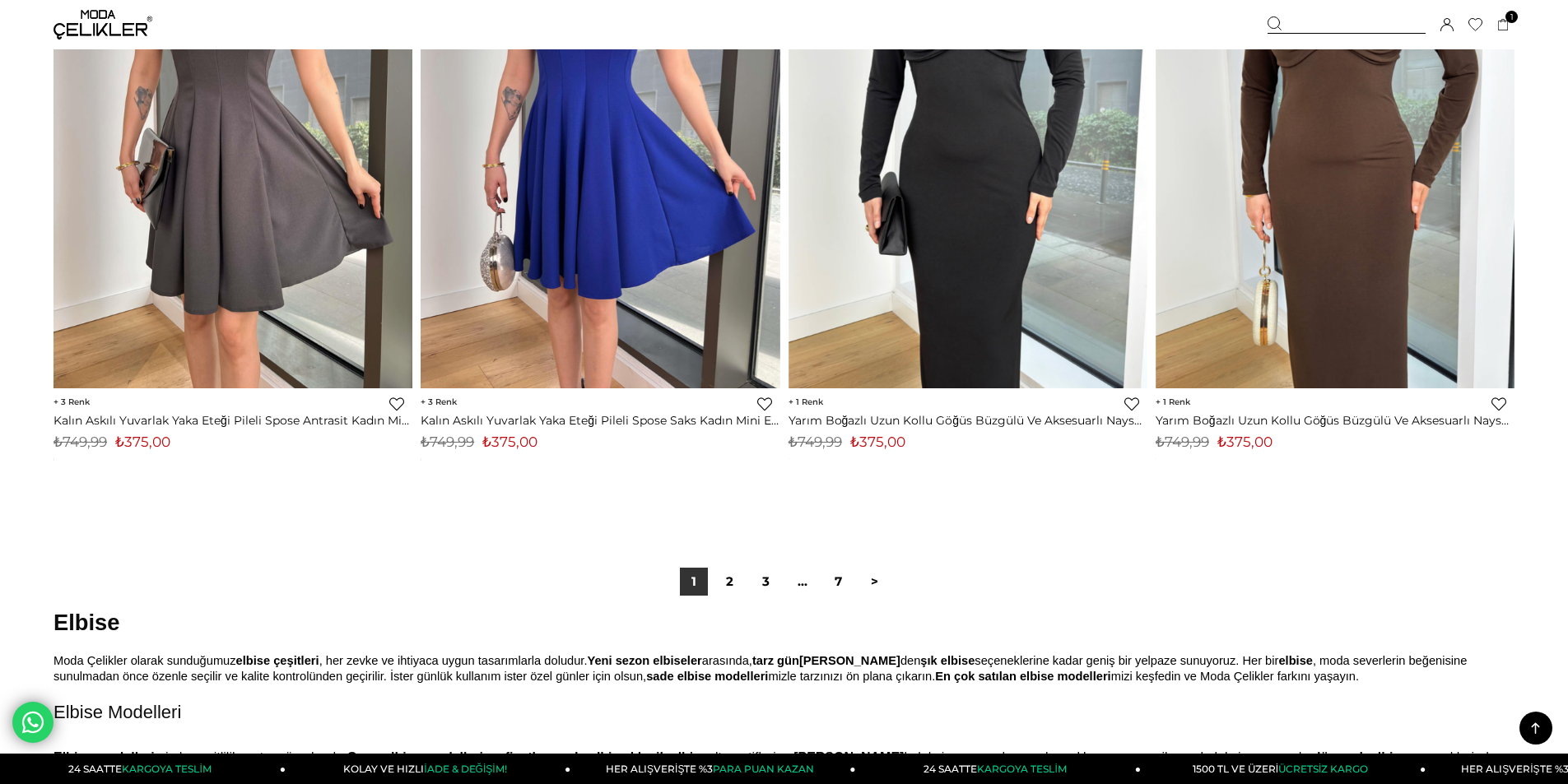
click at [732, 598] on div "1 2 3 ... 7 >" at bounding box center [783, 582] width 1461 height 110
click at [732, 594] on link "2" at bounding box center [730, 581] width 28 height 28
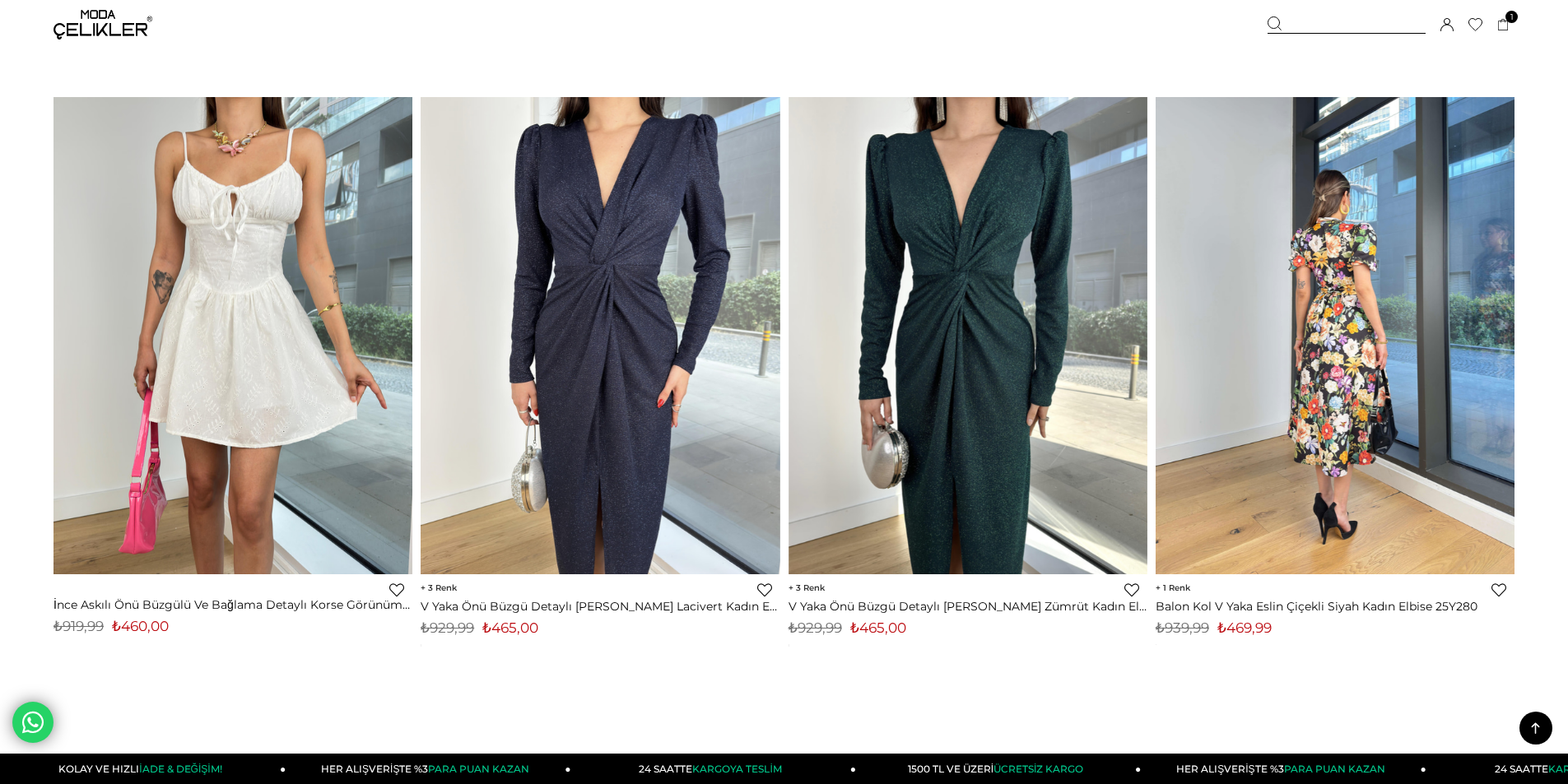
scroll to position [12262, 0]
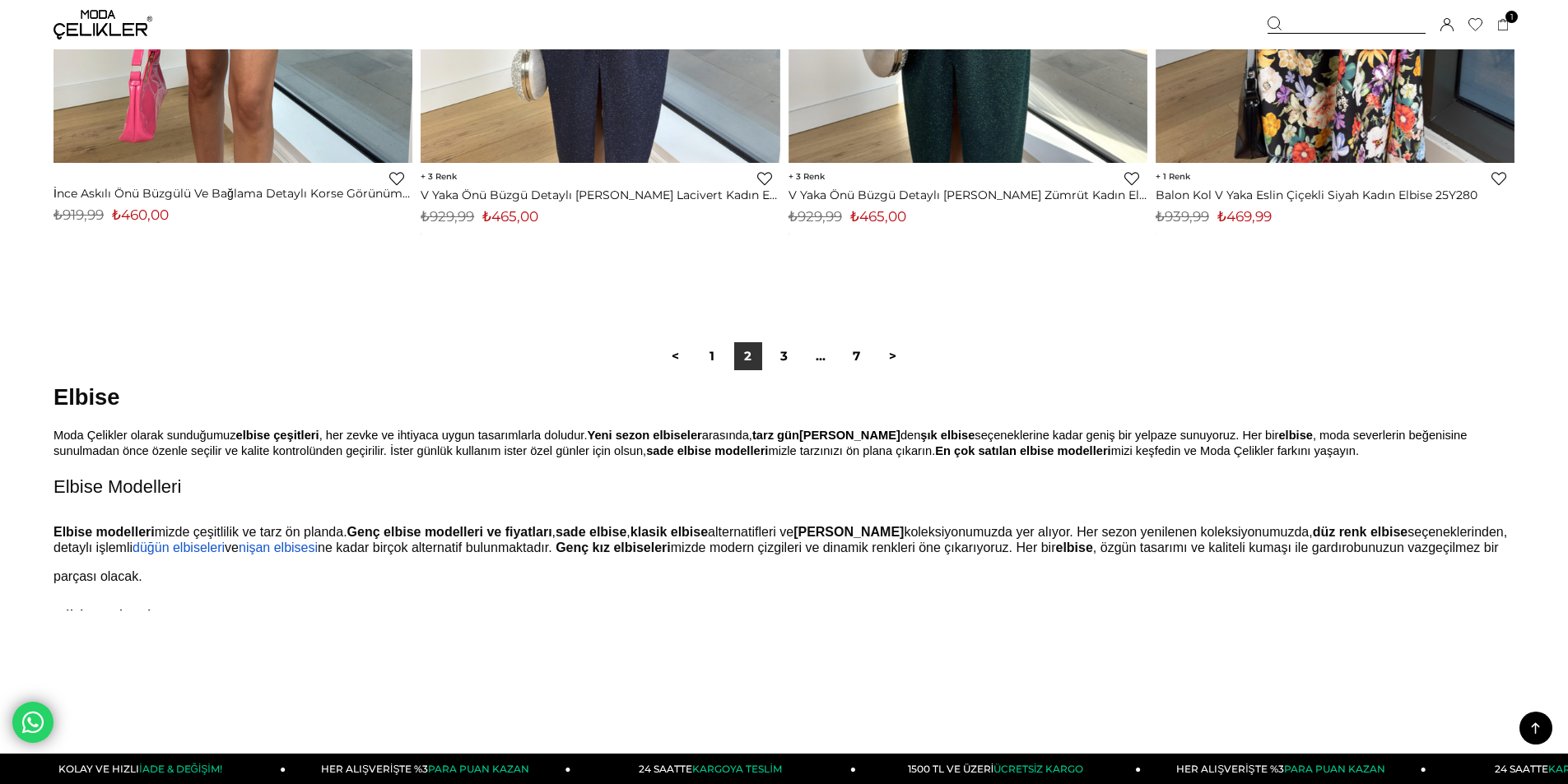
click at [759, 359] on link "2" at bounding box center [748, 356] width 28 height 28
click at [765, 359] on div "< 1 2 3 ... 7 >" at bounding box center [785, 356] width 254 height 28
click at [773, 359] on link "3" at bounding box center [784, 356] width 28 height 28
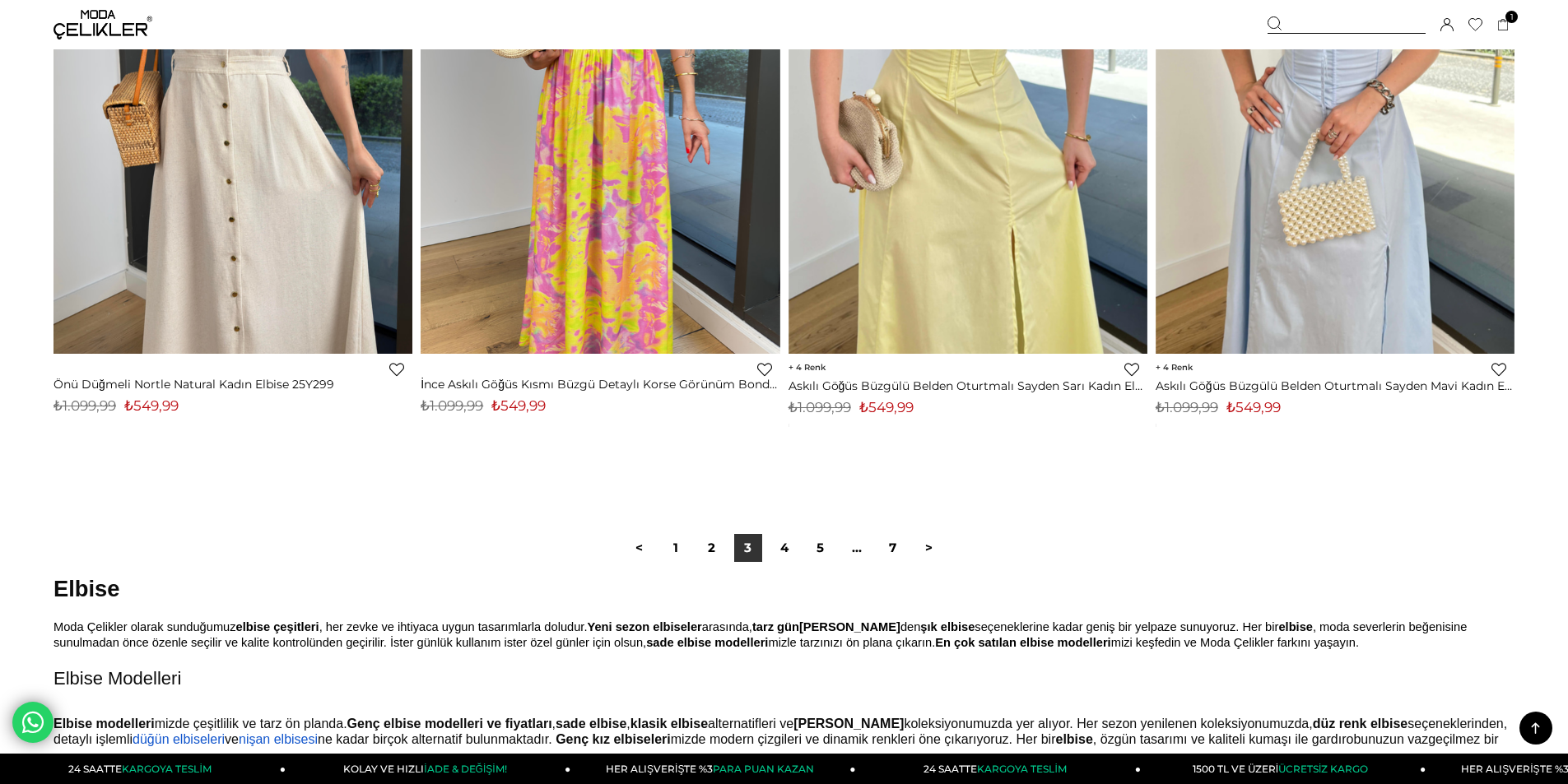
scroll to position [12098, 0]
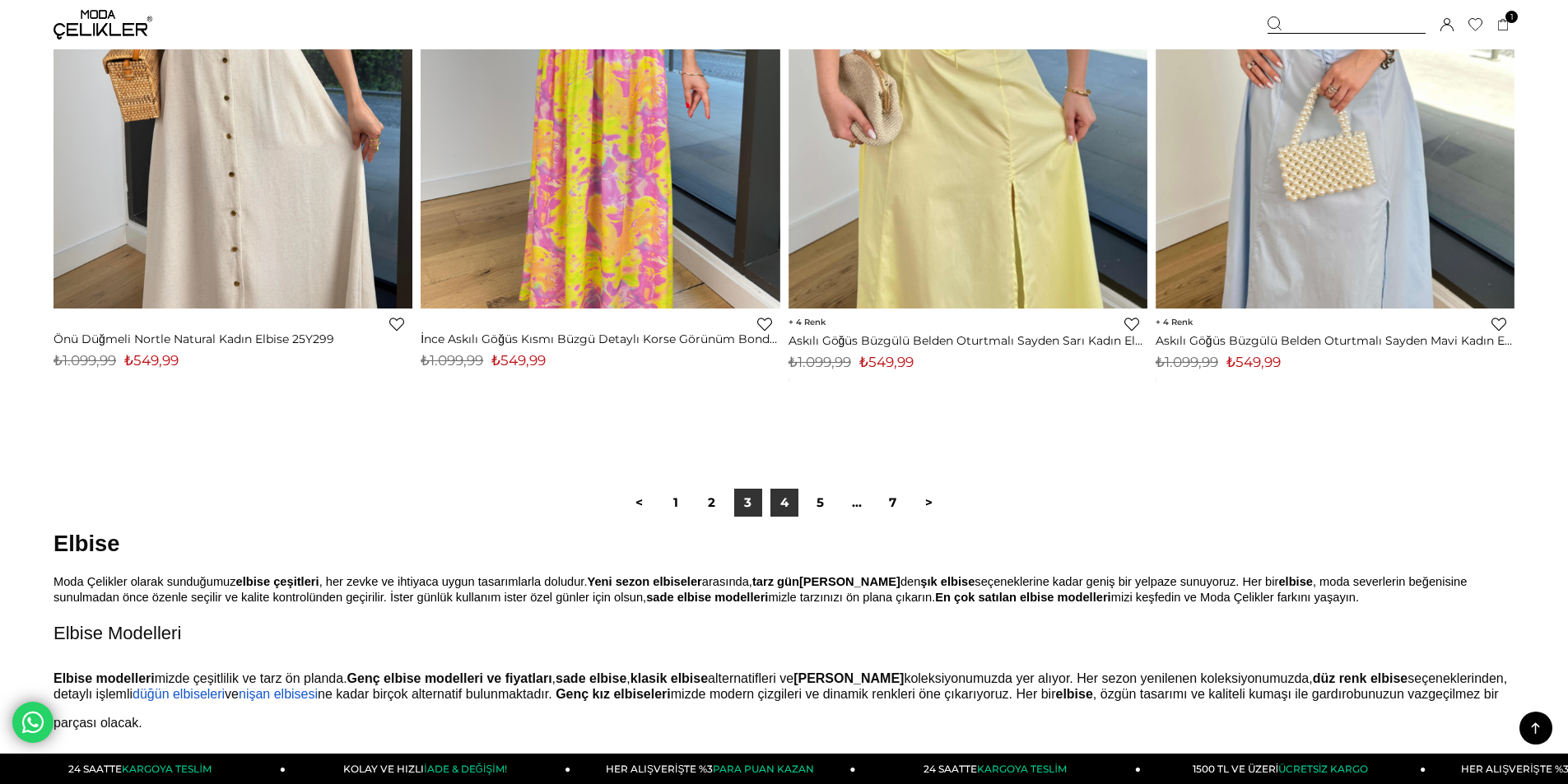
click at [792, 495] on link "4" at bounding box center [784, 502] width 28 height 28
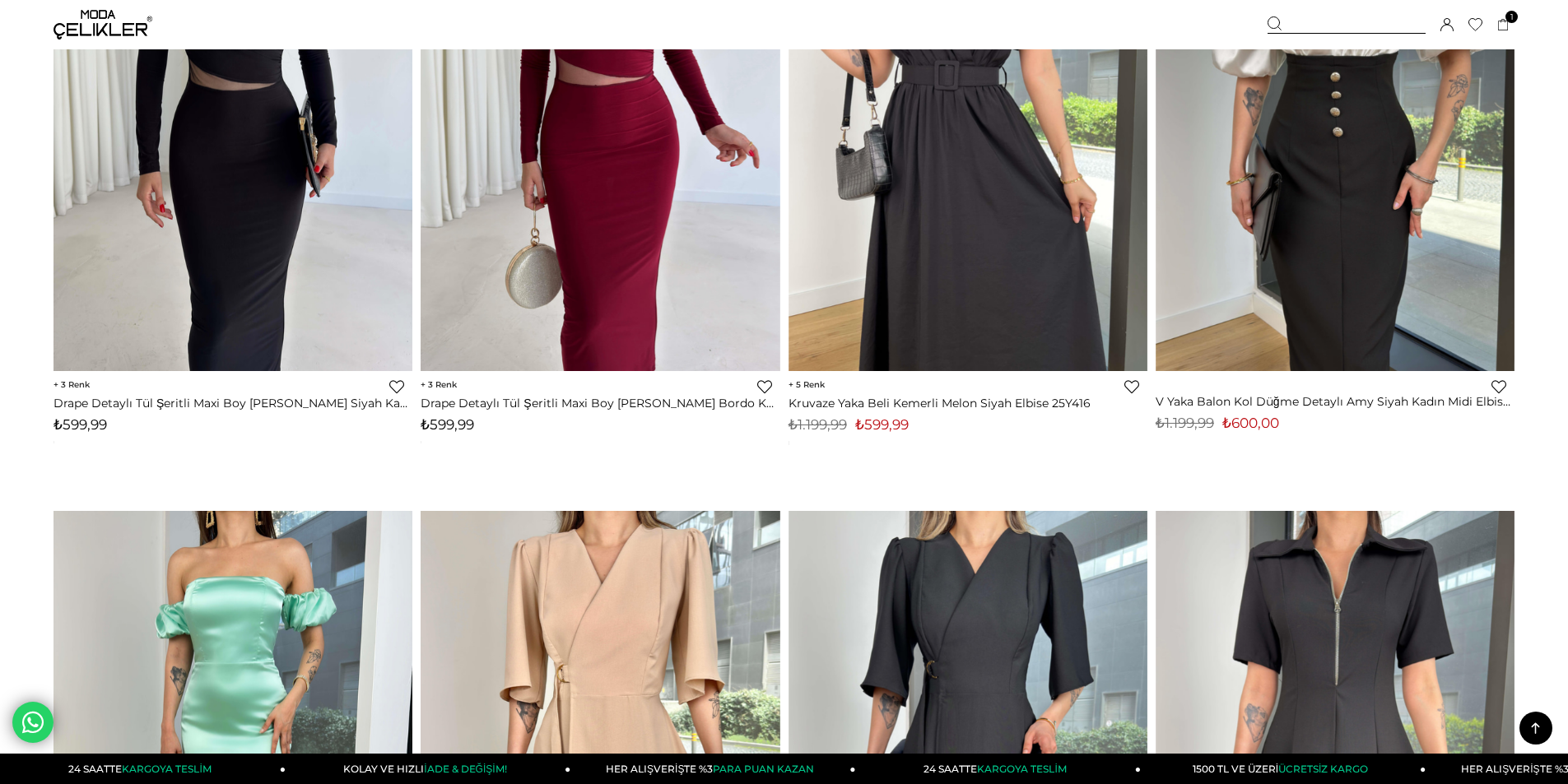
scroll to position [9135, 0]
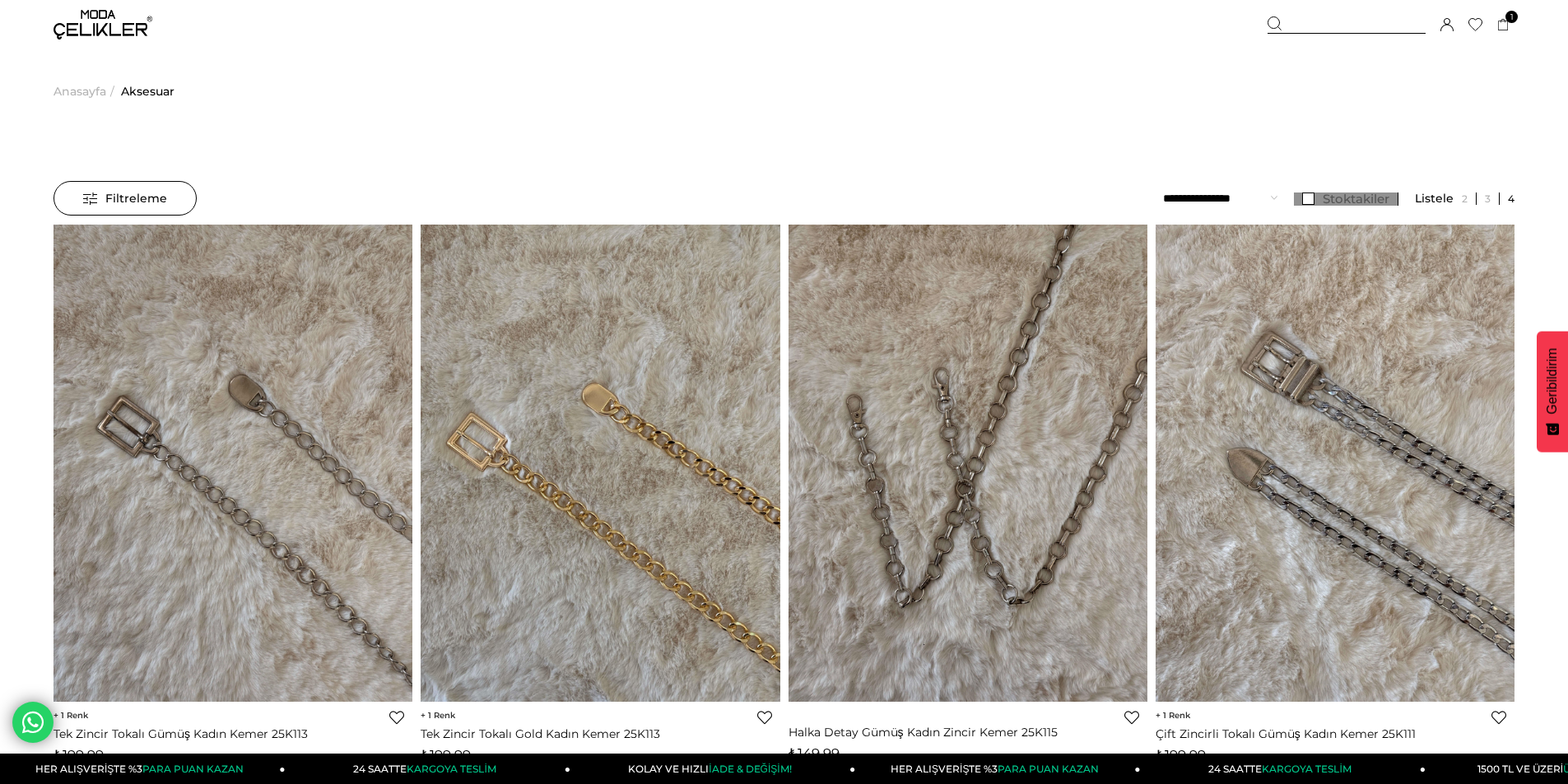
click at [1308, 200] on link "Stoktakiler" at bounding box center [1346, 200] width 105 height 14
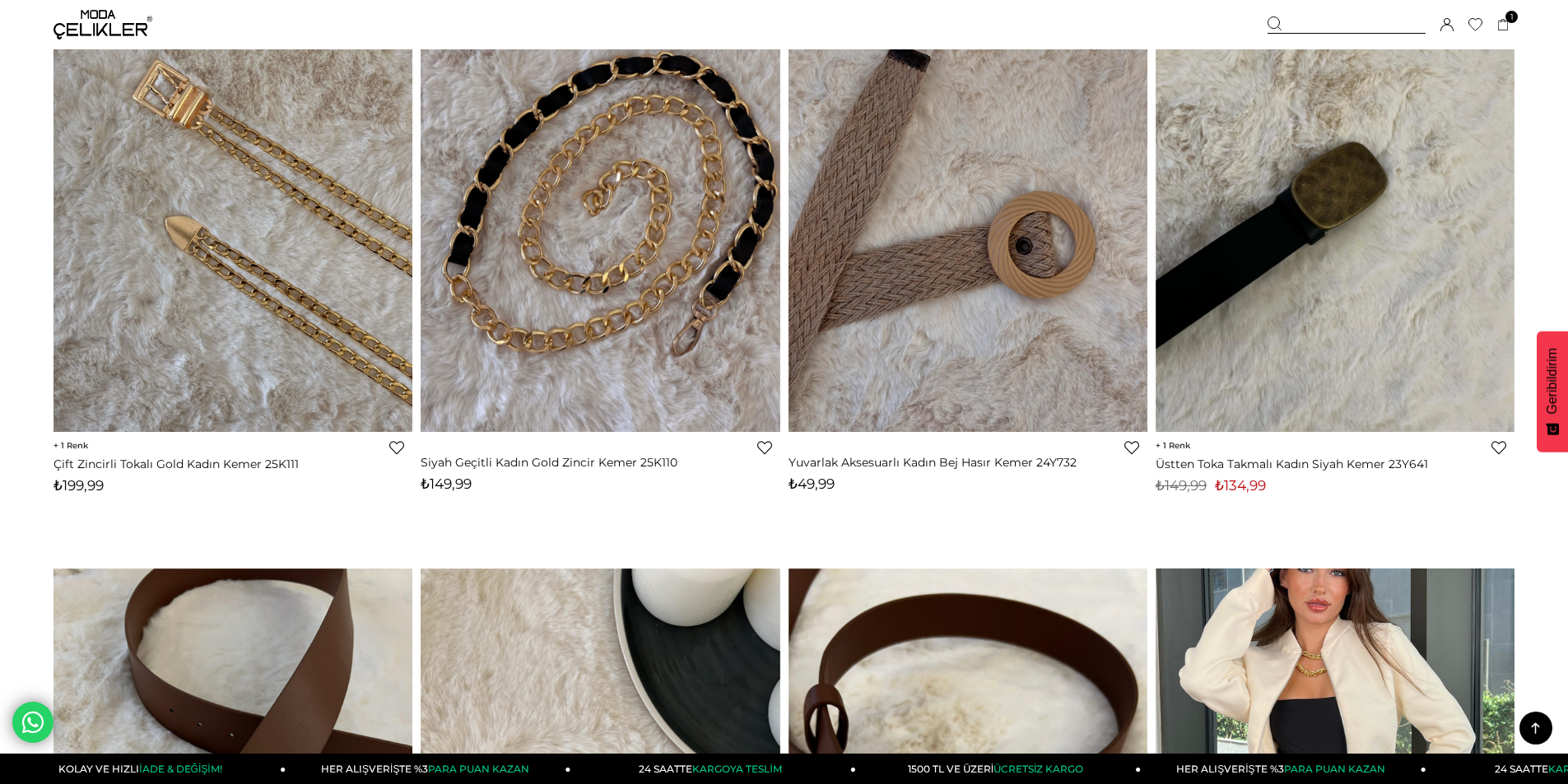
scroll to position [823, 0]
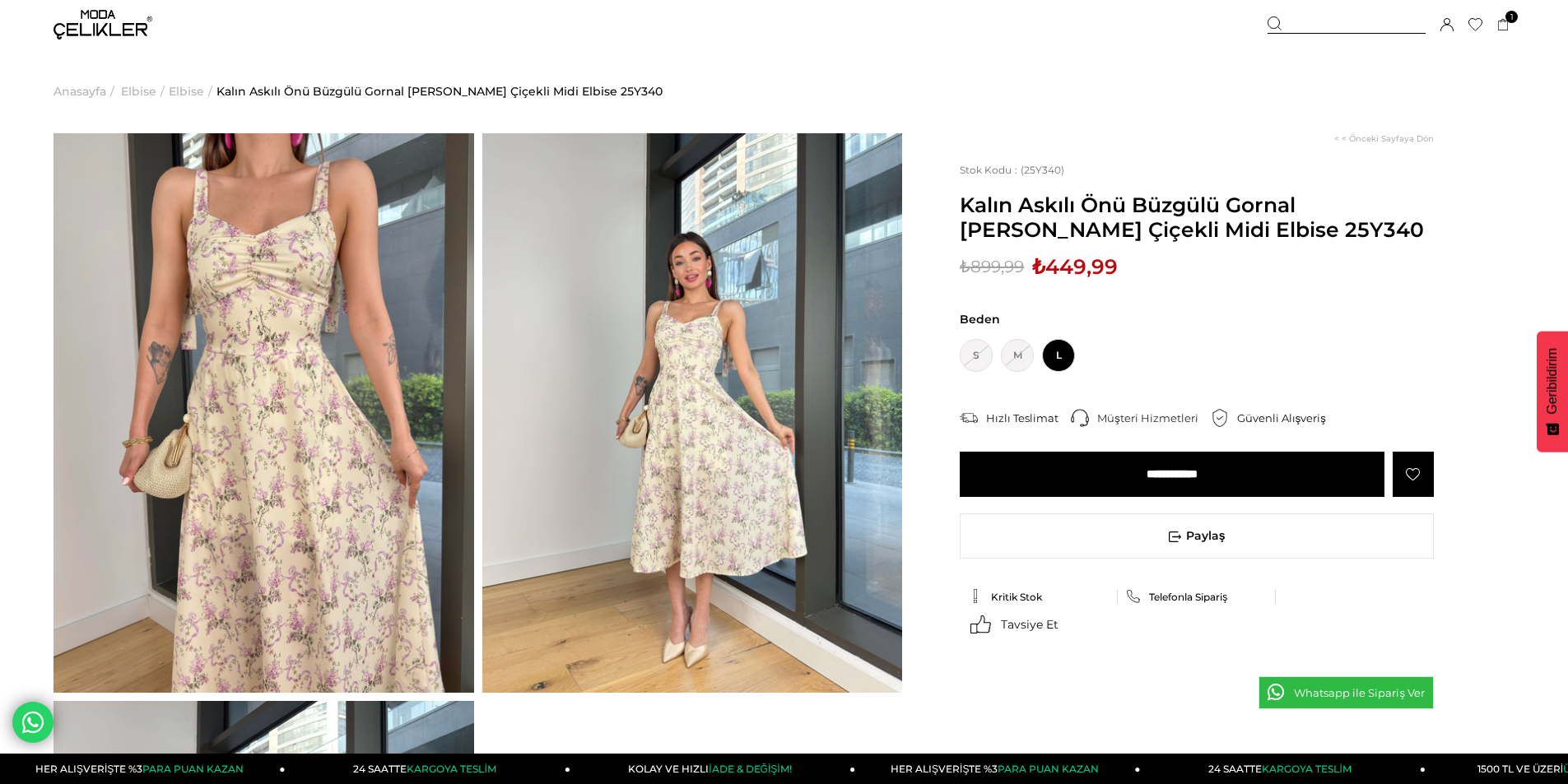
click at [686, 462] on img at bounding box center [692, 414] width 420 height 560
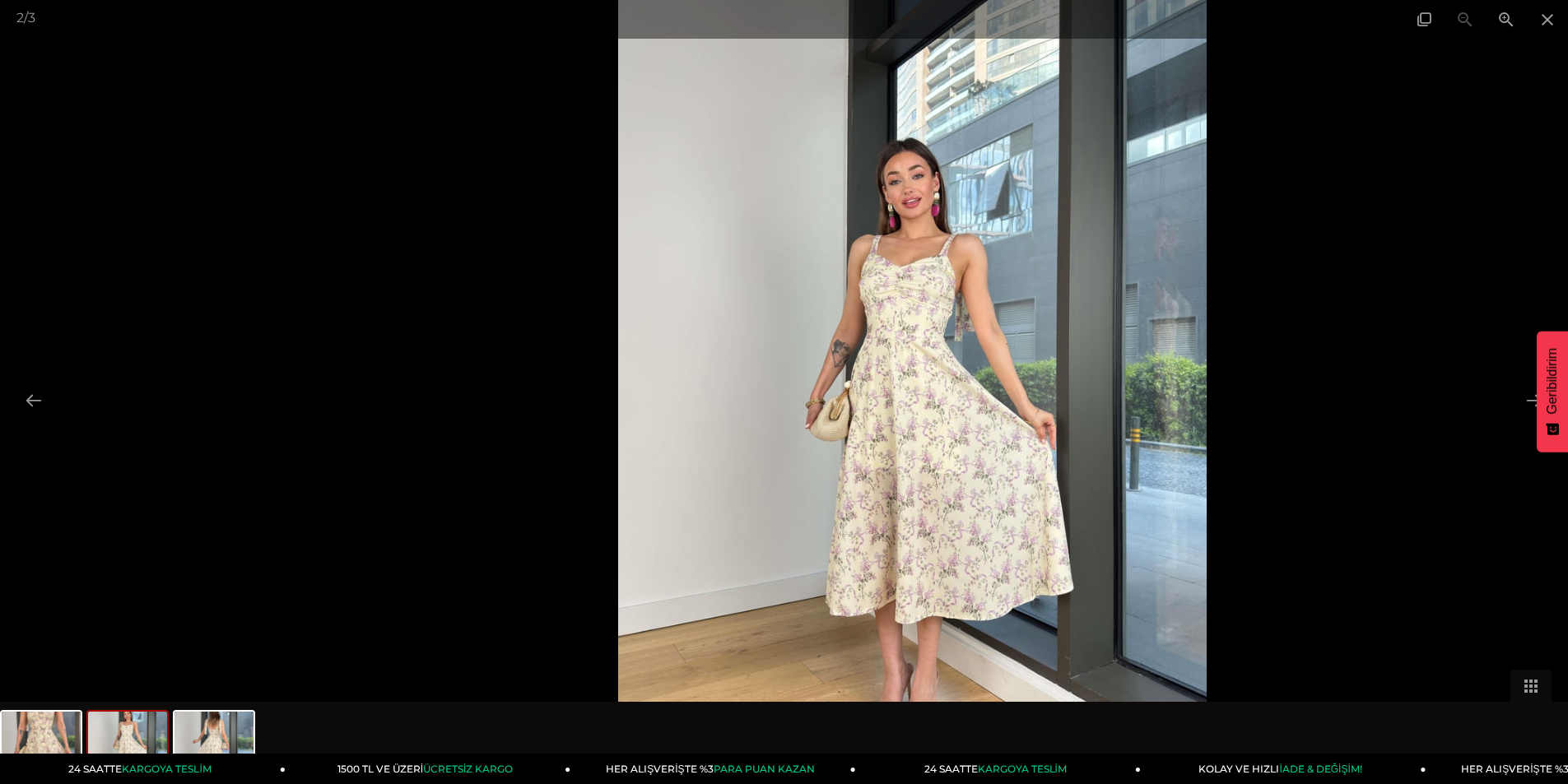
drag, startPoint x: 748, startPoint y: 329, endPoint x: 876, endPoint y: 100, distance: 262.3
click at [876, 100] on img at bounding box center [913, 392] width 589 height 784
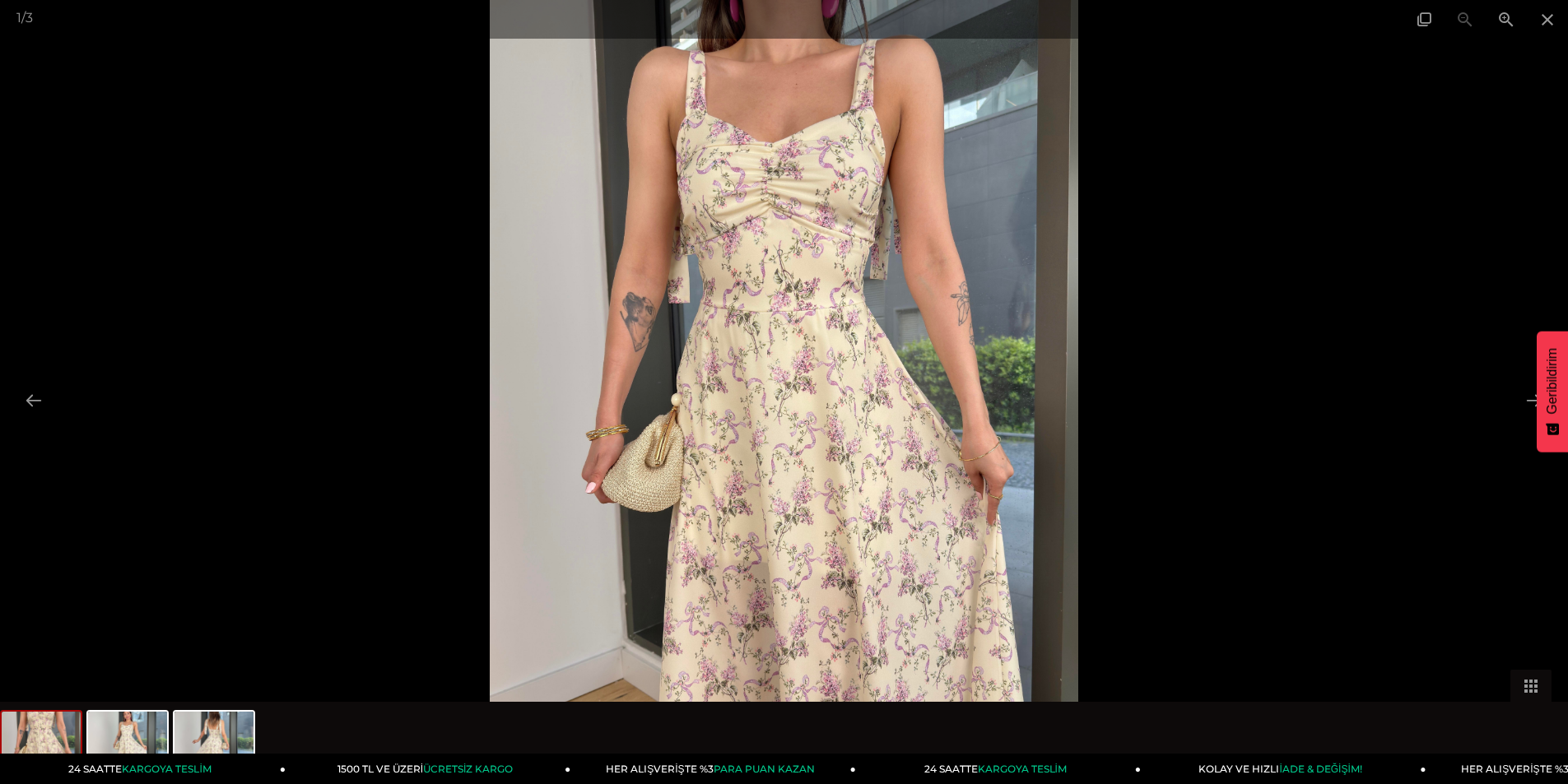
drag, startPoint x: 973, startPoint y: 246, endPoint x: 385, endPoint y: 214, distance: 588.9
click at [490, 215] on img at bounding box center [784, 392] width 589 height 784
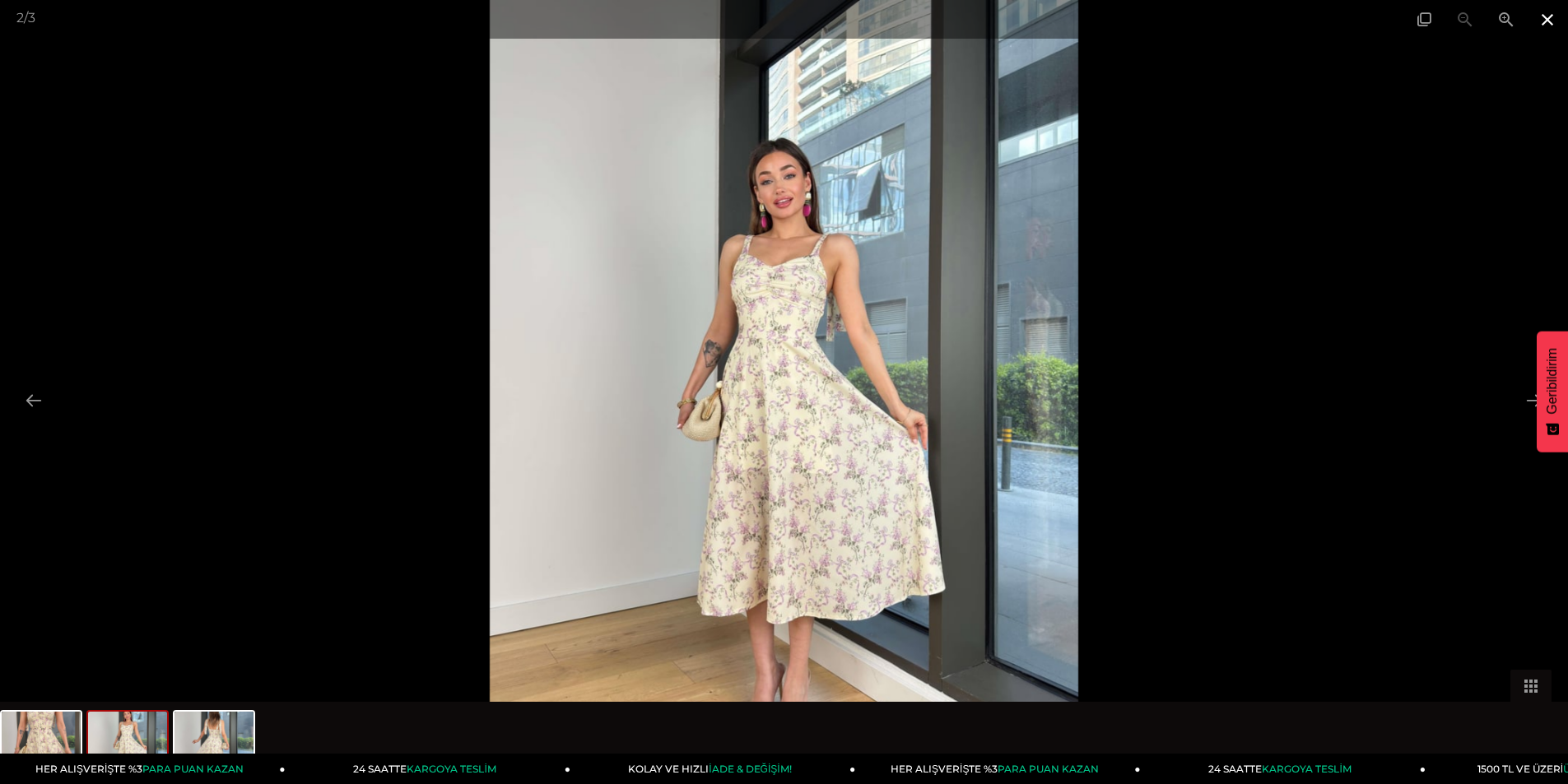
click at [1551, 28] on span at bounding box center [1547, 19] width 41 height 39
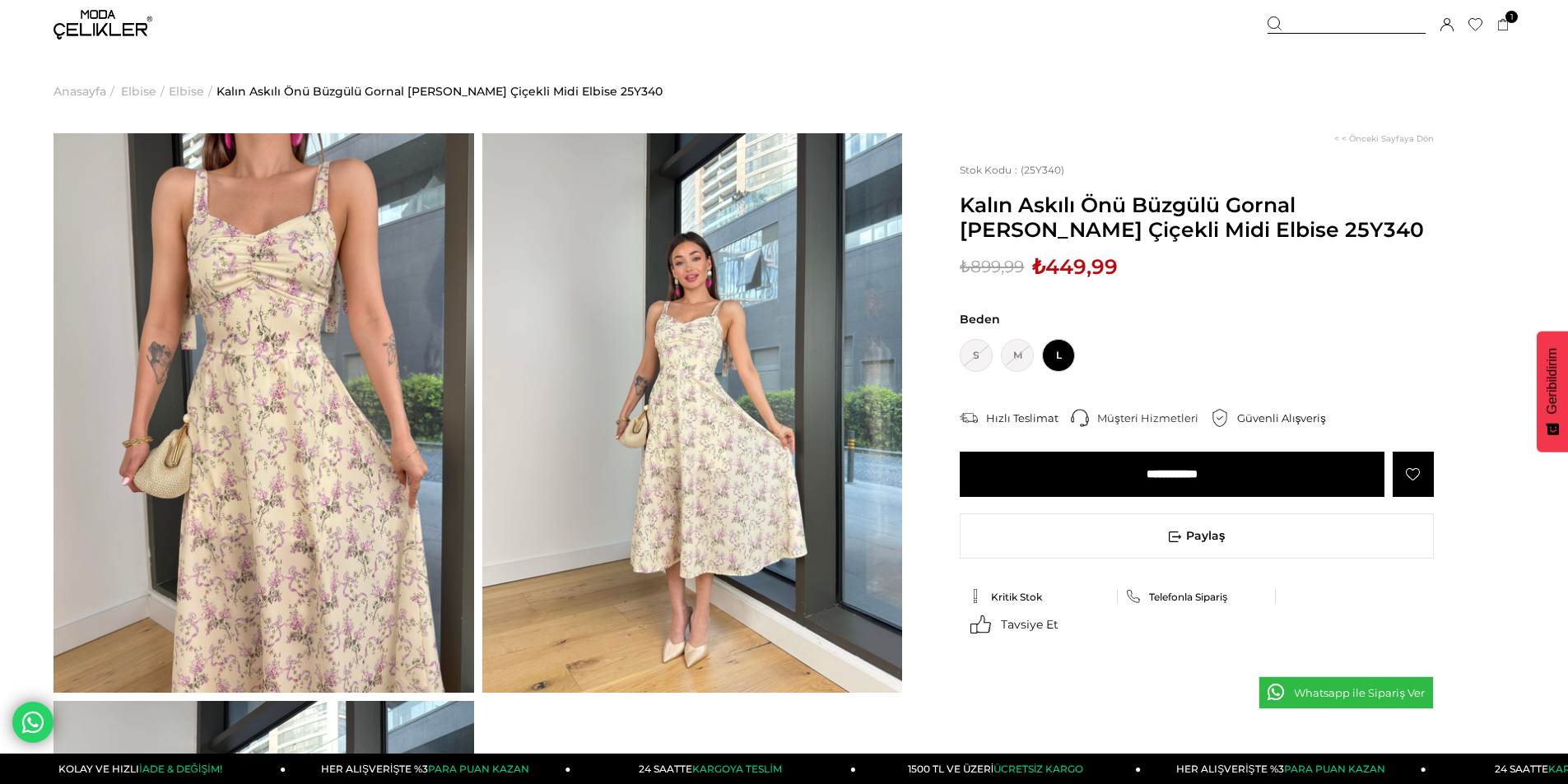
click at [616, 387] on img at bounding box center [692, 414] width 420 height 560
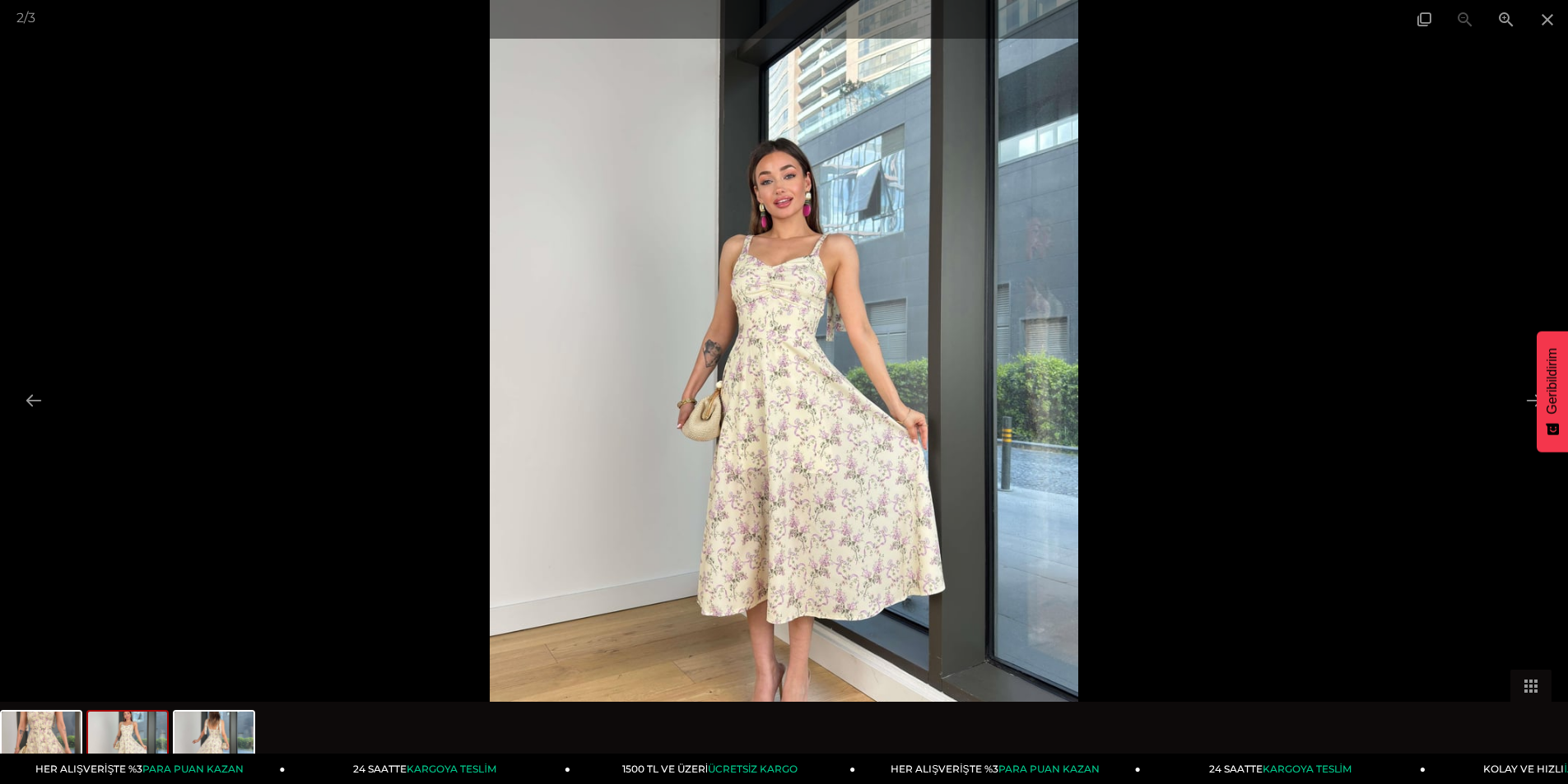
click at [814, 299] on img at bounding box center [784, 392] width 589 height 784
click at [817, 297] on img at bounding box center [784, 392] width 589 height 784
click at [1532, 405] on button at bounding box center [1533, 400] width 35 height 32
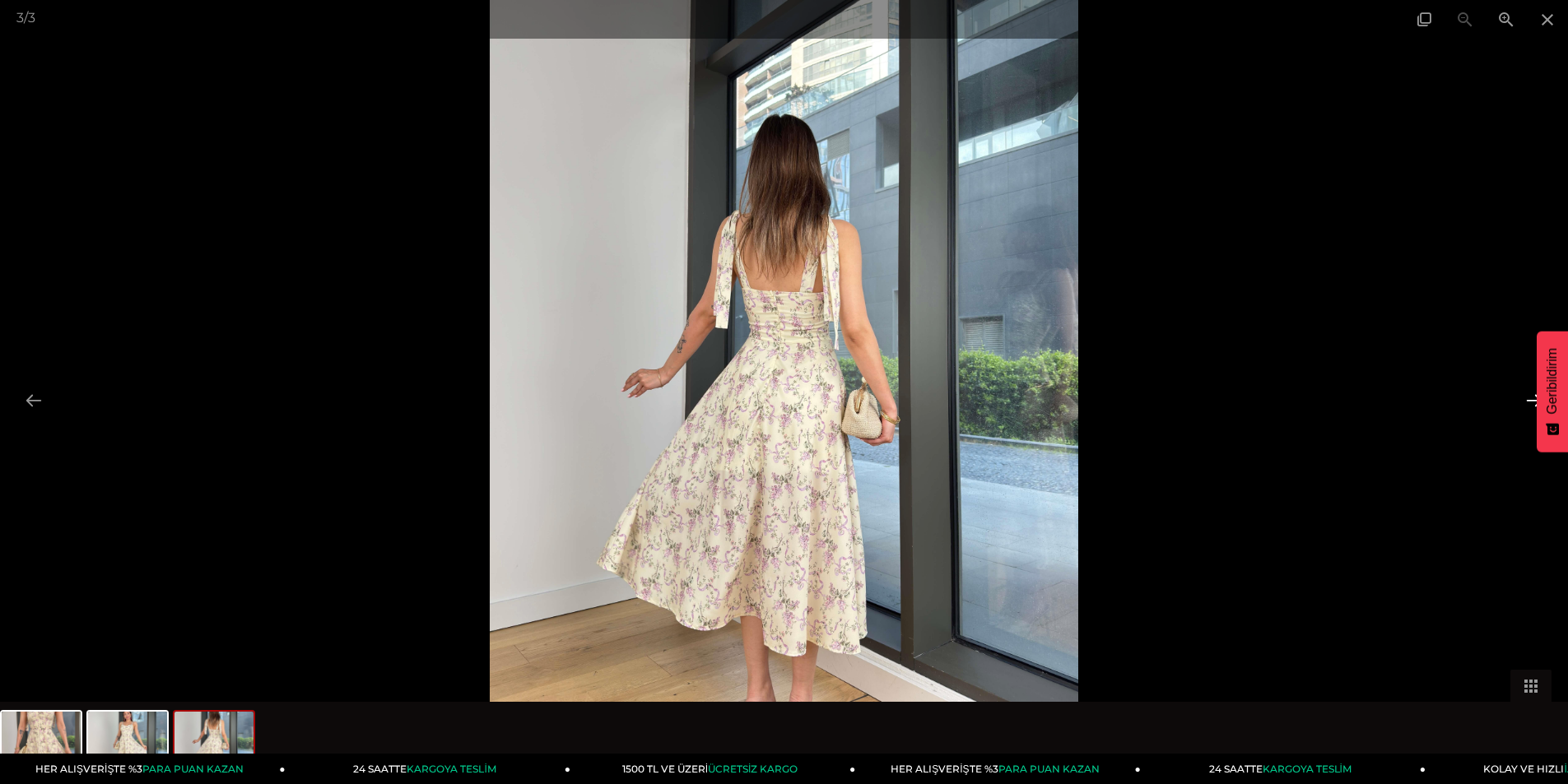
click at [1532, 405] on button at bounding box center [1533, 400] width 35 height 32
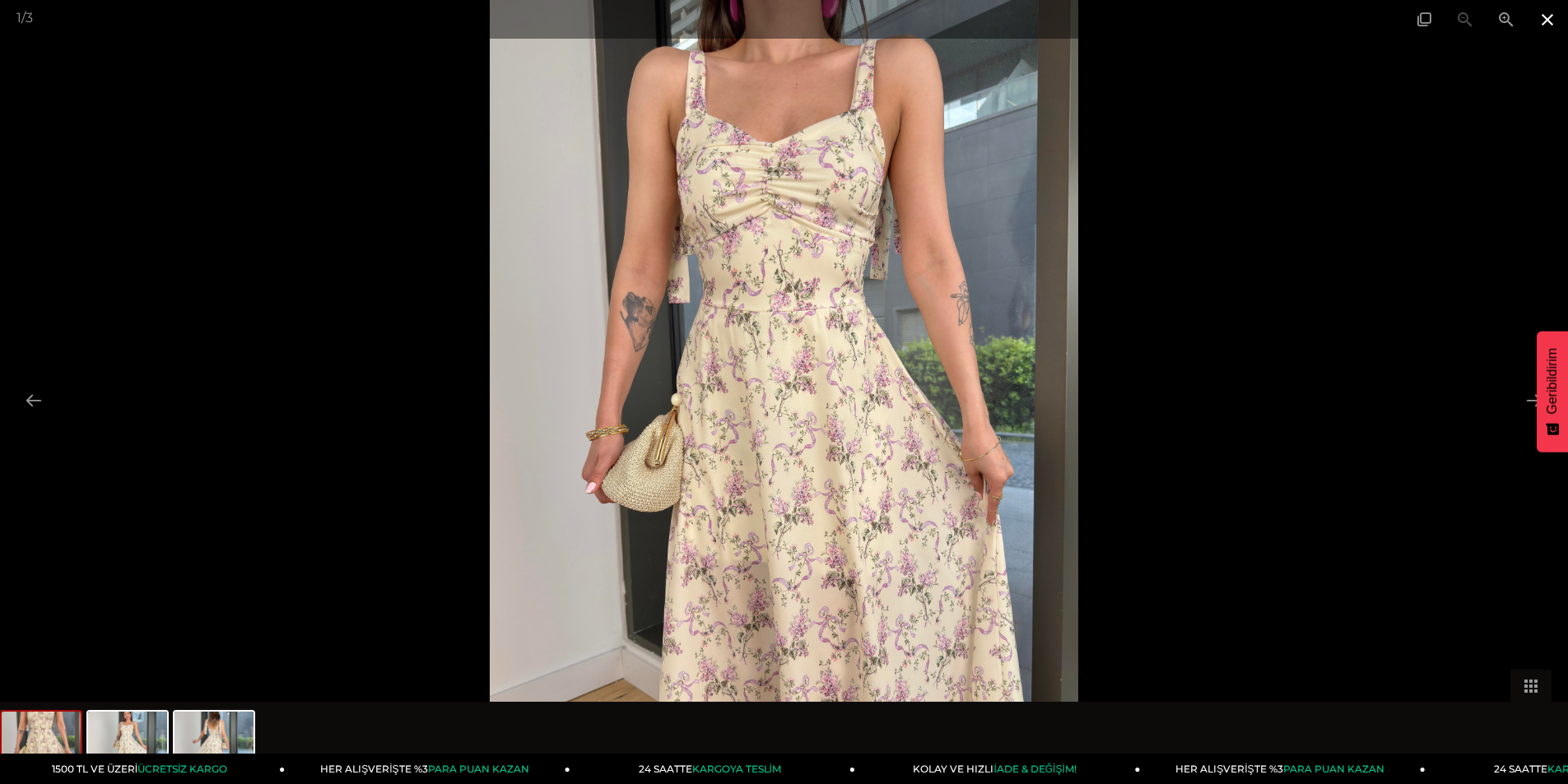
click at [1532, 24] on span at bounding box center [1547, 19] width 41 height 39
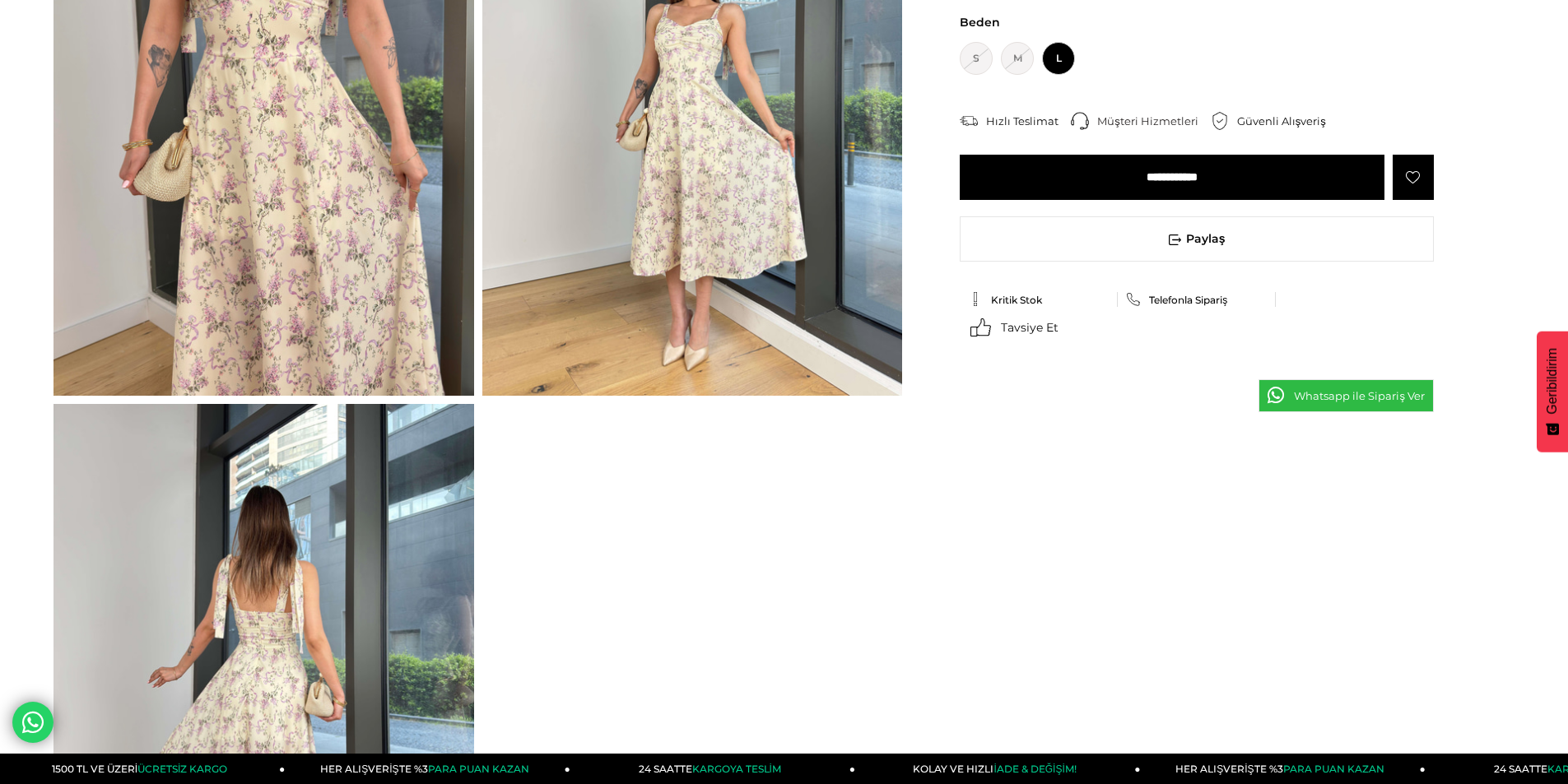
scroll to position [329, 0]
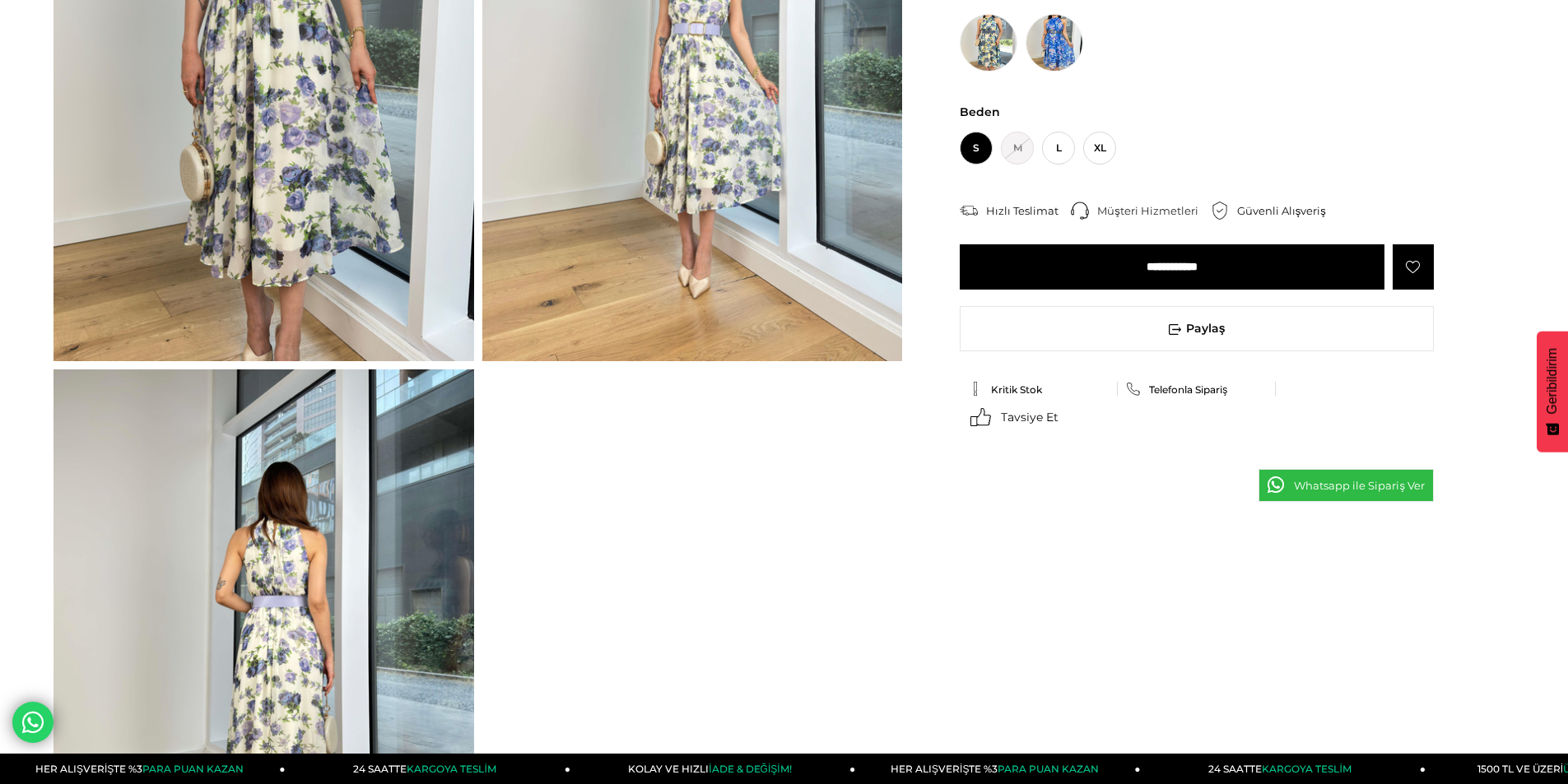
scroll to position [412, 0]
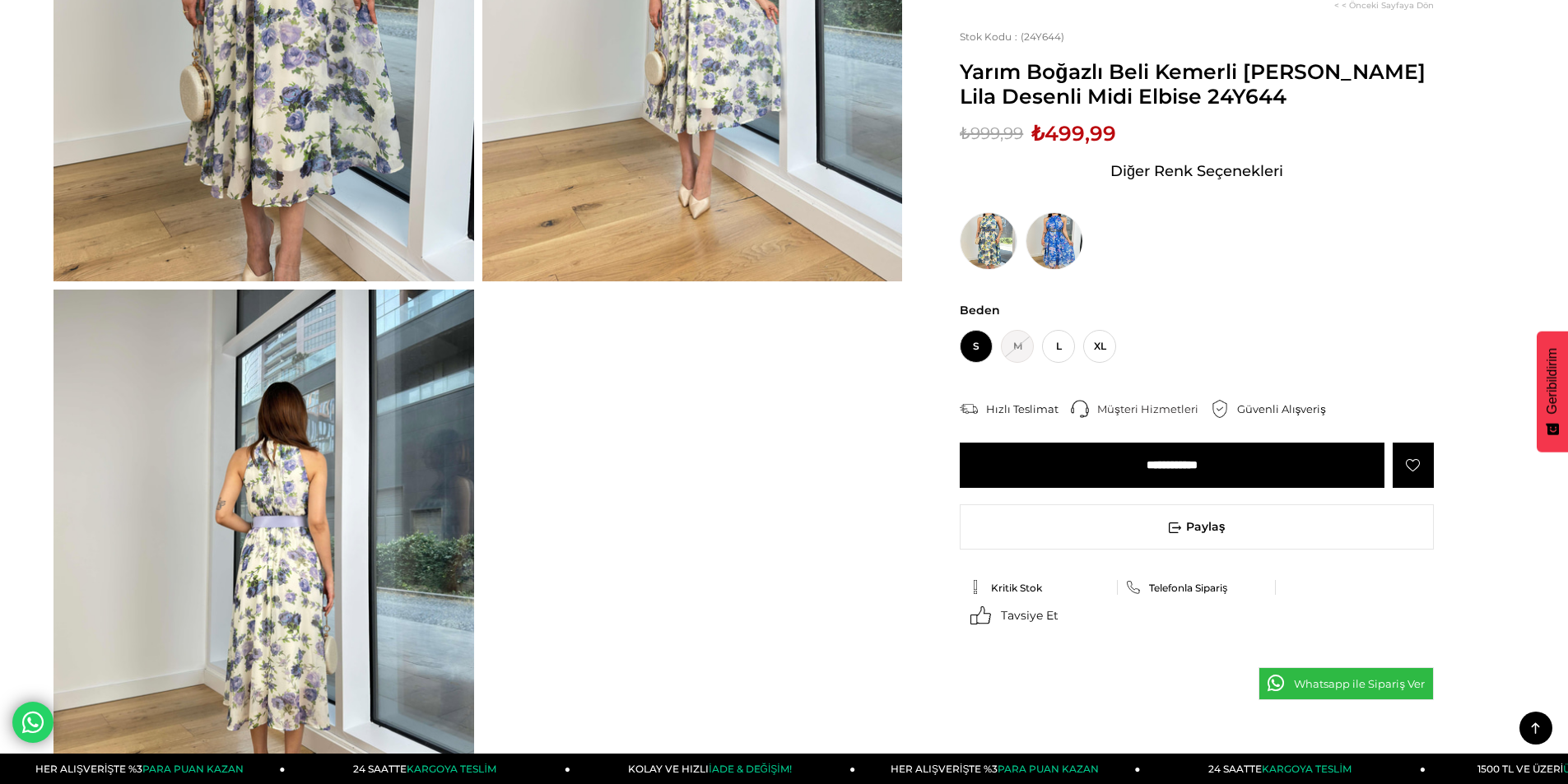
click at [321, 534] on img at bounding box center [263, 570] width 420 height 560
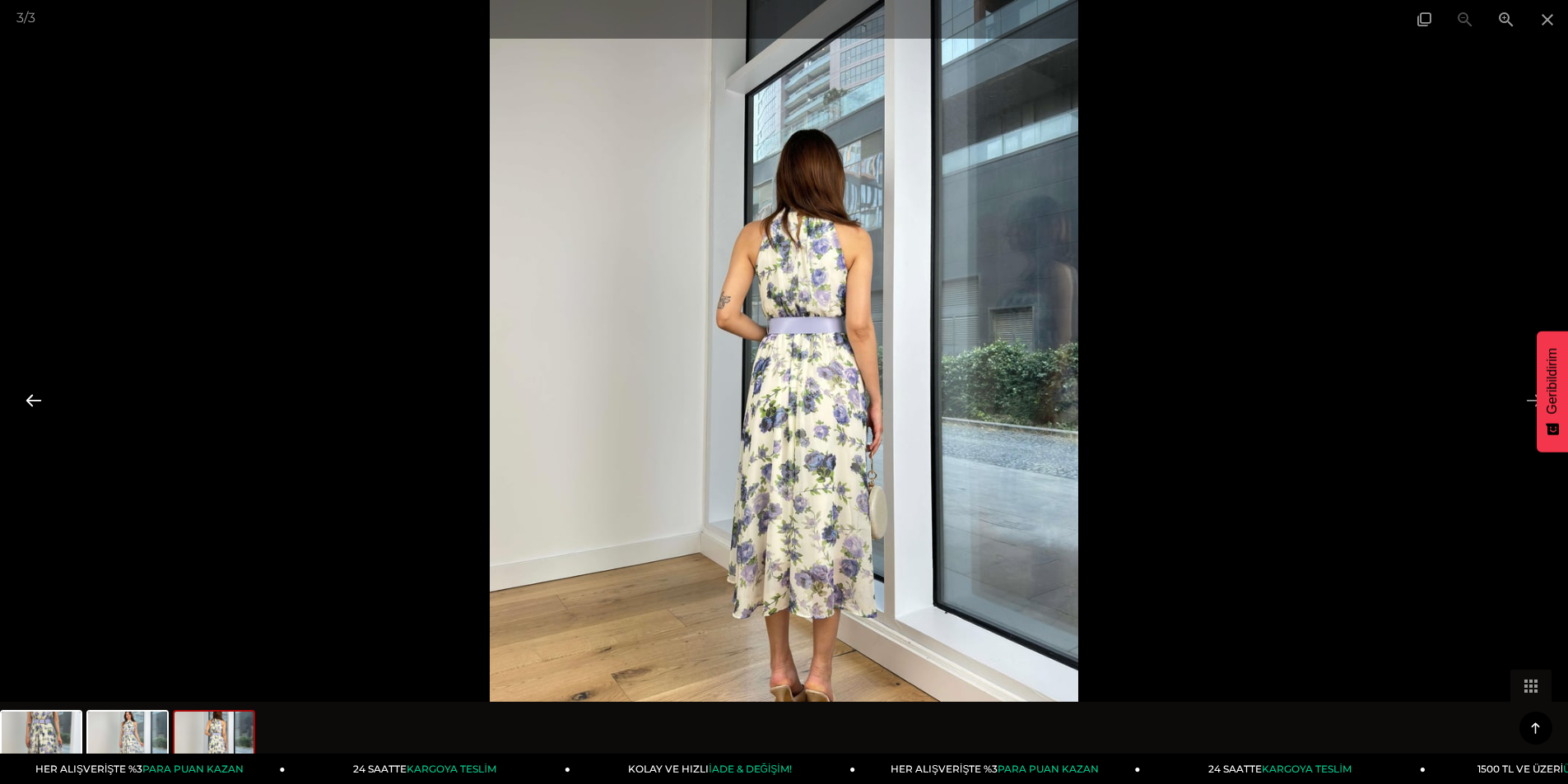
click at [29, 399] on button at bounding box center [33, 400] width 35 height 32
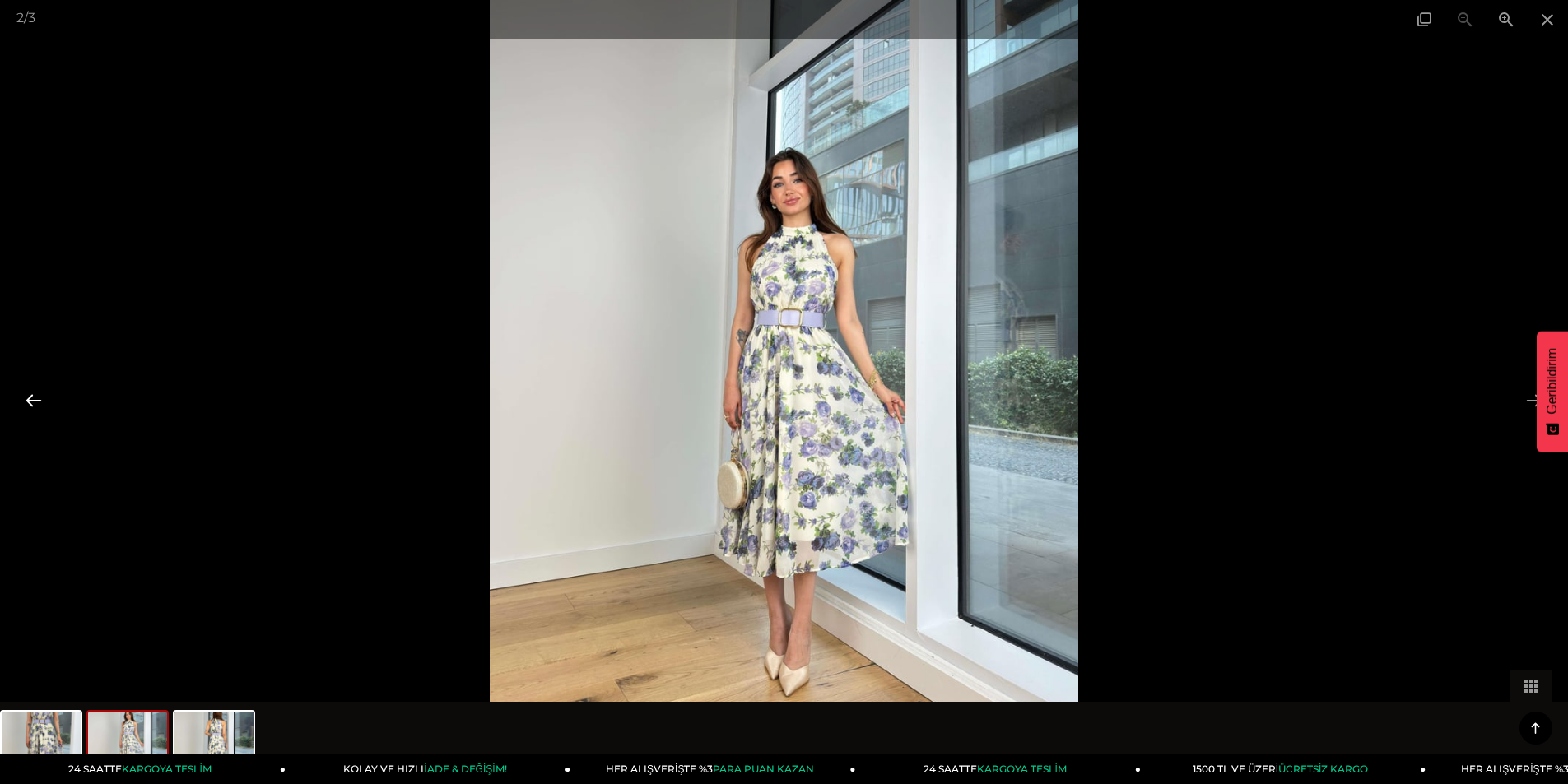
click at [29, 399] on button at bounding box center [33, 400] width 35 height 32
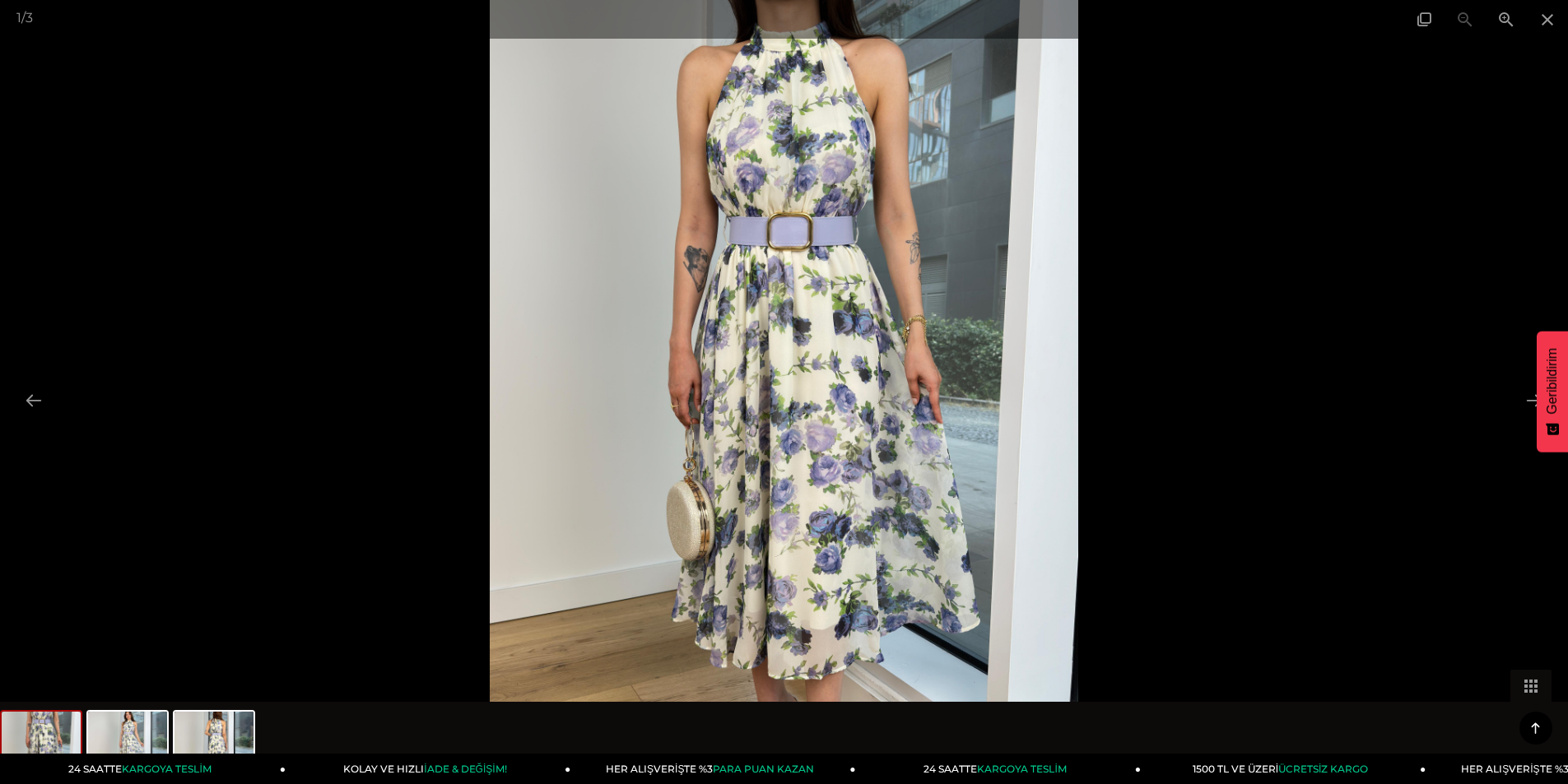
click at [842, 395] on img at bounding box center [784, 392] width 589 height 784
click at [851, 162] on img at bounding box center [784, 392] width 589 height 784
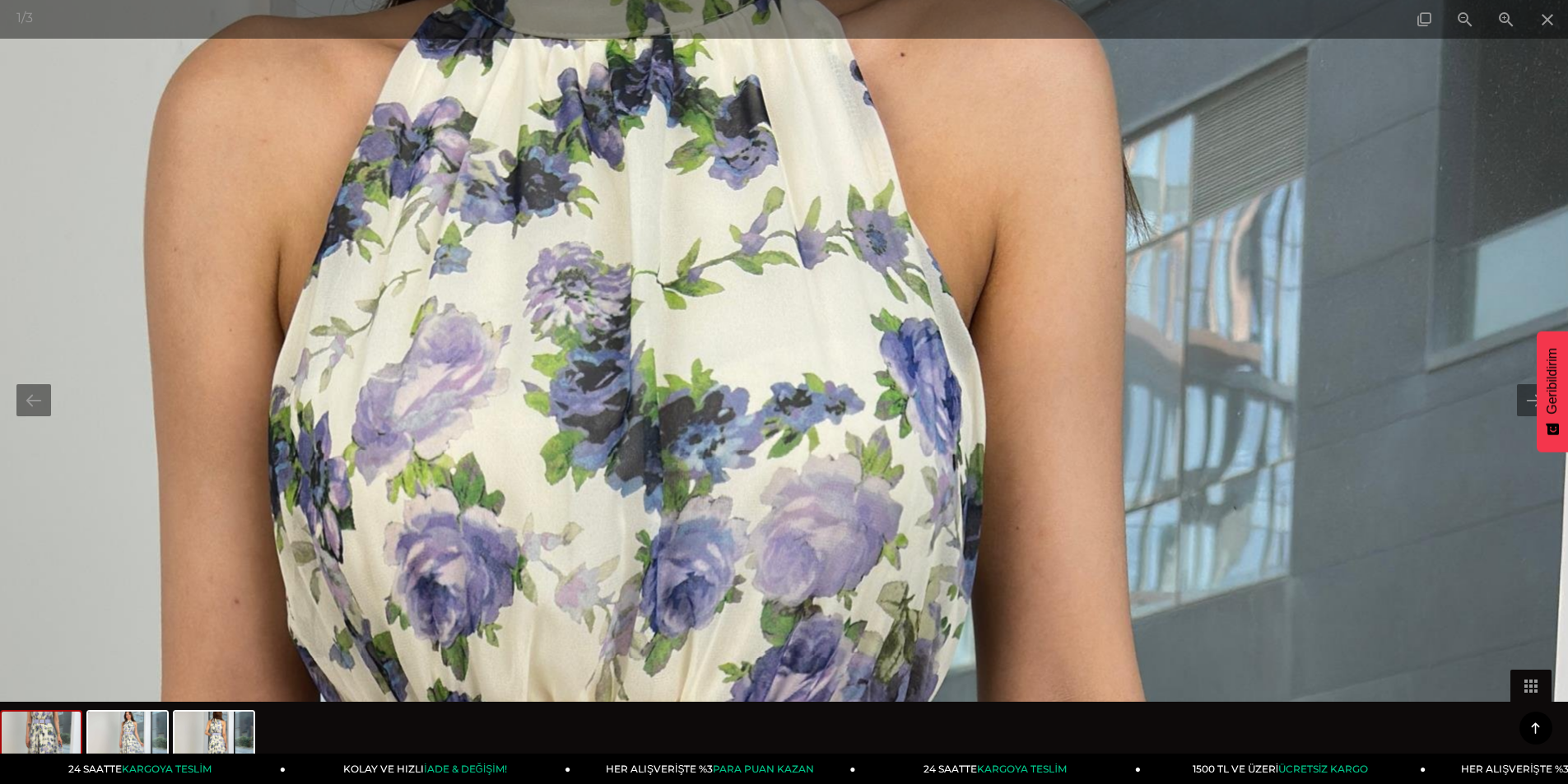
drag, startPoint x: 793, startPoint y: 161, endPoint x: 822, endPoint y: 488, distance: 328.3
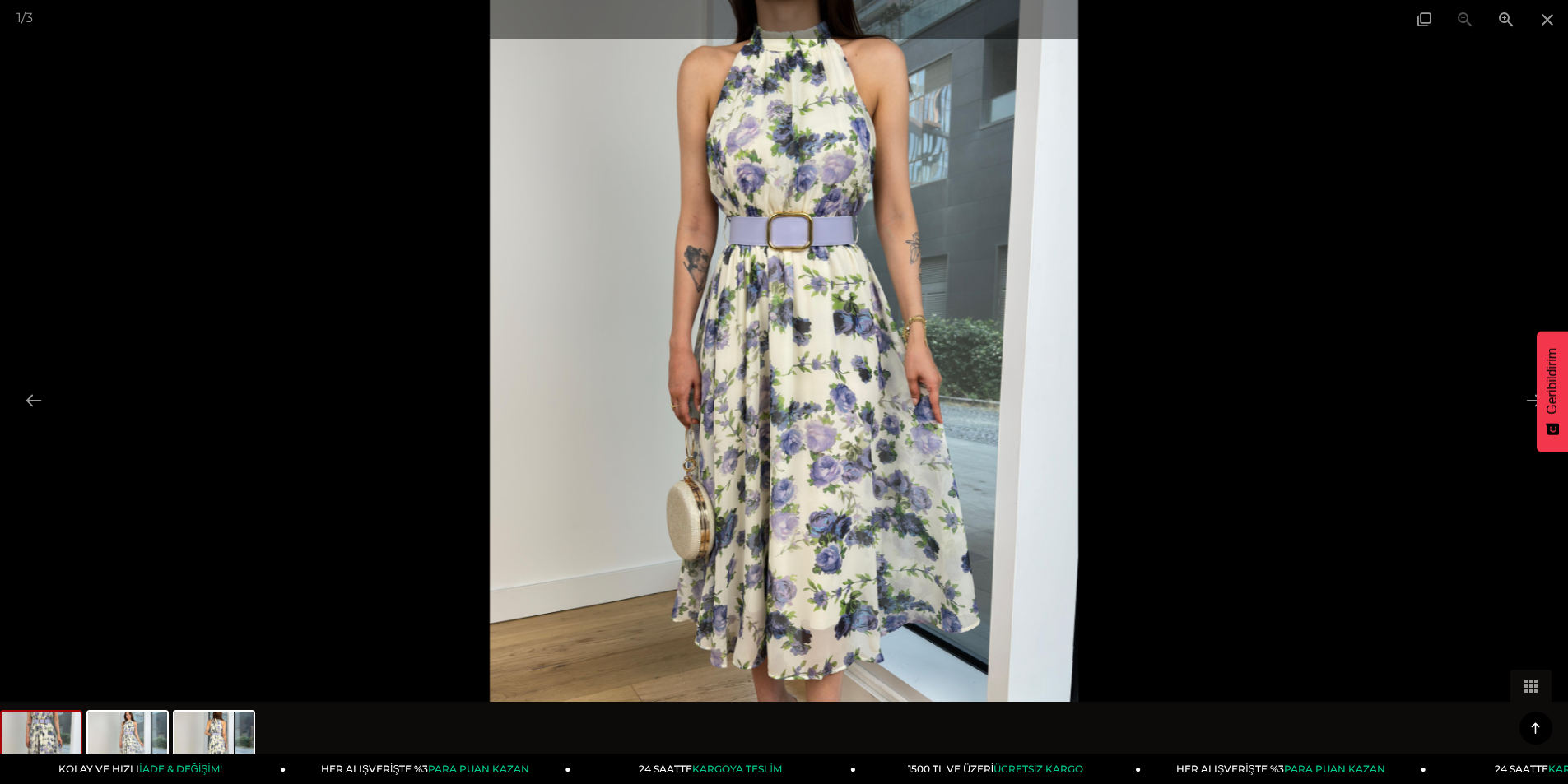
click at [815, 417] on img at bounding box center [784, 392] width 589 height 784
click at [1329, 497] on div at bounding box center [784, 392] width 1568 height 784
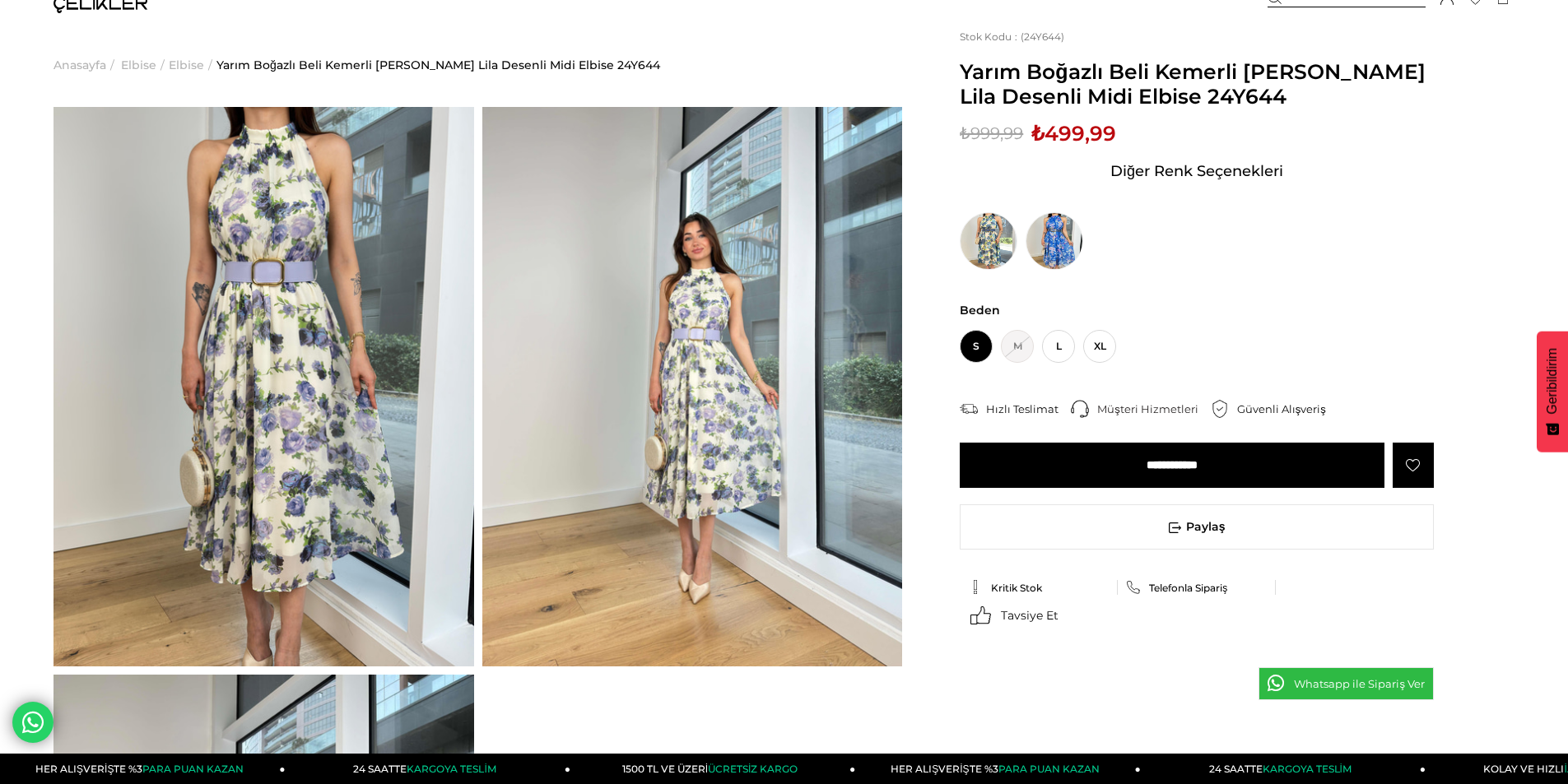
scroll to position [0, 0]
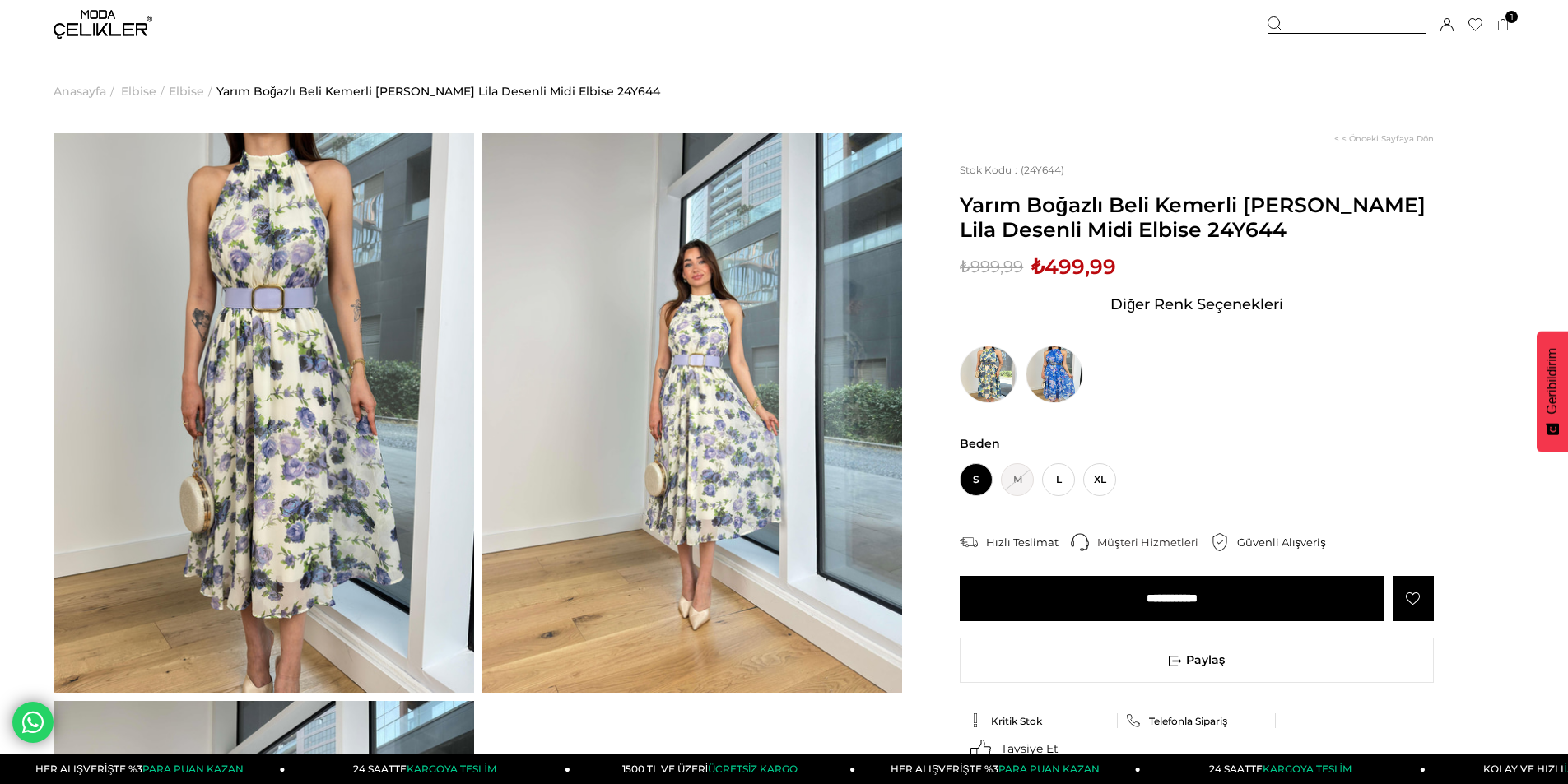
click at [1066, 571] on div "**********" at bounding box center [1197, 533] width 474 height 194
click at [1070, 581] on input "**********" at bounding box center [1172, 599] width 425 height 46
click at [356, 397] on img at bounding box center [263, 414] width 420 height 560
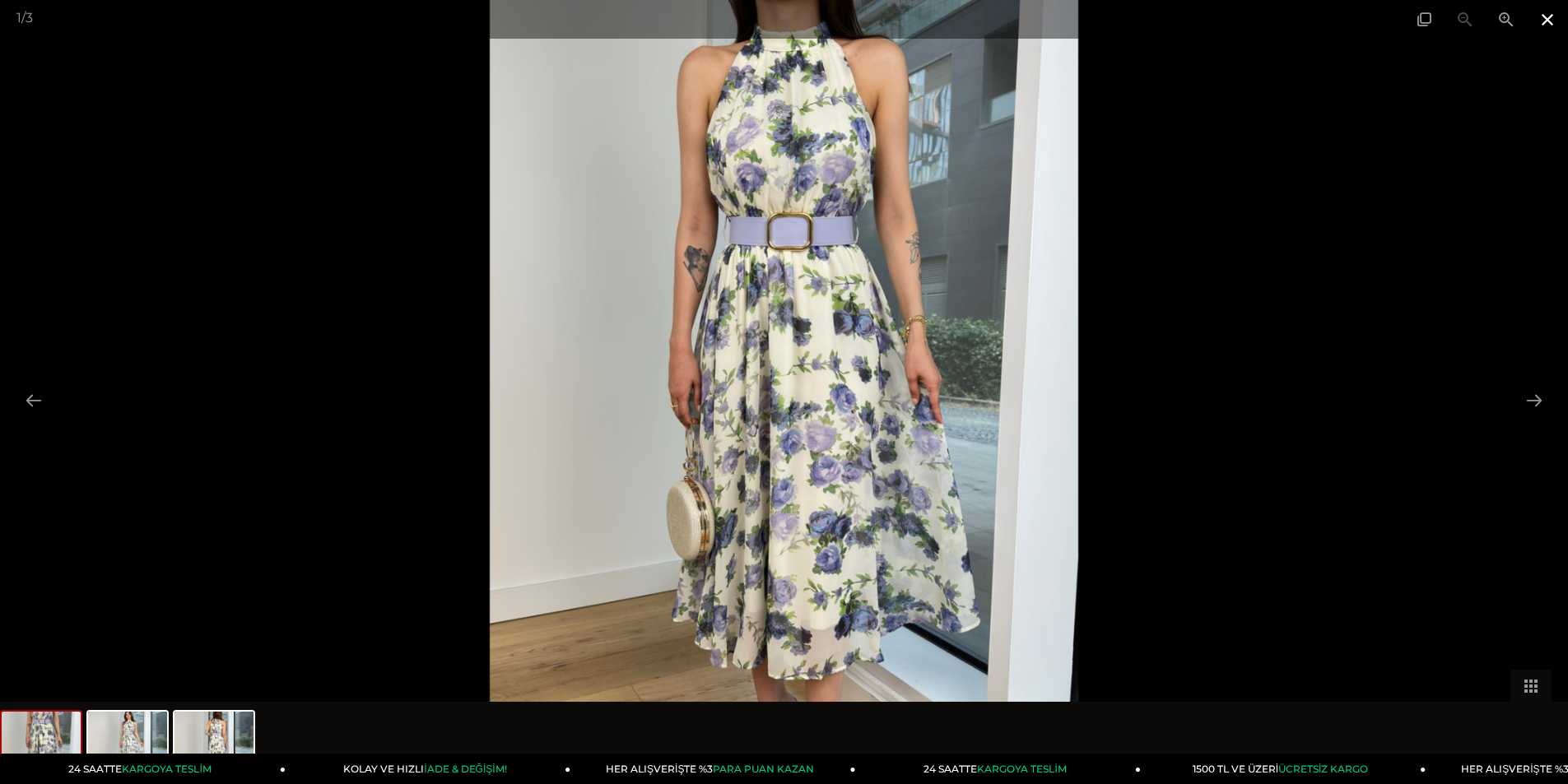
click at [1545, 27] on span at bounding box center [1547, 19] width 41 height 39
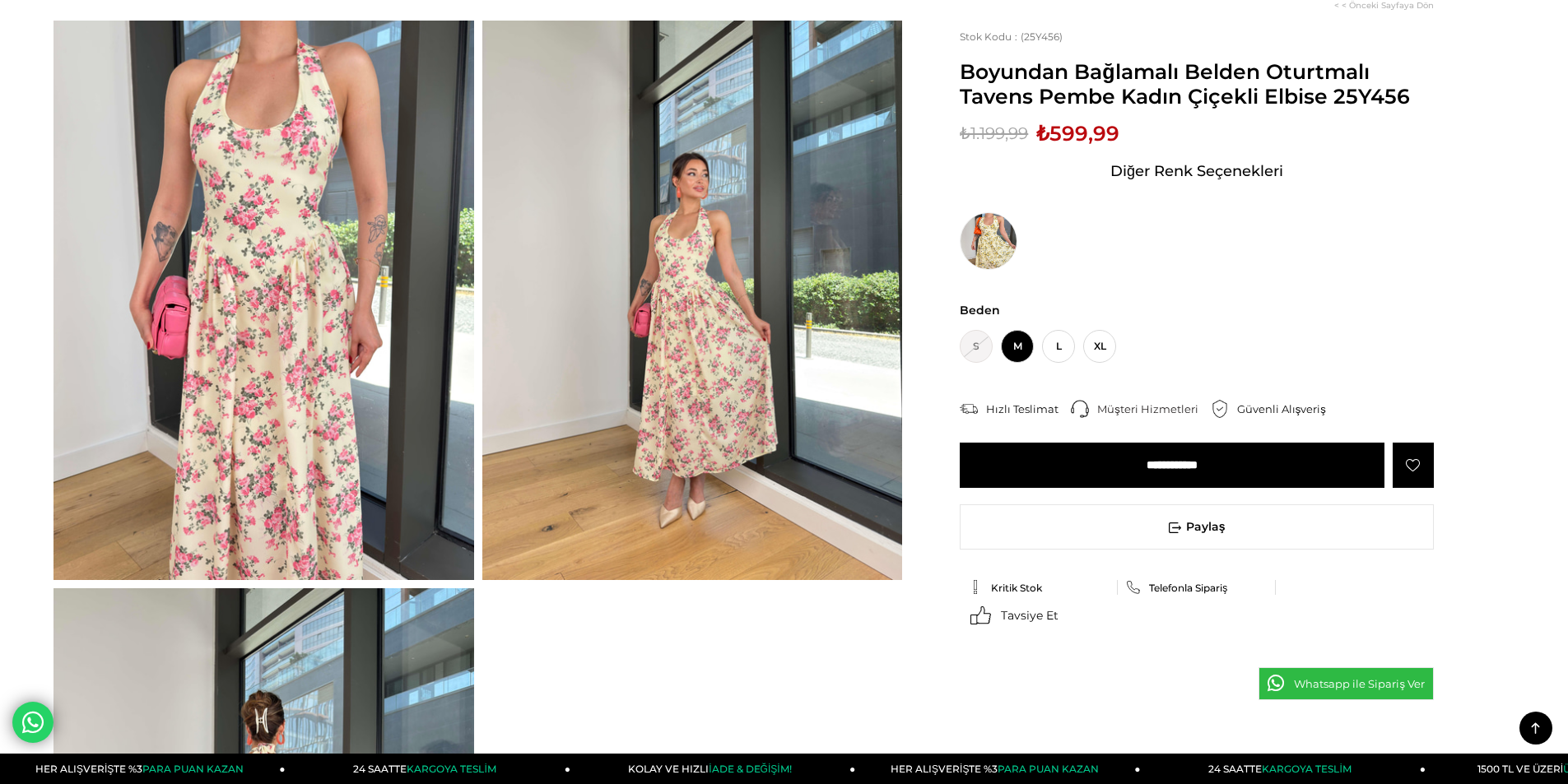
scroll to position [82, 0]
